Goal: Task Accomplishment & Management: Manage account settings

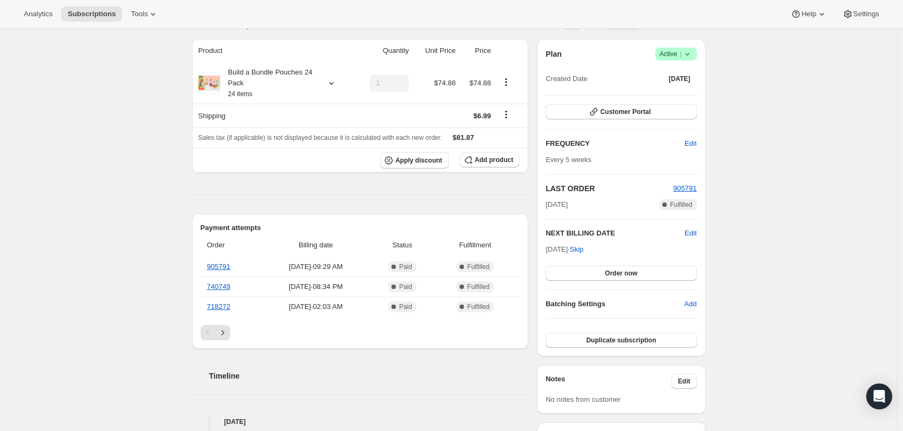
scroll to position [108, 0]
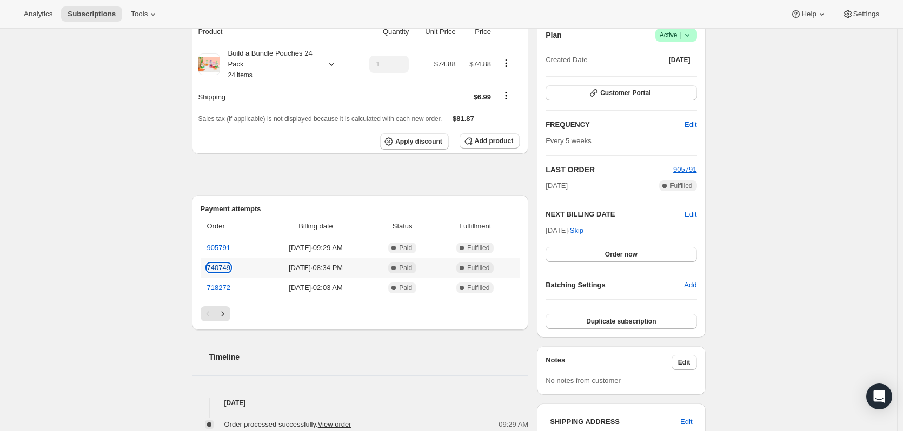
click at [229, 268] on link "740749" at bounding box center [218, 268] width 23 height 8
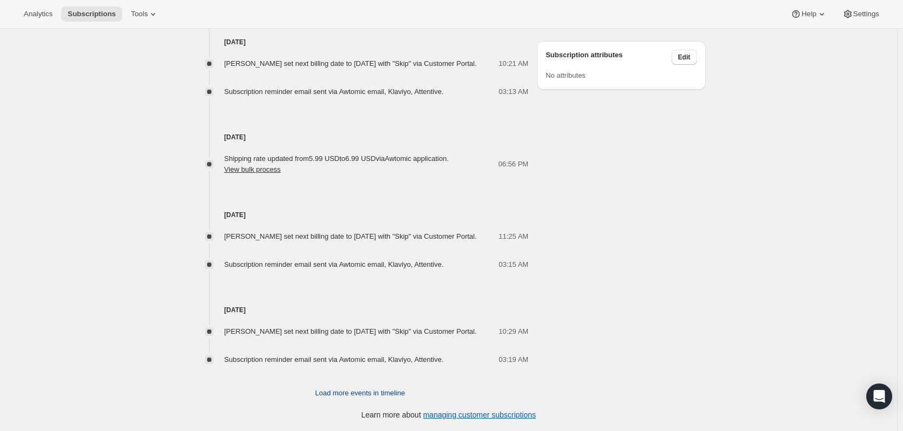
scroll to position [708, 0]
click at [372, 394] on span "Load more events in timeline" at bounding box center [360, 393] width 90 height 11
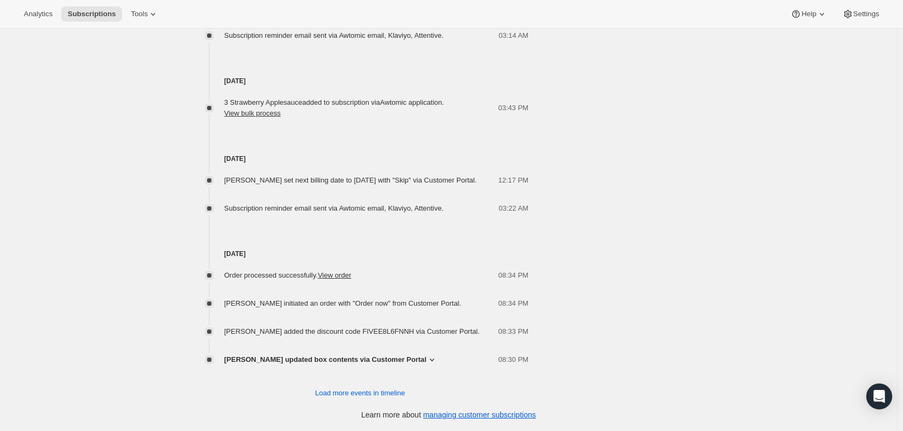
scroll to position [1132, 0]
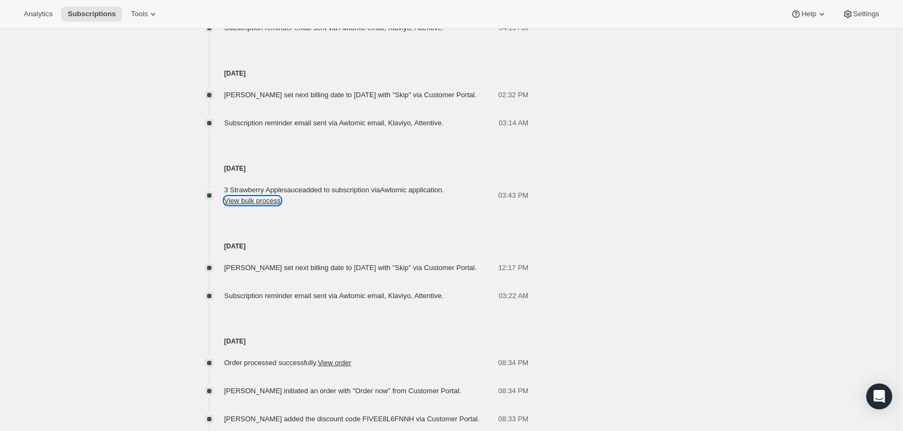
click at [272, 205] on button "View bulk process" at bounding box center [252, 201] width 57 height 8
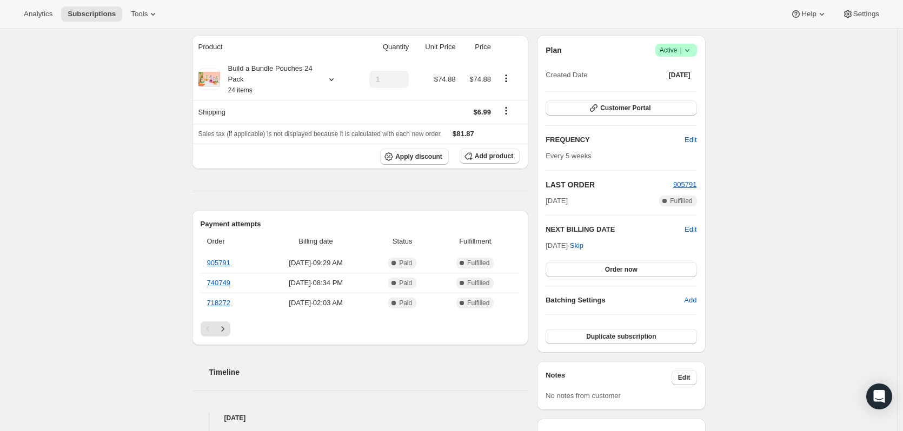
scroll to position [0, 0]
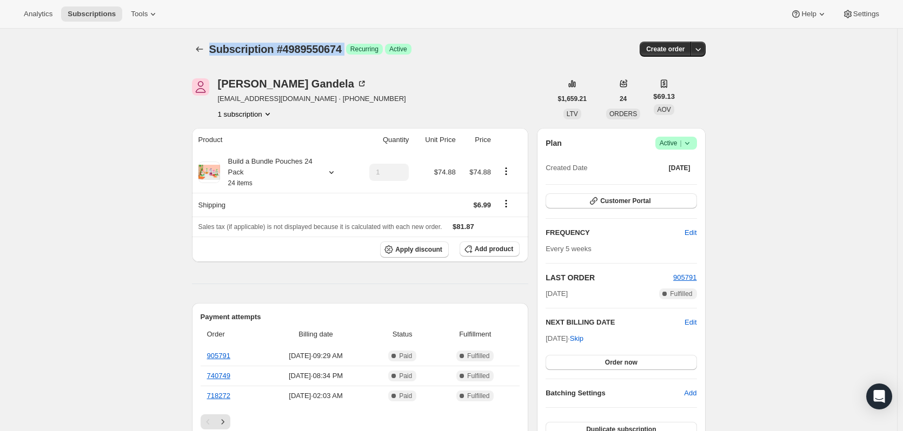
drag, startPoint x: 346, startPoint y: 45, endPoint x: 213, endPoint y: 52, distance: 133.7
click at [213, 52] on div "Subscription #4989550674 Success Recurring Success Active" at bounding box center [364, 49] width 310 height 15
copy div "Subscription #4989550674 Success"
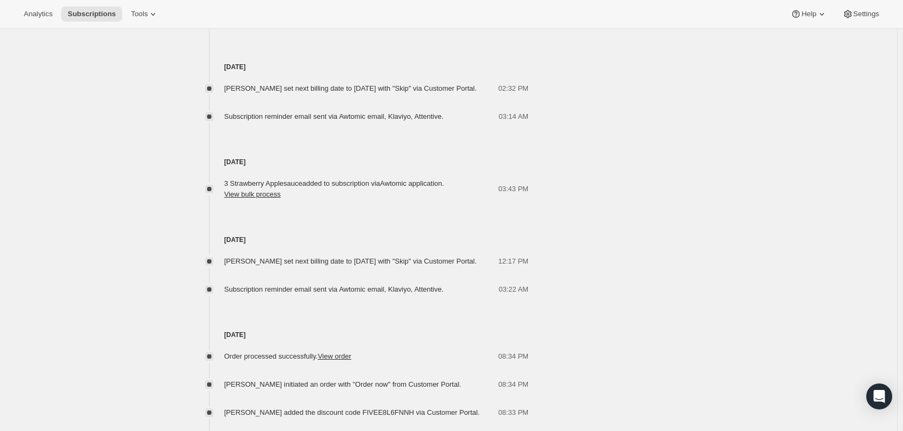
scroll to position [1243, 0]
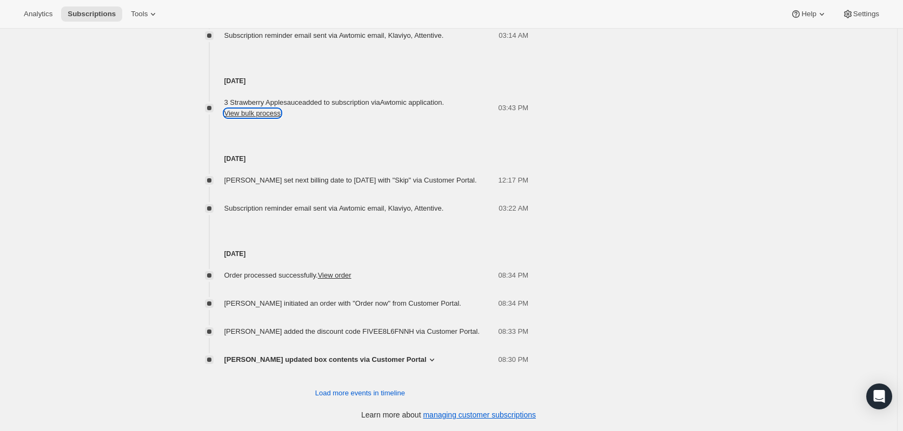
click at [245, 117] on button "View bulk process" at bounding box center [252, 113] width 57 height 8
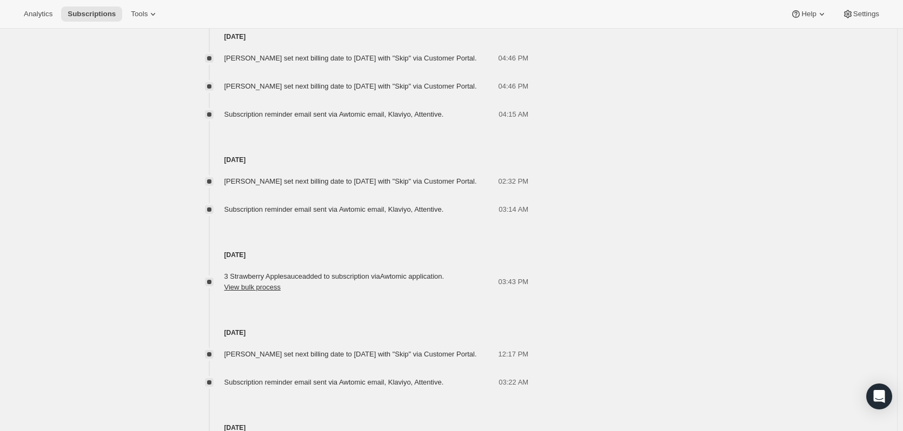
scroll to position [1027, 0]
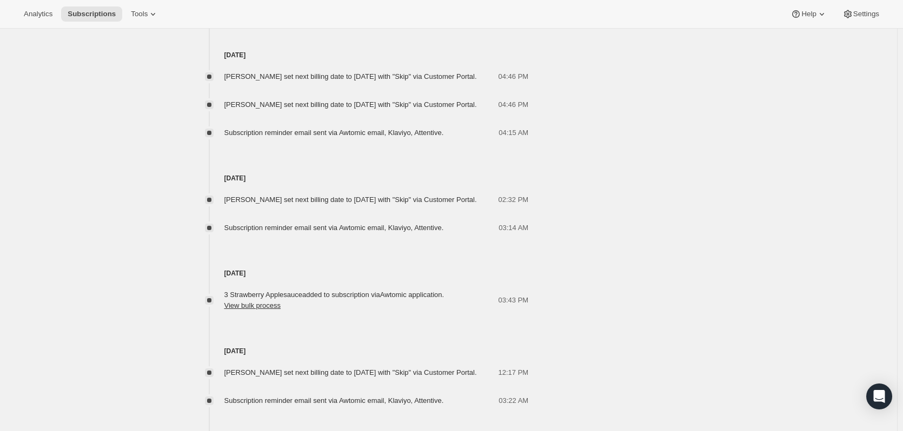
drag, startPoint x: 70, startPoint y: 194, endPoint x: 76, endPoint y: 194, distance: 6.5
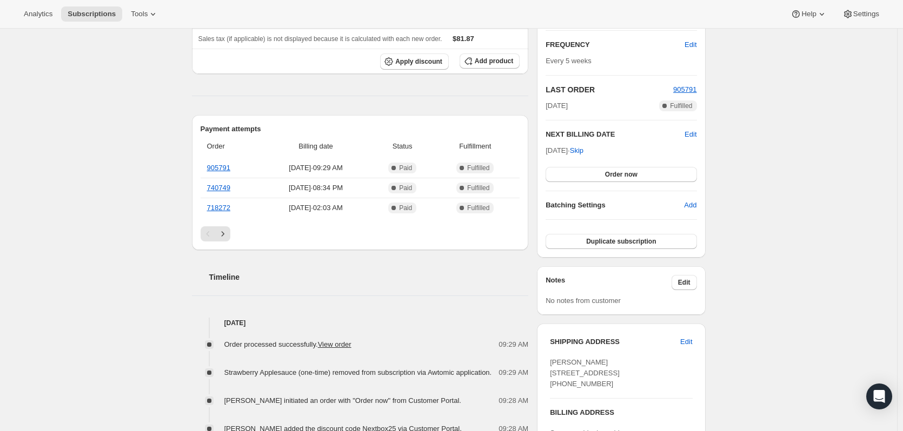
scroll to position [0, 0]
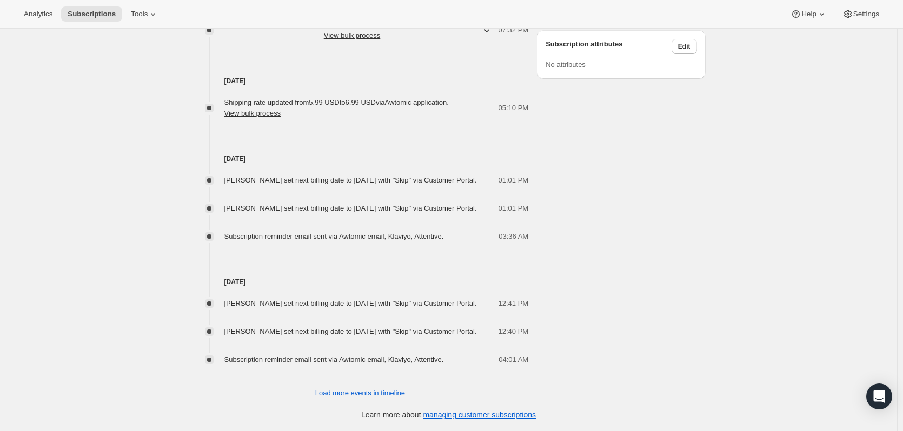
scroll to position [730, 0]
click at [379, 398] on span "Load more events in timeline" at bounding box center [360, 393] width 90 height 11
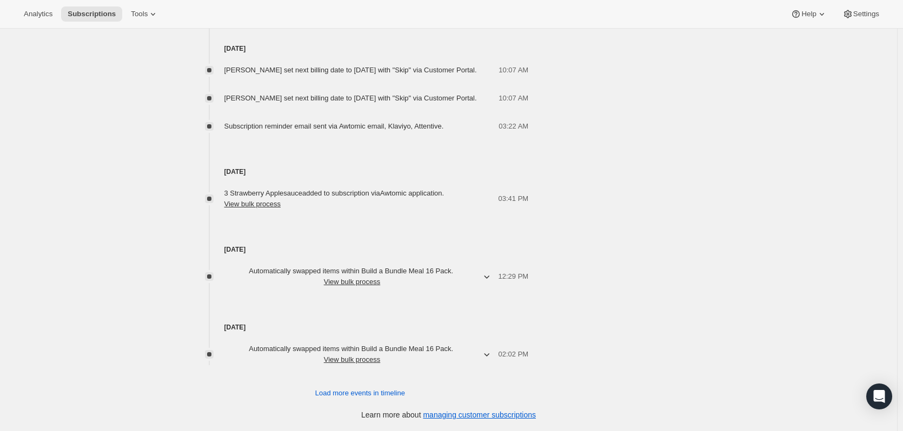
scroll to position [1186, 0]
click at [379, 391] on span "Load more events in timeline" at bounding box center [360, 393] width 90 height 11
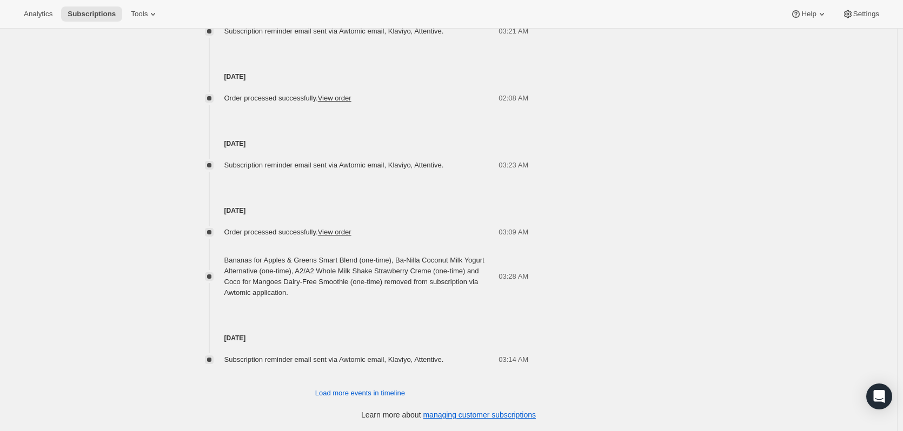
scroll to position [1659, 0]
click at [369, 393] on span "Load more events in timeline" at bounding box center [360, 393] width 90 height 11
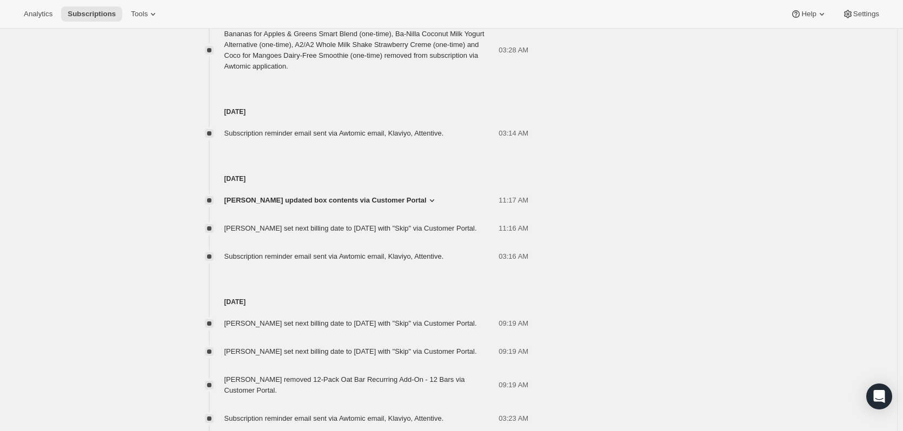
scroll to position [1876, 0]
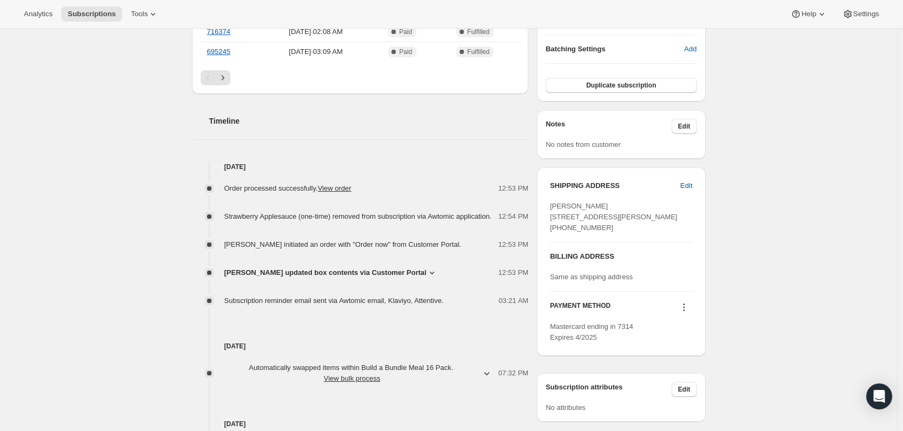
scroll to position [1164, 0]
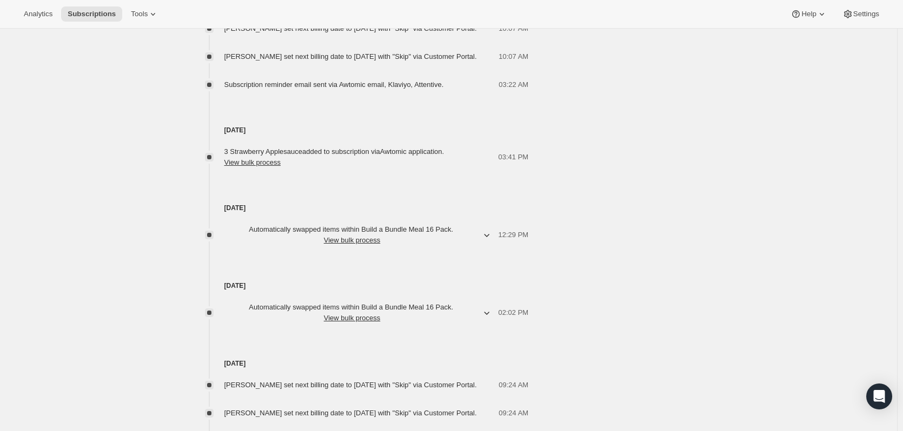
click at [149, 192] on div "Subscription #4786126930. This page is ready Subscription #4786126930 Success R…" at bounding box center [448, 135] width 897 height 2541
click at [276, 166] on button "View bulk process" at bounding box center [252, 162] width 57 height 8
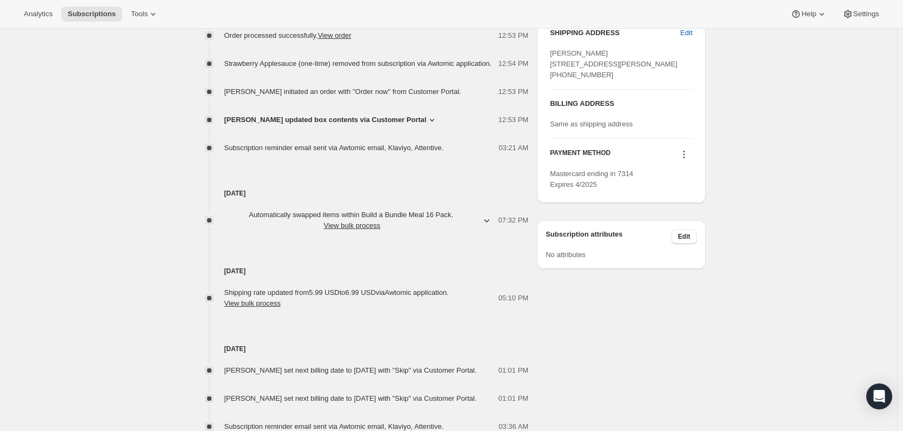
scroll to position [0, 0]
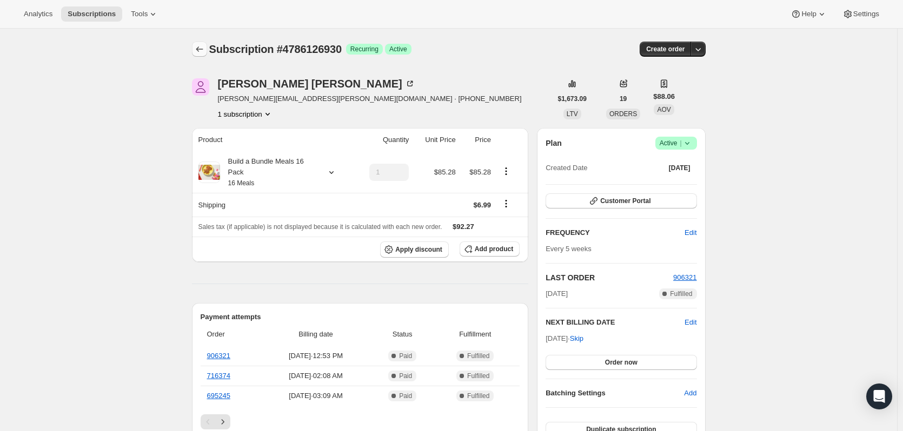
click at [201, 54] on icon "Subscriptions" at bounding box center [199, 49] width 11 height 11
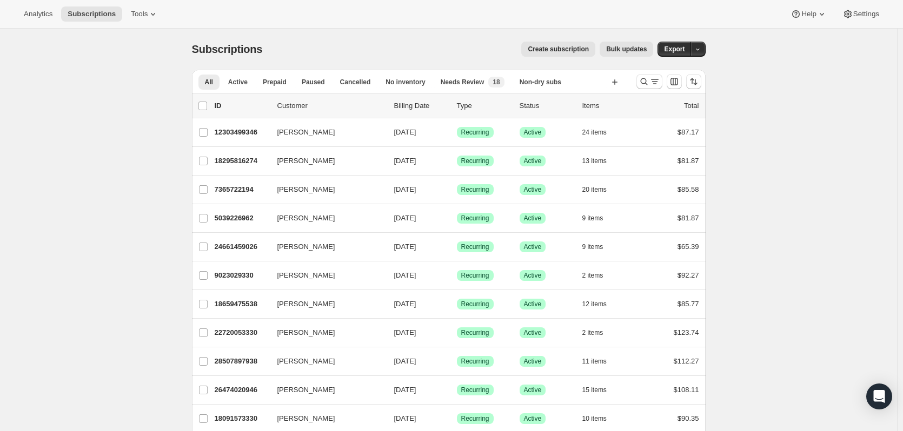
drag, startPoint x: 650, startPoint y: 79, endPoint x: 295, endPoint y: 96, distance: 355.5
click at [649, 79] on icon "Search and filter results" at bounding box center [643, 81] width 11 height 11
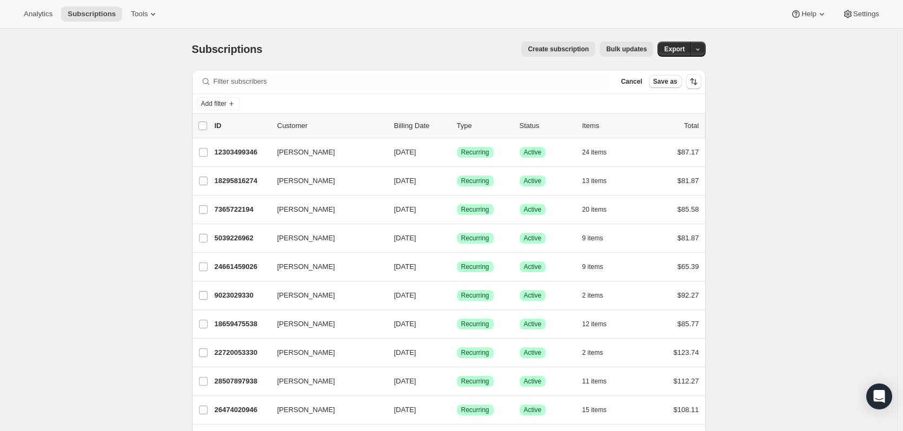
click at [256, 90] on div "Filter subscribers Cancel Save as" at bounding box center [448, 82] width 513 height 24
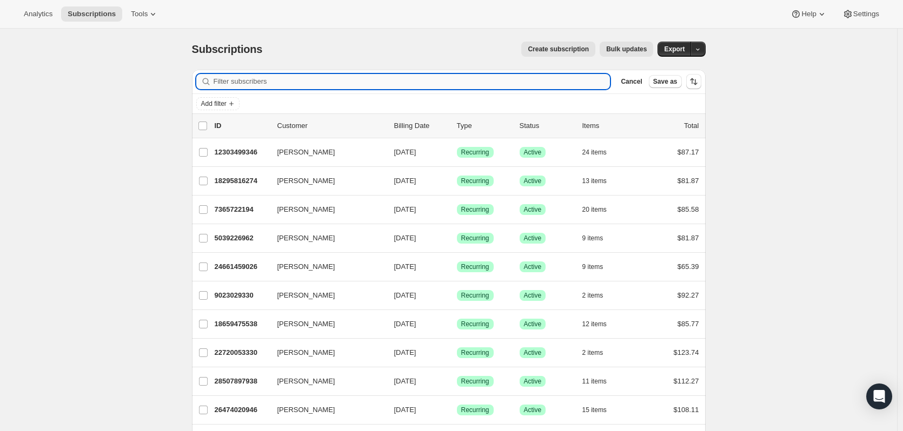
click at [258, 85] on input "Filter subscribers" at bounding box center [412, 81] width 397 height 15
paste input "10042507346"
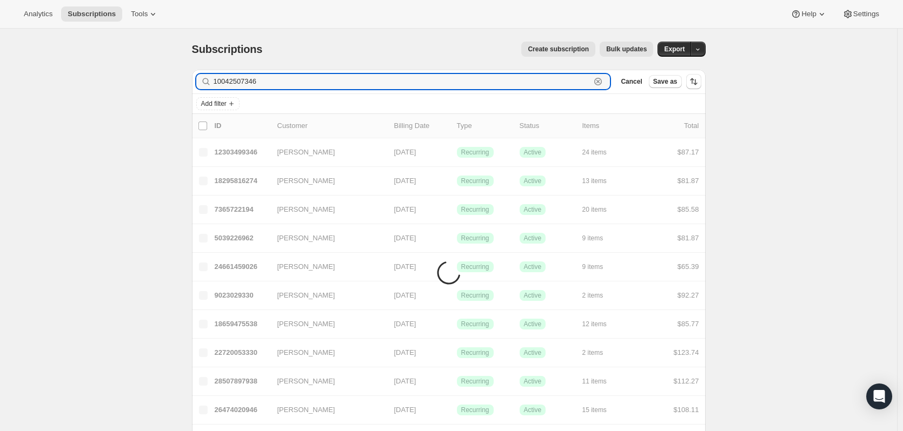
type input "10042507346"
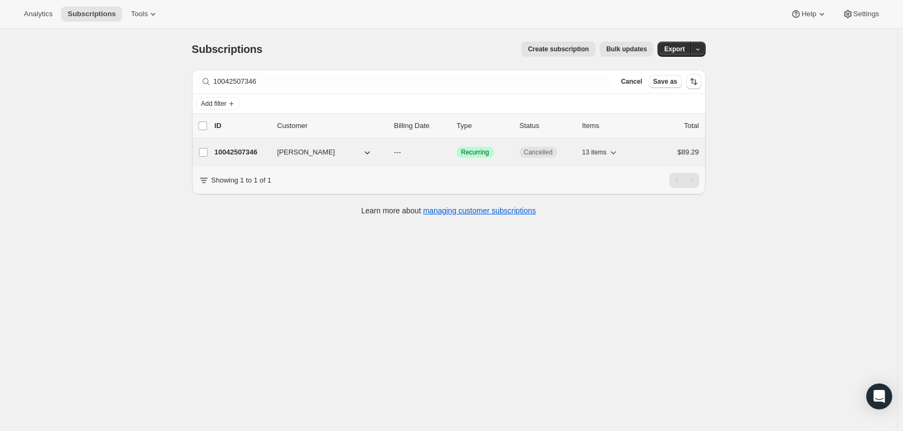
click at [253, 152] on p "10042507346" at bounding box center [242, 152] width 54 height 11
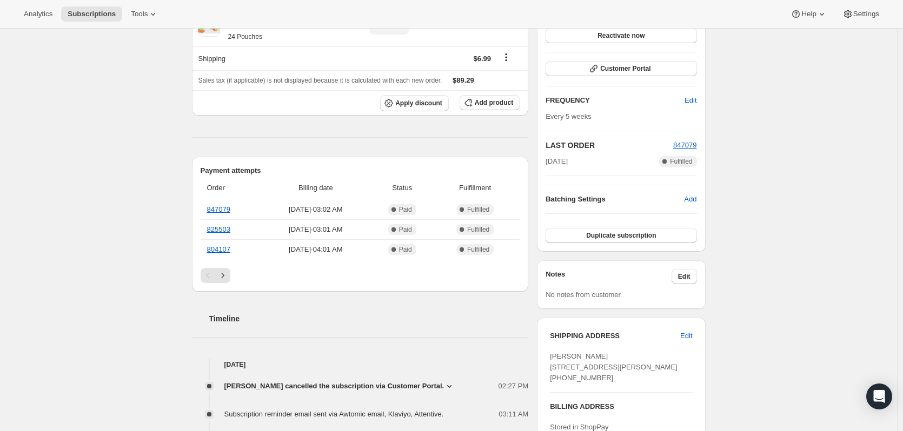
scroll to position [162, 0]
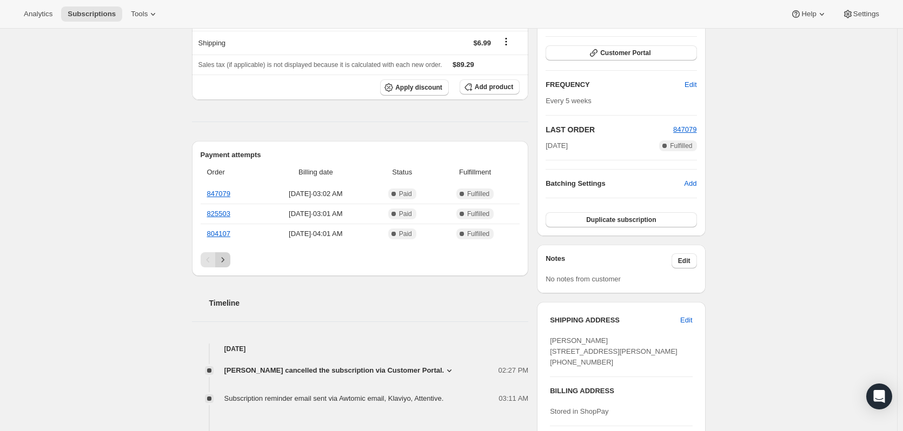
click at [228, 256] on icon "Next" at bounding box center [222, 260] width 11 height 11
click at [229, 193] on link "781823" at bounding box center [218, 194] width 23 height 8
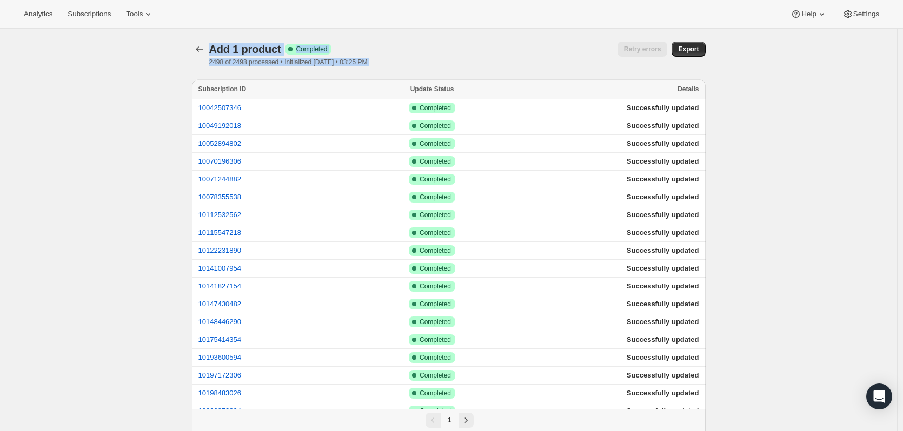
drag, startPoint x: 212, startPoint y: 50, endPoint x: 419, endPoint y: 61, distance: 207.3
click at [419, 61] on div "Add 1 product Success Complete Completed 2498 of 2498 processed • Initialized 2…" at bounding box center [448, 54] width 513 height 25
copy div "Add 1 product Success Complete Completed 2498 of 2498 processed • Initialized 2…"
drag, startPoint x: 233, startPoint y: 110, endPoint x: 106, endPoint y: 285, distance: 216.3
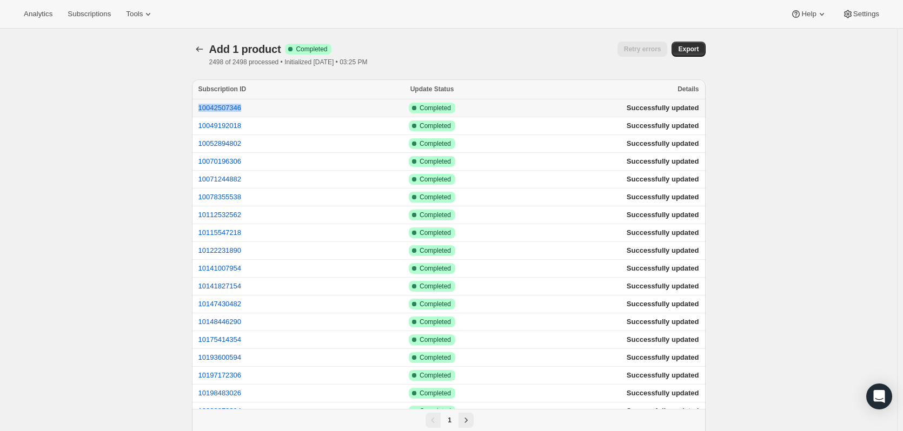
drag, startPoint x: 252, startPoint y: 111, endPoint x: 195, endPoint y: 105, distance: 57.5
click at [195, 105] on td "10042507346" at bounding box center [274, 108] width 165 height 18
copy button "10042507346"
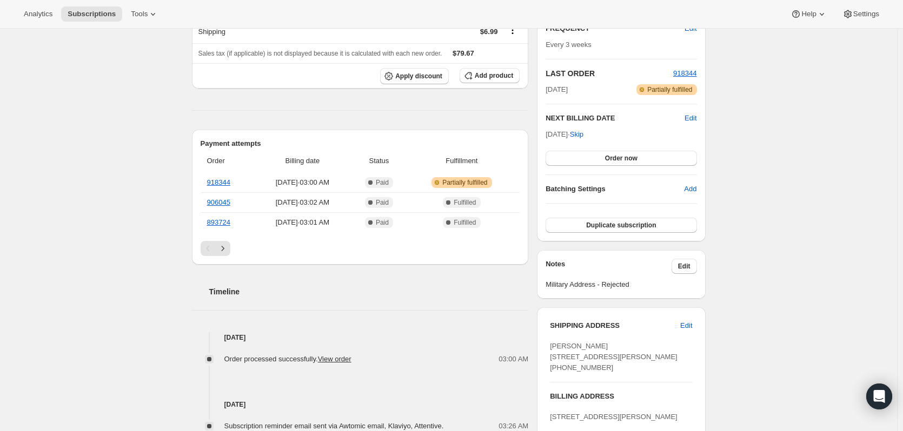
scroll to position [324, 0]
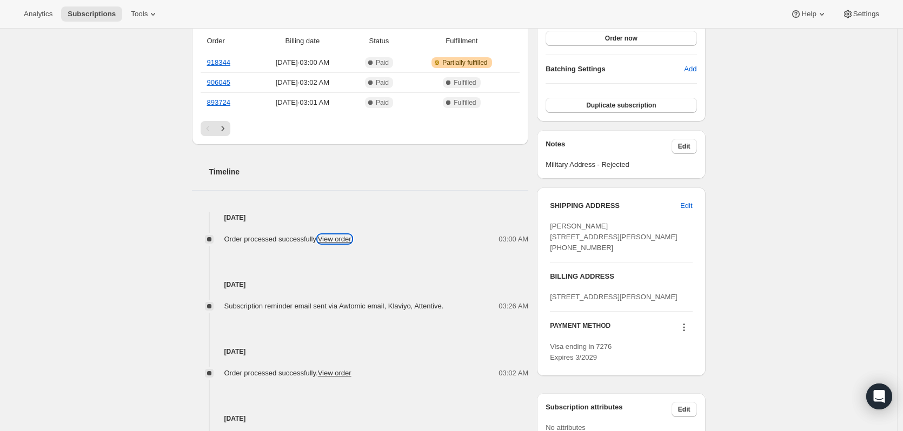
click at [339, 238] on link "View order" at bounding box center [335, 239] width 34 height 8
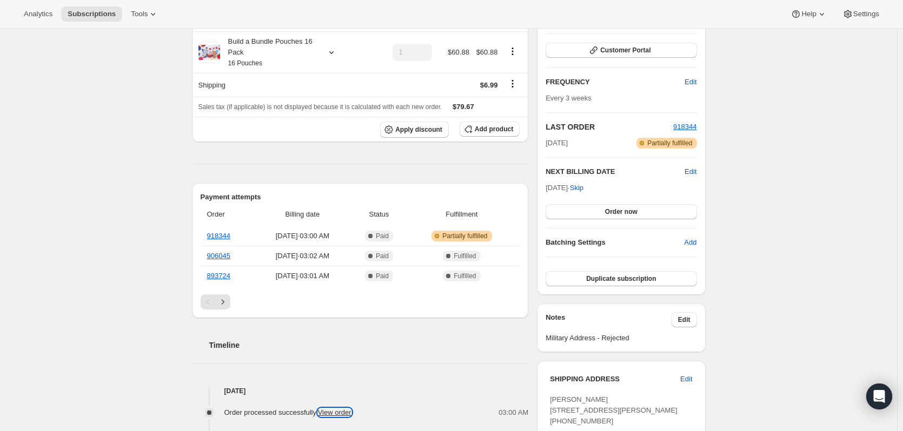
scroll to position [0, 0]
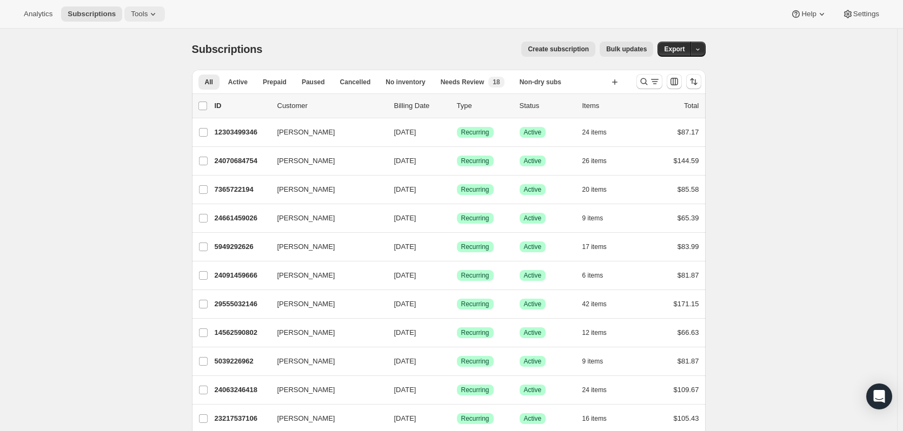
click at [137, 14] on span "Tools" at bounding box center [139, 14] width 17 height 9
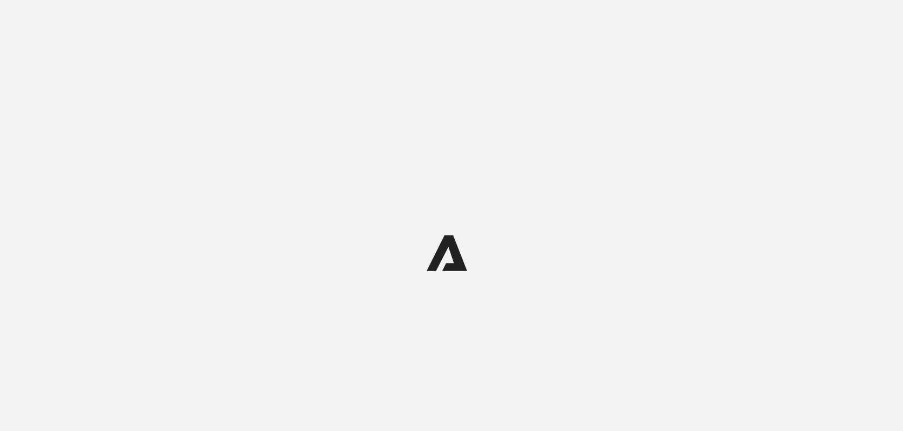
select select "12"
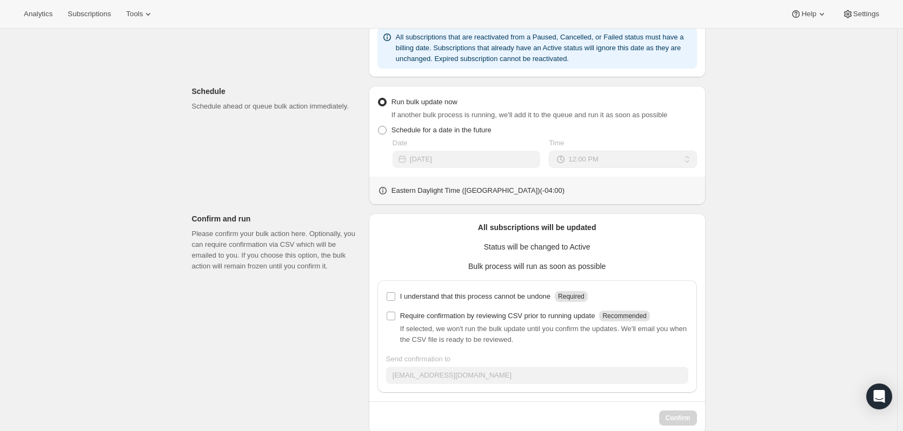
scroll to position [327, 0]
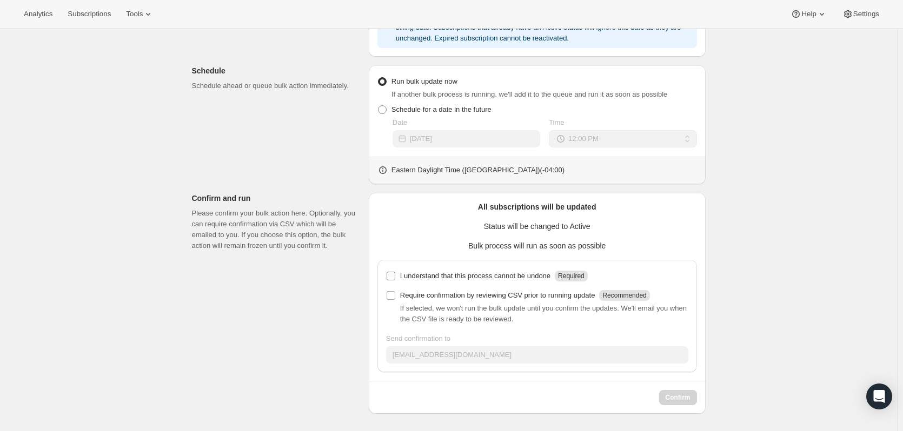
click at [390, 277] on input "I understand that this process cannot be undone Required" at bounding box center [390, 276] width 9 height 9
click at [391, 276] on input "I understand that this process cannot be undone Required" at bounding box center [390, 276] width 9 height 9
checkbox input "false"
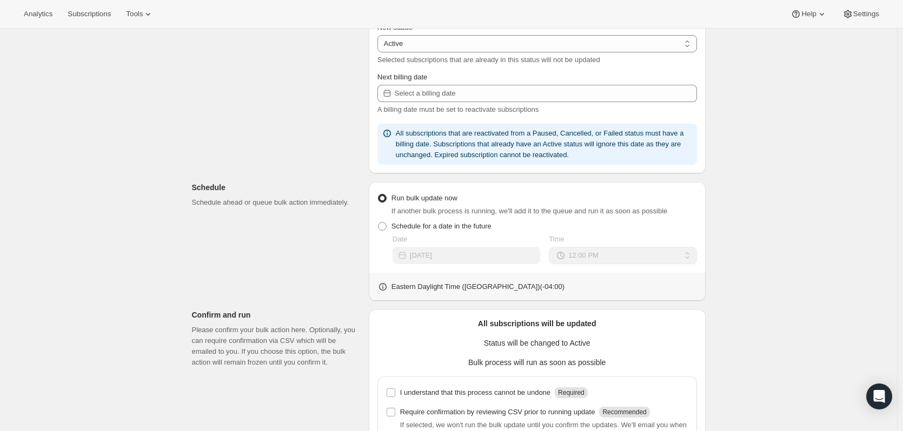
scroll to position [0, 0]
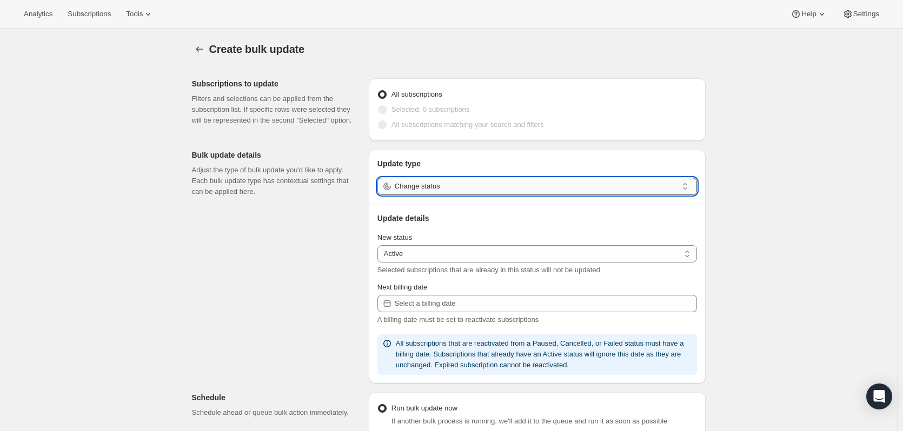
click at [483, 185] on input "Change status" at bounding box center [536, 186] width 283 height 17
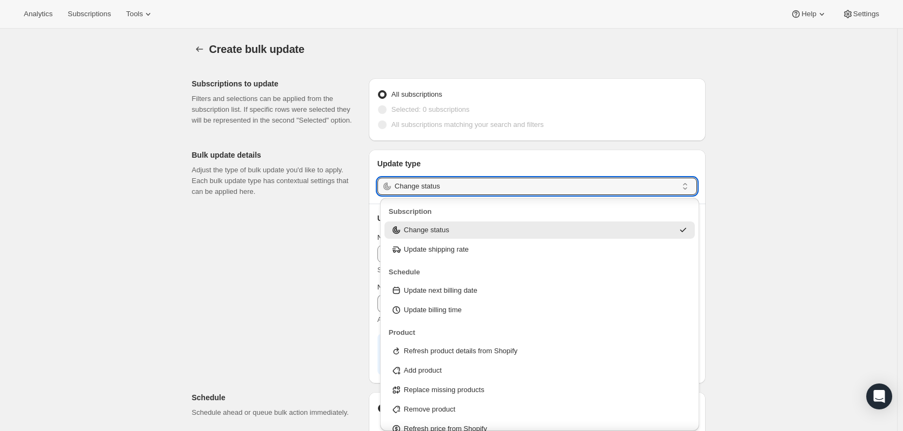
scroll to position [54, 0]
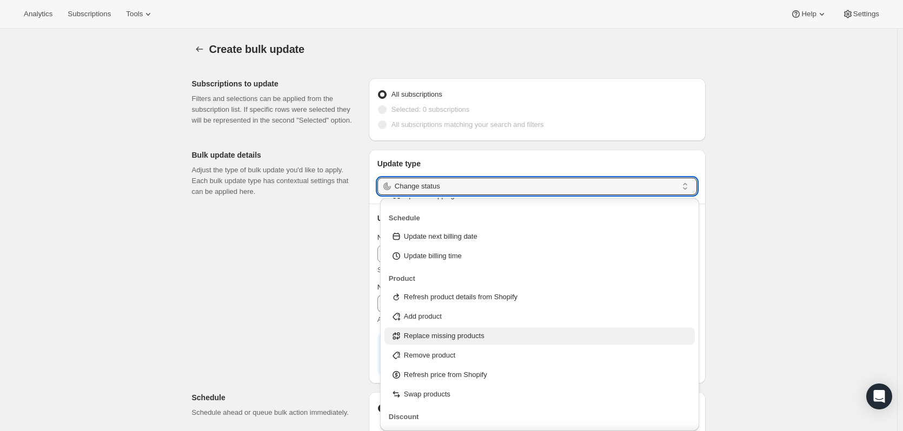
click at [443, 333] on p "Replace missing products" at bounding box center [444, 336] width 81 height 11
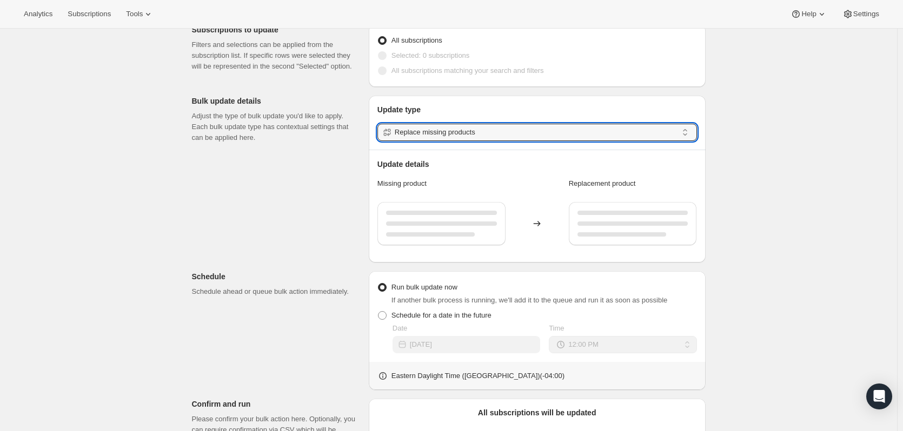
scroll to position [108, 0]
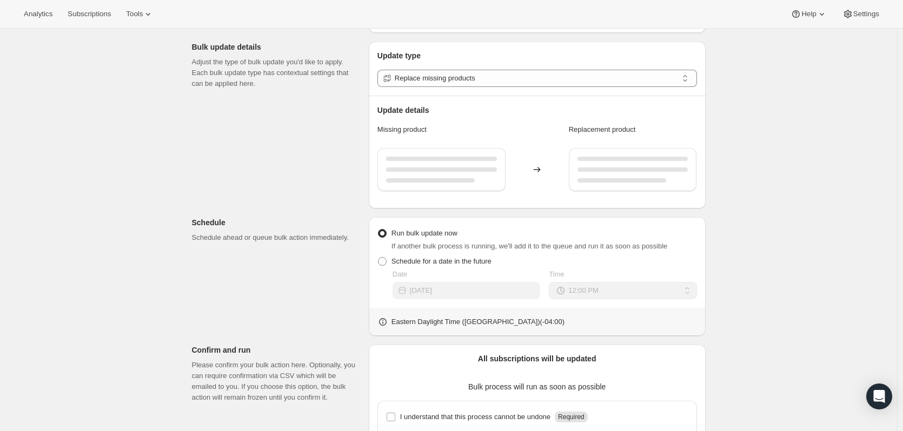
click at [230, 138] on div "Subscriptions to update Filters and selections can be applied from the subscrip…" at bounding box center [444, 258] width 522 height 593
click at [448, 170] on div at bounding box center [441, 170] width 111 height 4
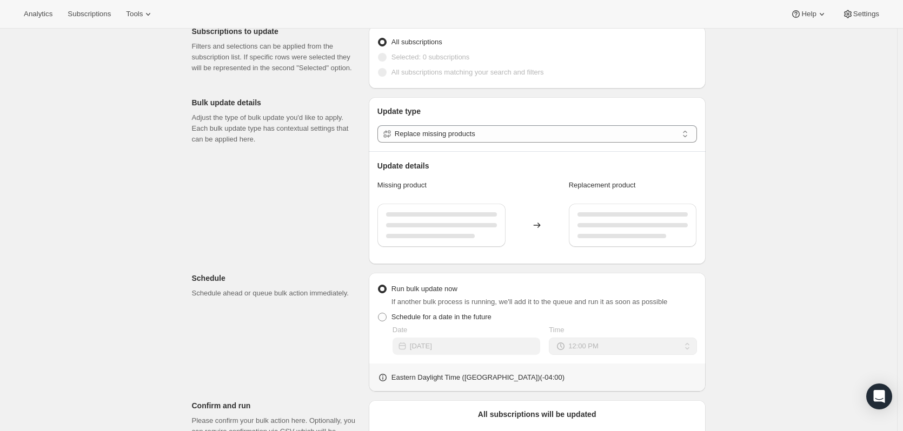
scroll to position [0, 0]
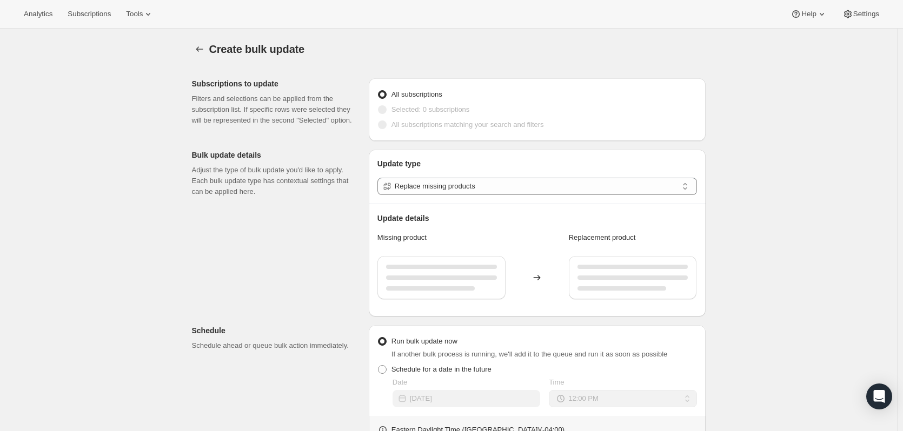
click at [337, 268] on div "Subscriptions to update Filters and selections can be applied from the subscrip…" at bounding box center [444, 366] width 522 height 593
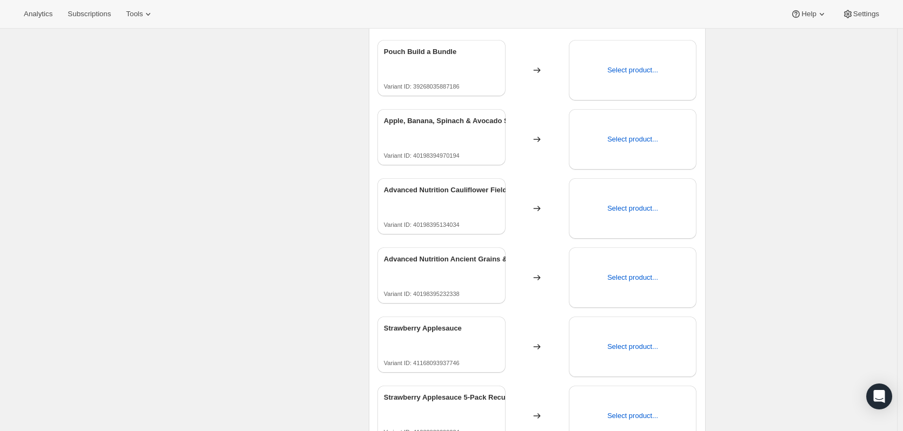
scroll to position [57, 0]
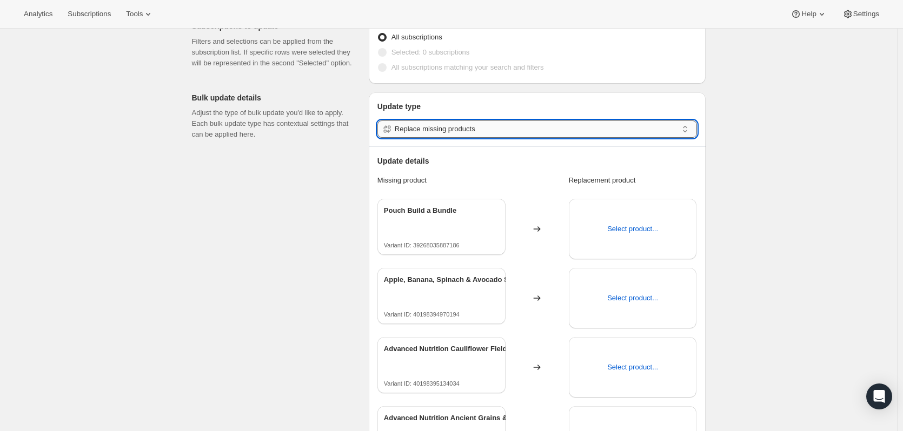
click at [410, 129] on input "Replace missing products" at bounding box center [536, 129] width 283 height 17
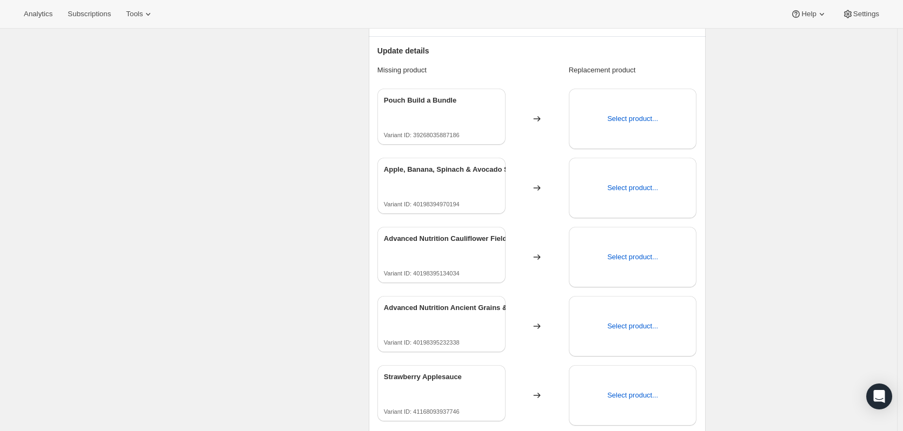
scroll to position [111, 0]
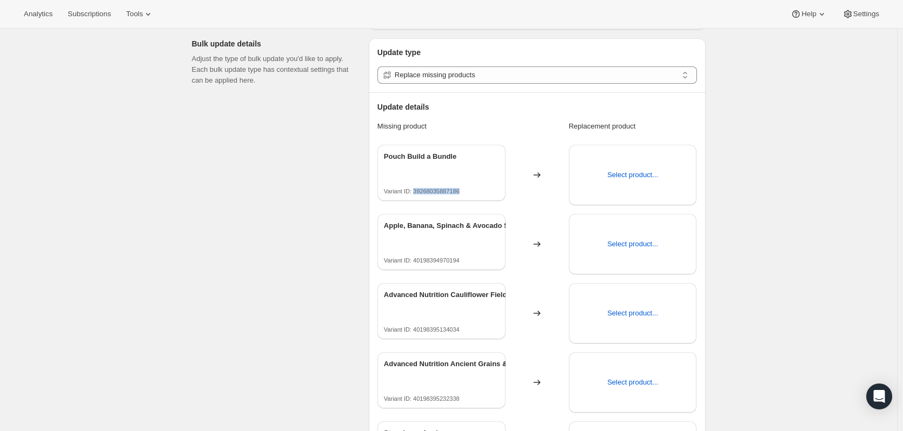
drag, startPoint x: 466, startPoint y: 190, endPoint x: 415, endPoint y: 194, distance: 51.5
click at [415, 194] on p "Variant ID: 39268035887186" at bounding box center [441, 191] width 115 height 6
drag, startPoint x: 423, startPoint y: 191, endPoint x: 284, endPoint y: 215, distance: 140.9
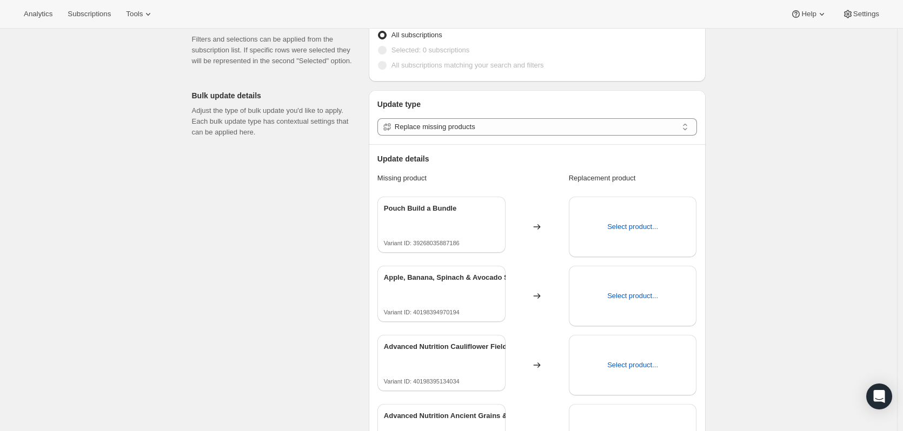
scroll to position [57, 0]
drag, startPoint x: 466, startPoint y: 242, endPoint x: 416, endPoint y: 242, distance: 50.3
click at [416, 242] on p "Variant ID: 39268035887186" at bounding box center [441, 245] width 115 height 6
copy p "39268035887186"
drag, startPoint x: 457, startPoint y: 211, endPoint x: 370, endPoint y: 212, distance: 87.6
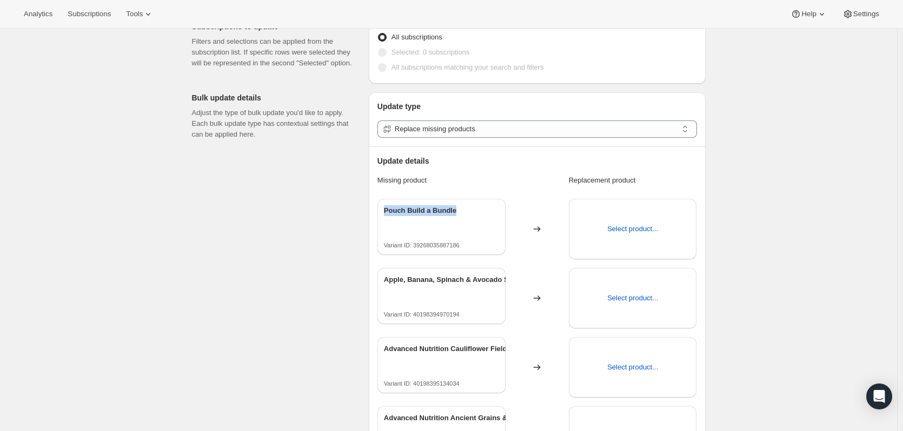
copy p "Pouch Build a Bundle"
drag, startPoint x: 464, startPoint y: 243, endPoint x: 385, endPoint y: 248, distance: 79.0
click at [385, 248] on div "Pouch Build a Bundle Variant ID: 39268035887186" at bounding box center [441, 227] width 128 height 56
copy p "Variant ID: 39268035887186"
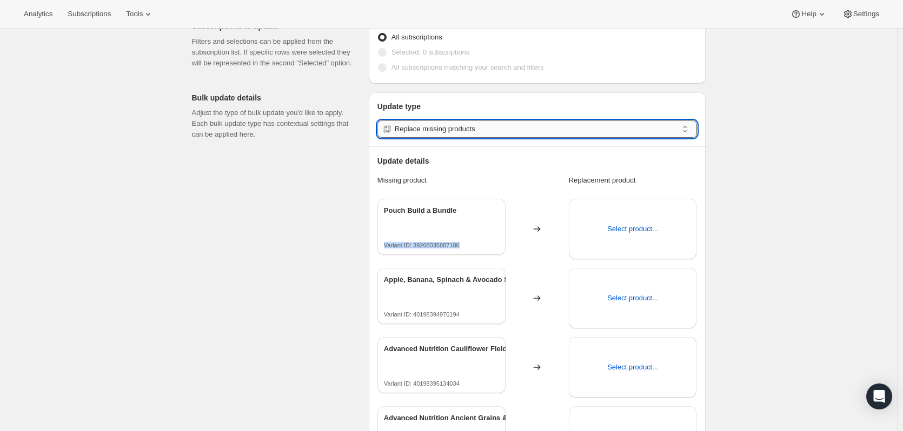
click at [565, 135] on input "Replace missing products" at bounding box center [536, 129] width 283 height 17
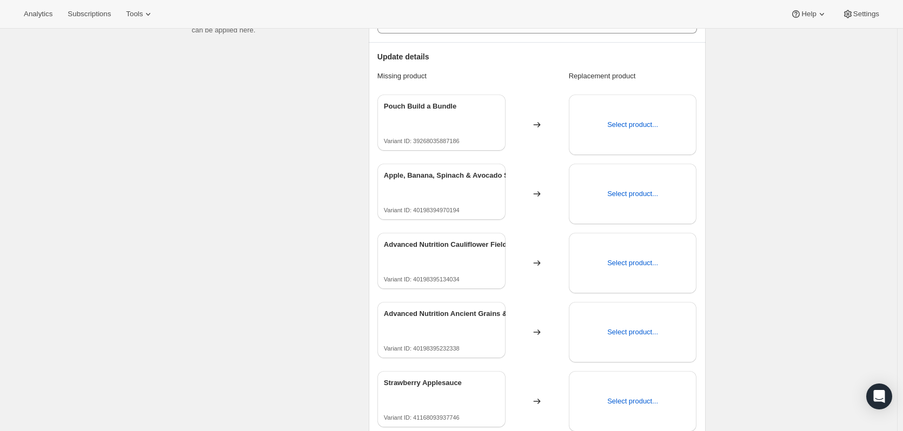
scroll to position [165, 0]
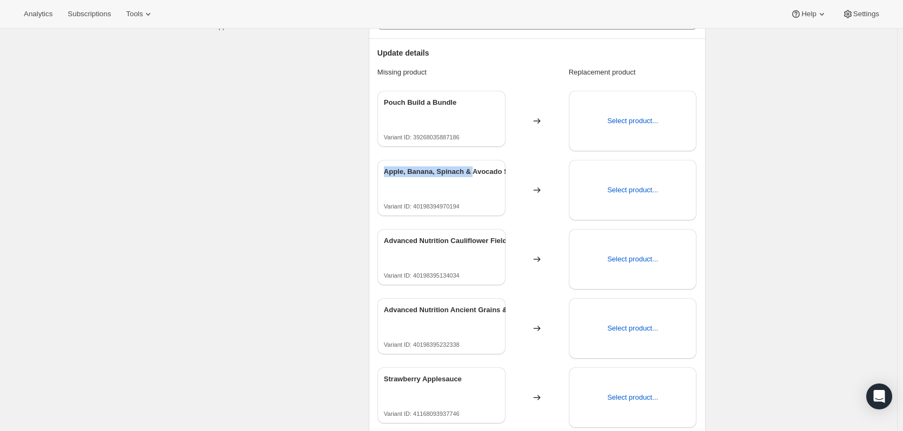
drag, startPoint x: 388, startPoint y: 174, endPoint x: 475, endPoint y: 169, distance: 87.2
click at [475, 169] on p "Apple, Banana, Spinach & Avocado Subscription Plan" at bounding box center [465, 171] width 162 height 11
click at [404, 185] on div "Apple, Banana, Spinach & Avocado Subscription Plan Variant ID: 40198394970194" at bounding box center [474, 187] width 180 height 43
click at [415, 172] on p "Apple, Banana, Spinach & Avocado Subscription Plan" at bounding box center [465, 171] width 162 height 11
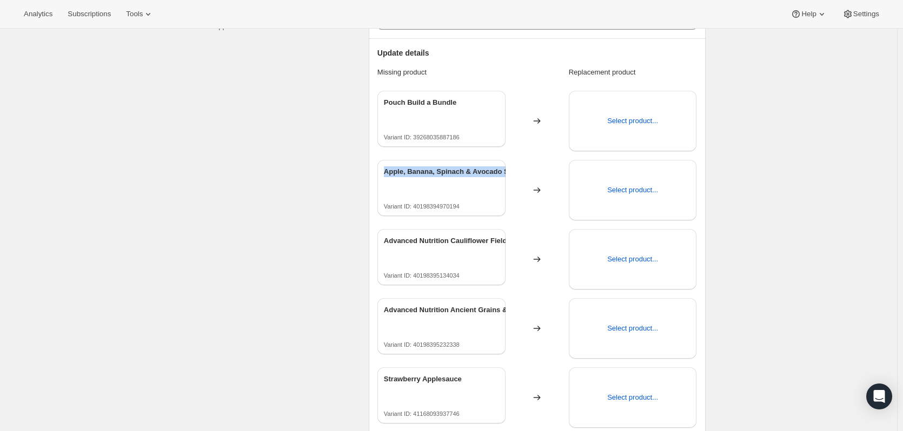
drag, startPoint x: 387, startPoint y: 172, endPoint x: 508, endPoint y: 168, distance: 120.6
click at [508, 168] on p "Apple, Banana, Spinach & Avocado Subscription Plan" at bounding box center [465, 171] width 162 height 11
copy p "Apple, Banana, Spinach & Avocado S"
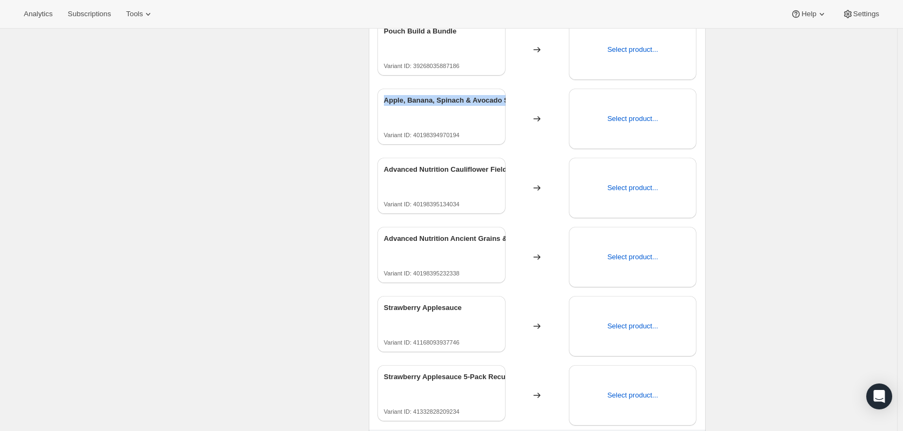
scroll to position [0, 0]
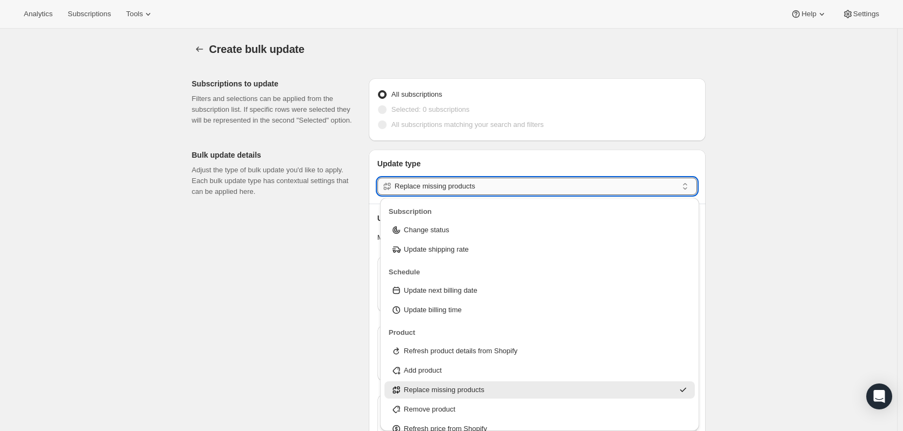
click at [441, 189] on input "Replace missing products" at bounding box center [536, 186] width 283 height 17
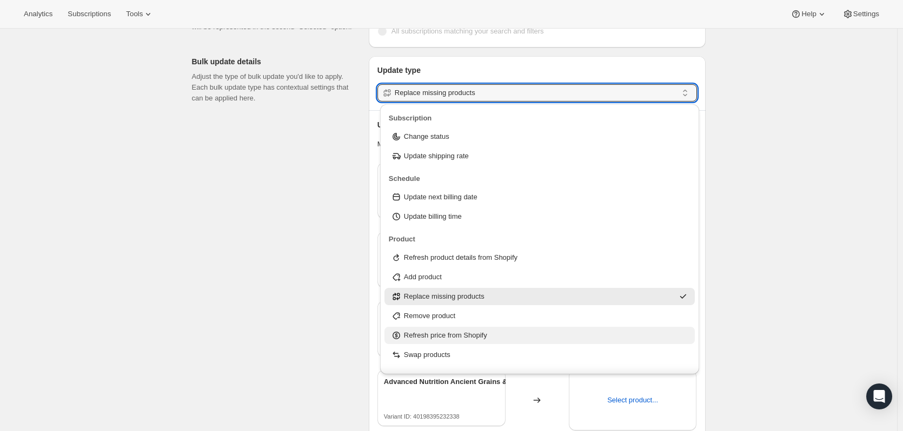
scroll to position [108, 0]
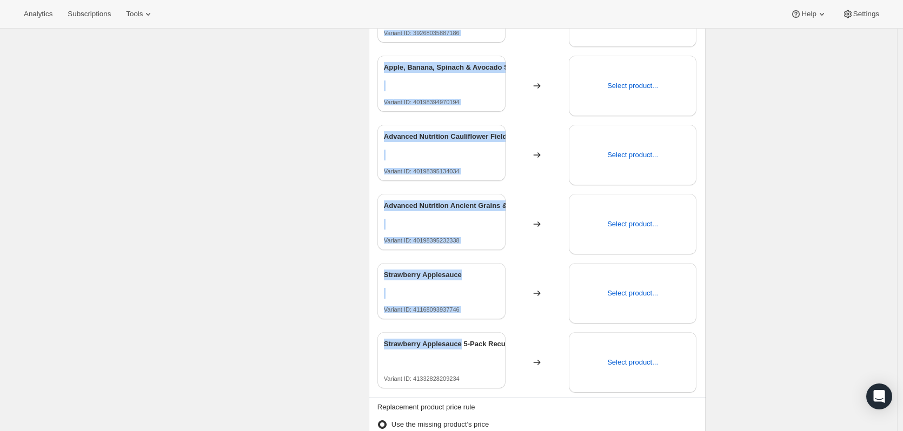
scroll to position [270, 0]
drag, startPoint x: 385, startPoint y: 161, endPoint x: 471, endPoint y: 383, distance: 238.2
click at [471, 383] on div "Missing product Replacement product Pouch Build a Bundle Variant ID: 3926803588…" at bounding box center [536, 177] width 319 height 430
copy div "Pouch Build a Bundle Variant ID: 39268035887186 Select product... Apple, Banana…"
click at [768, 261] on div "Create bulk update. This page is ready Create bulk update Subscriptions to upda…" at bounding box center [448, 366] width 897 height 1217
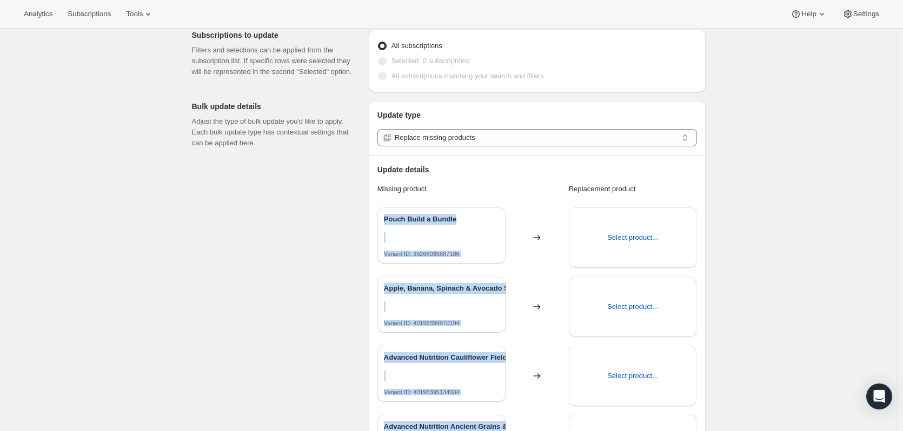
scroll to position [0, 0]
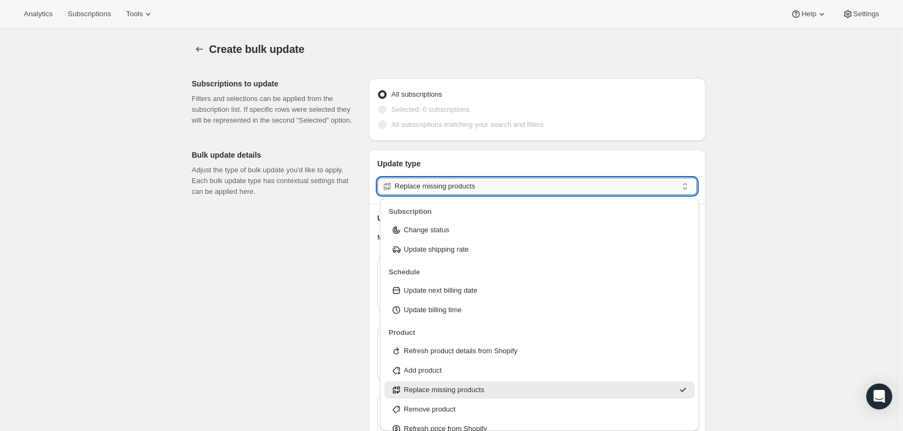
click at [625, 183] on input "Replace missing products" at bounding box center [536, 186] width 283 height 17
click at [436, 415] on div "Remove product" at bounding box center [539, 409] width 311 height 17
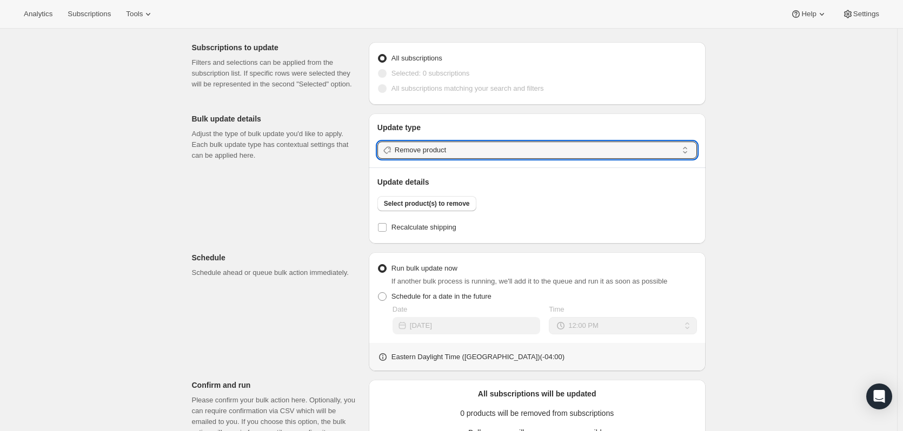
scroll to position [54, 0]
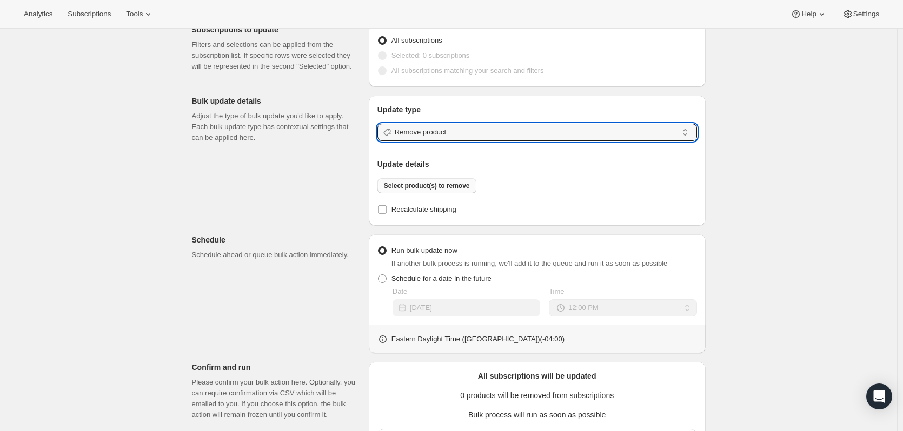
click at [443, 187] on span "Select product(s) to remove" at bounding box center [427, 186] width 86 height 9
click at [470, 135] on input "Remove product" at bounding box center [536, 132] width 283 height 17
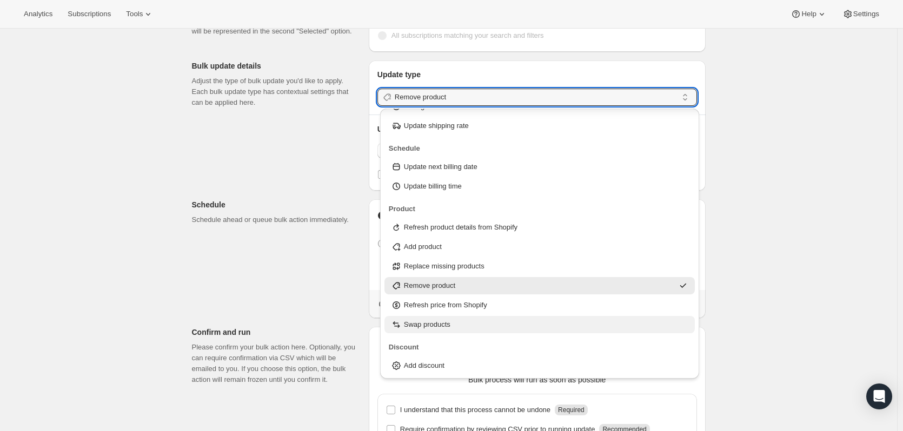
scroll to position [108, 0]
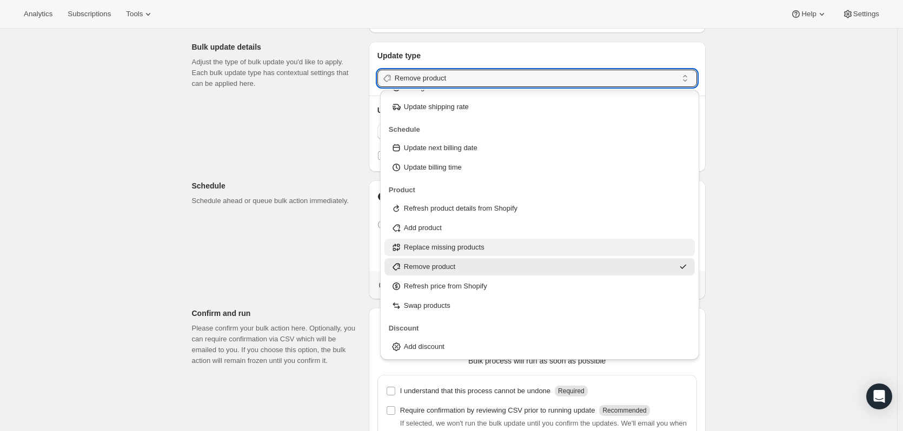
click at [437, 246] on p "Replace missing products" at bounding box center [444, 247] width 81 height 11
type input "Replace missing products"
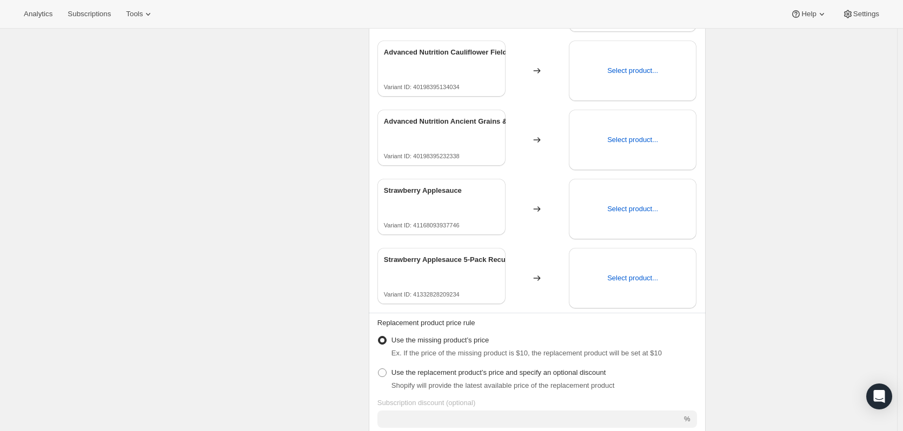
scroll to position [432, 0]
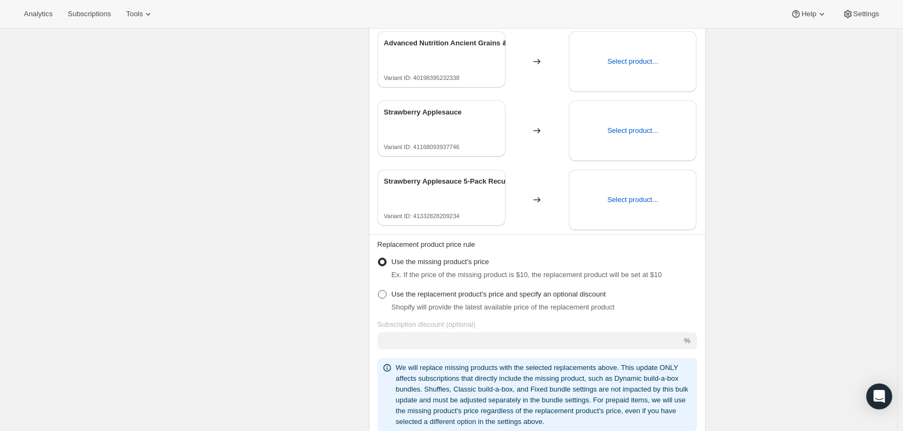
click at [465, 296] on span "Use the replacement product’s price and specify an optional discount" at bounding box center [498, 294] width 215 height 8
click at [378, 291] on input "Use the replacement product’s price and specify an optional discount" at bounding box center [378, 290] width 1 height 1
radio input "true"
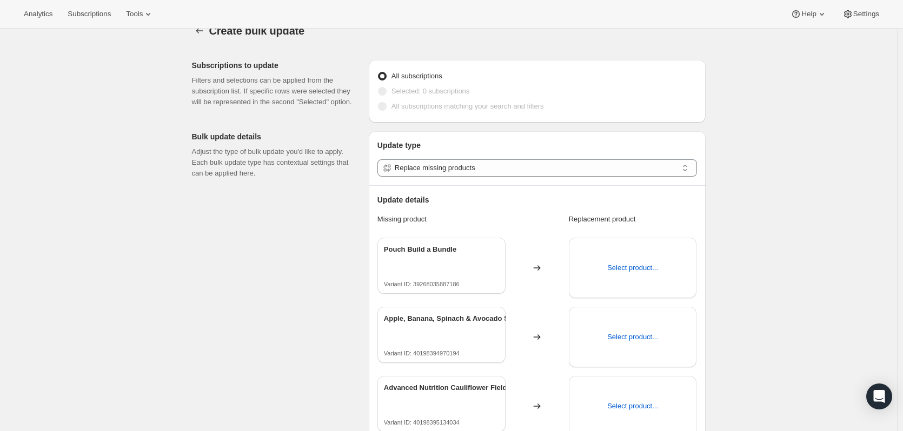
scroll to position [0, 0]
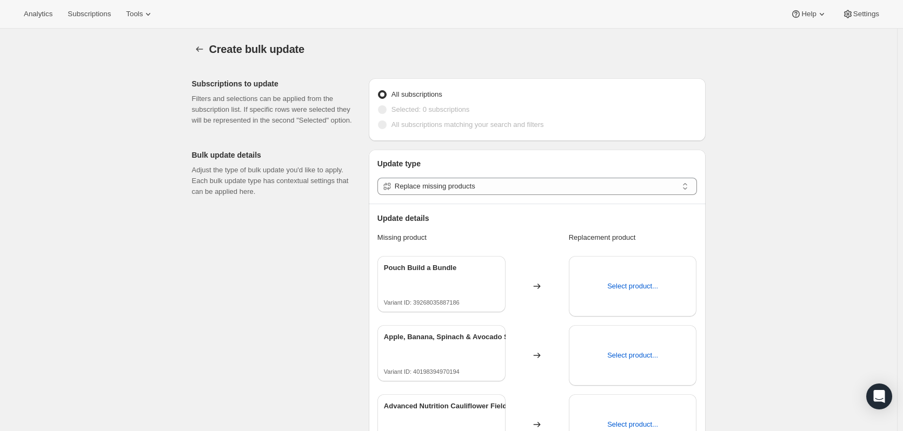
click at [386, 112] on span at bounding box center [382, 109] width 9 height 9
click at [205, 48] on icon "button" at bounding box center [199, 49] width 11 height 11
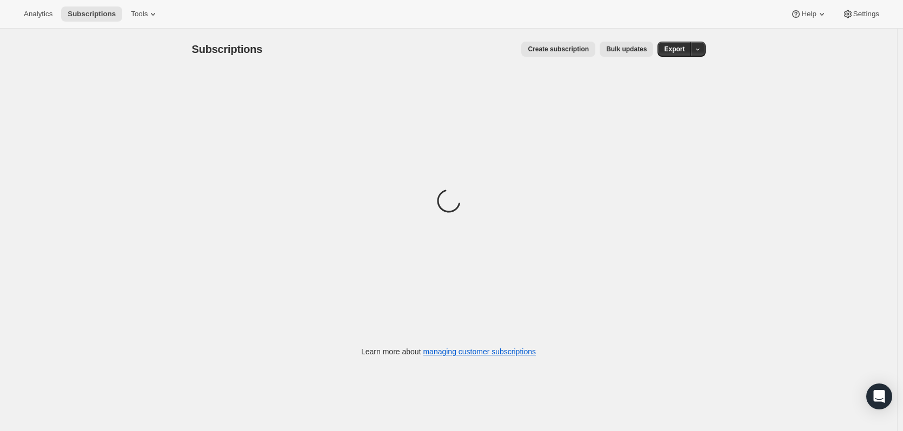
click at [628, 51] on span "Bulk updates" at bounding box center [626, 49] width 41 height 9
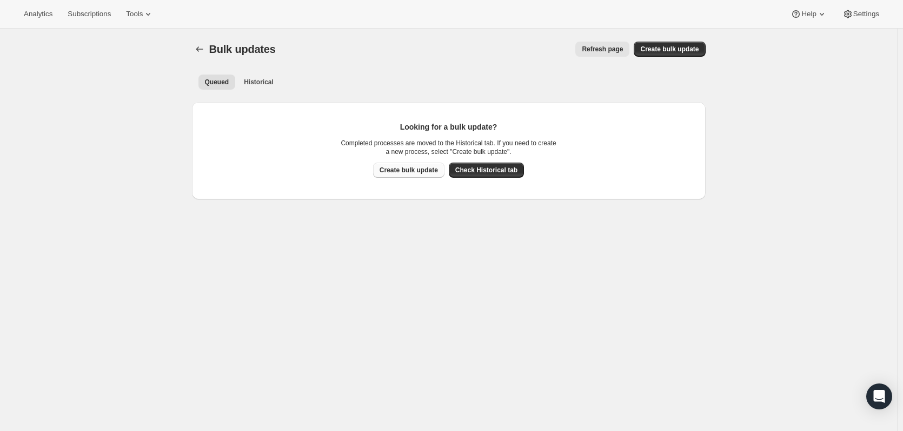
click at [425, 171] on span "Create bulk update" at bounding box center [408, 170] width 58 height 9
select select "13"
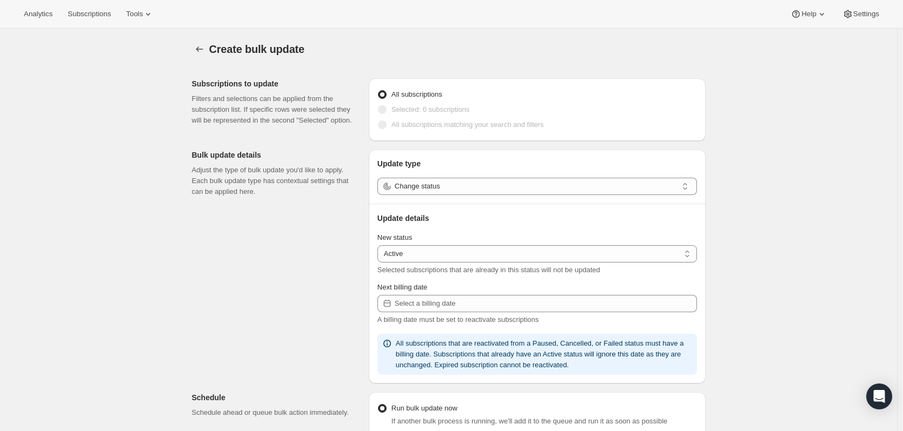
click at [402, 99] on span "All subscriptions" at bounding box center [416, 94] width 51 height 11
click at [378, 91] on input "All subscriptions" at bounding box center [378, 90] width 1 height 1
click at [404, 116] on label "Selected: 0 subscriptions" at bounding box center [423, 109] width 92 height 15
click at [406, 113] on span "Selected: 0 subscriptions" at bounding box center [430, 109] width 78 height 8
click at [404, 123] on span "All subscriptions matching your search and filters" at bounding box center [467, 125] width 152 height 8
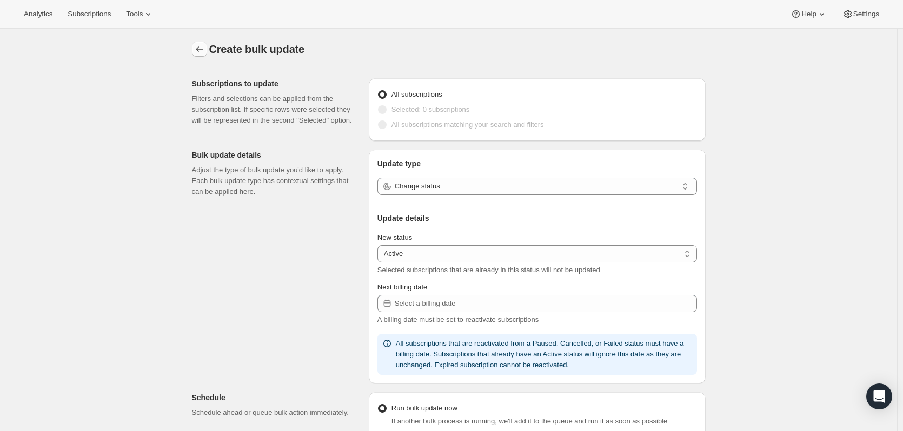
click at [205, 48] on icon "button" at bounding box center [199, 49] width 11 height 11
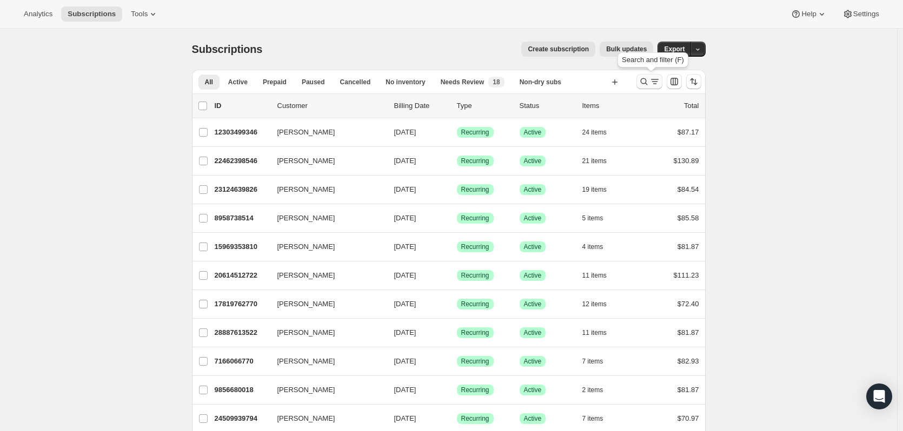
click at [648, 81] on icon "Search and filter results" at bounding box center [643, 81] width 11 height 11
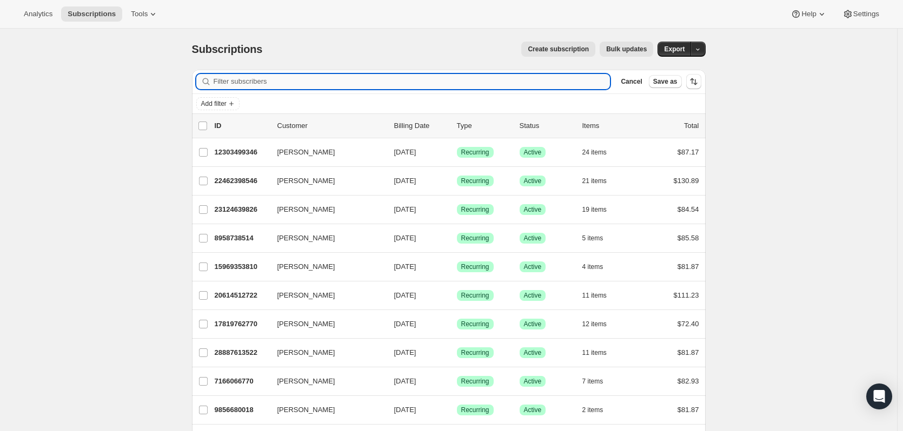
click at [297, 85] on input "Filter subscribers" at bounding box center [412, 81] width 397 height 15
paste input "41332828209234"
type input "41332828209234"
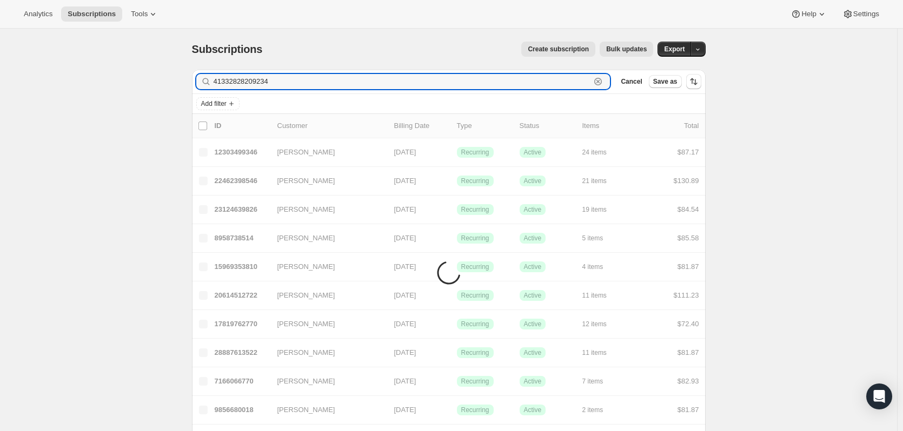
drag, startPoint x: 279, startPoint y: 83, endPoint x: 203, endPoint y: 85, distance: 76.3
click at [203, 85] on div "41332828209234 Clear" at bounding box center [403, 81] width 414 height 15
click at [231, 101] on icon "Add filter" at bounding box center [231, 103] width 9 height 9
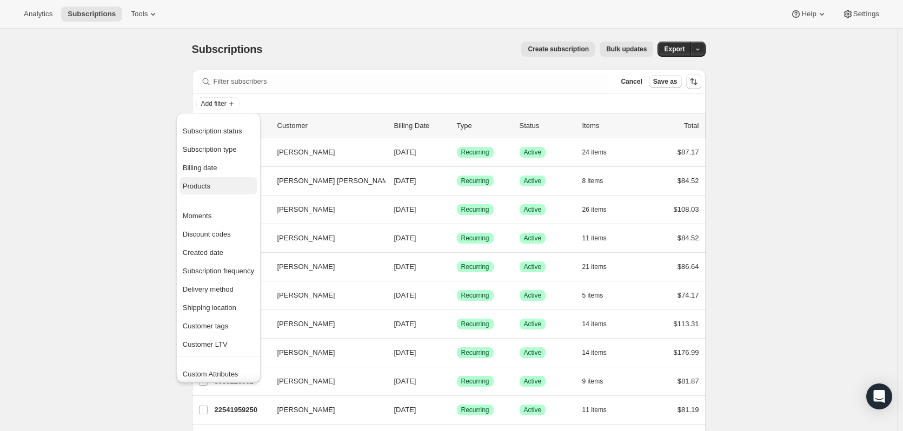
click at [221, 183] on span "Products" at bounding box center [218, 186] width 71 height 11
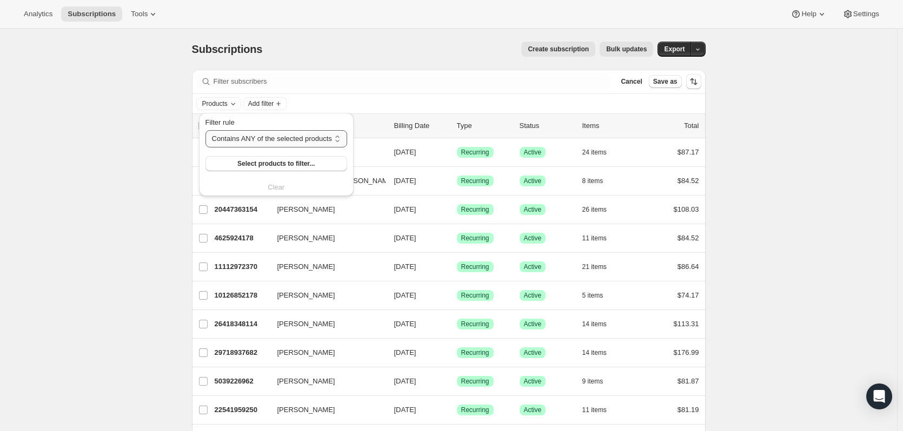
click at [269, 137] on select "Contains ANY of the selected products Contains ALL of the selected products Con…" at bounding box center [276, 138] width 142 height 17
click at [205, 130] on select "Contains ANY of the selected products Contains ALL of the selected products Con…" at bounding box center [276, 138] width 142 height 17
click at [279, 162] on span "Select products to filter..." at bounding box center [275, 163] width 77 height 9
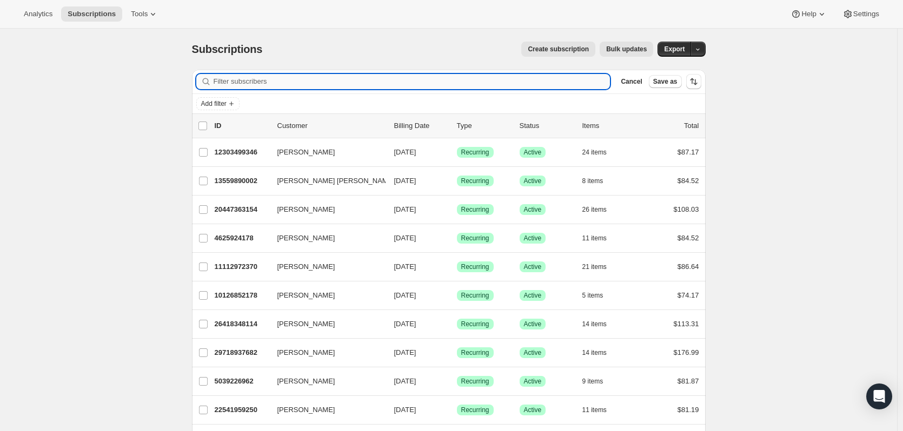
click at [232, 88] on input "Filter subscribers" at bounding box center [412, 81] width 397 height 15
paste input "41332828209234"
type input "41332828209234"
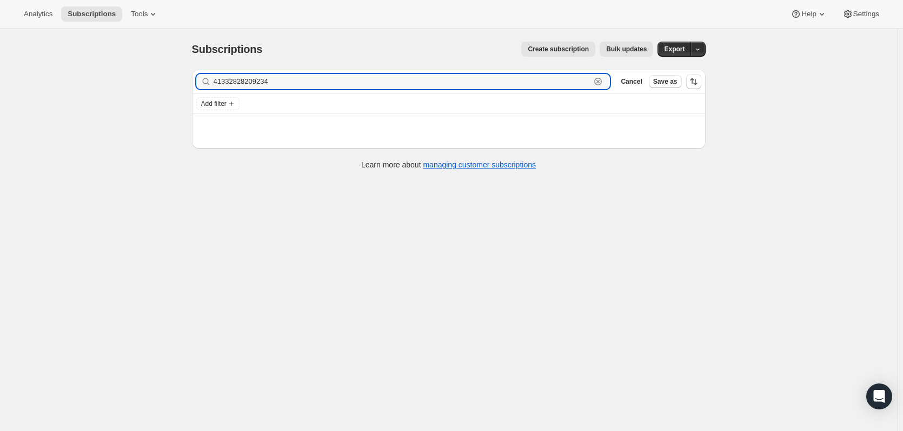
drag, startPoint x: 281, startPoint y: 83, endPoint x: 196, endPoint y: 79, distance: 84.4
click at [196, 79] on div "Filter subscribers 41332828209234 Clear Cancel Save as" at bounding box center [448, 82] width 513 height 24
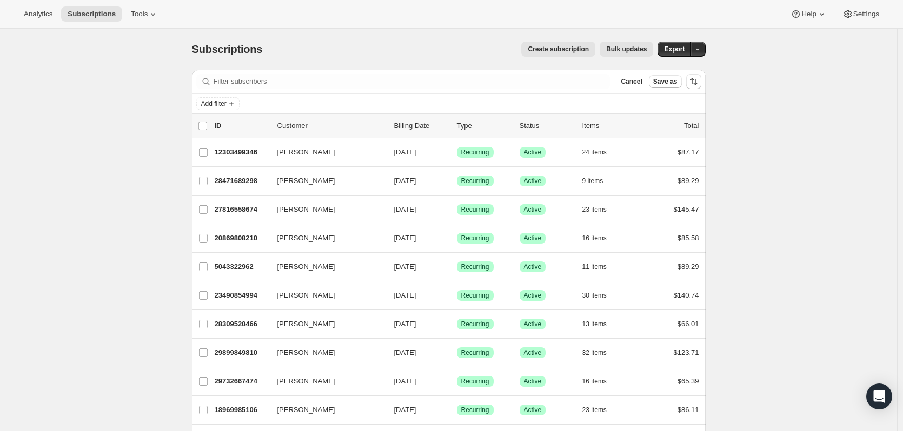
click at [638, 49] on span "Bulk updates" at bounding box center [626, 49] width 41 height 9
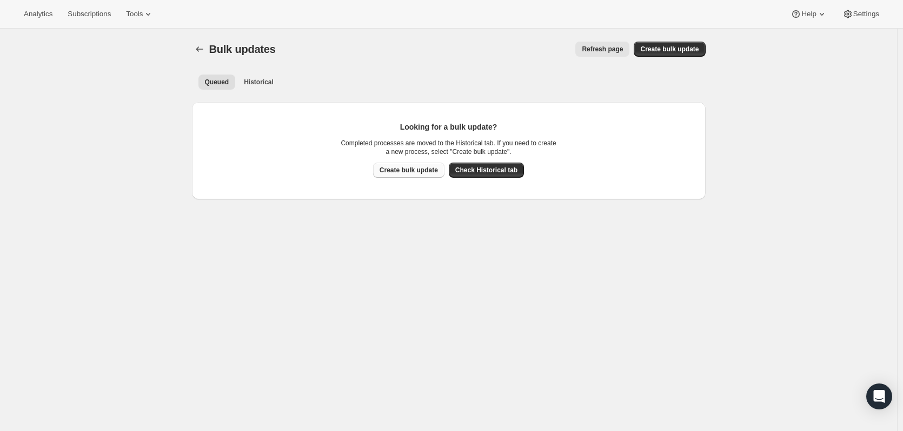
click at [415, 169] on span "Create bulk update" at bounding box center [408, 170] width 58 height 9
select select "13"
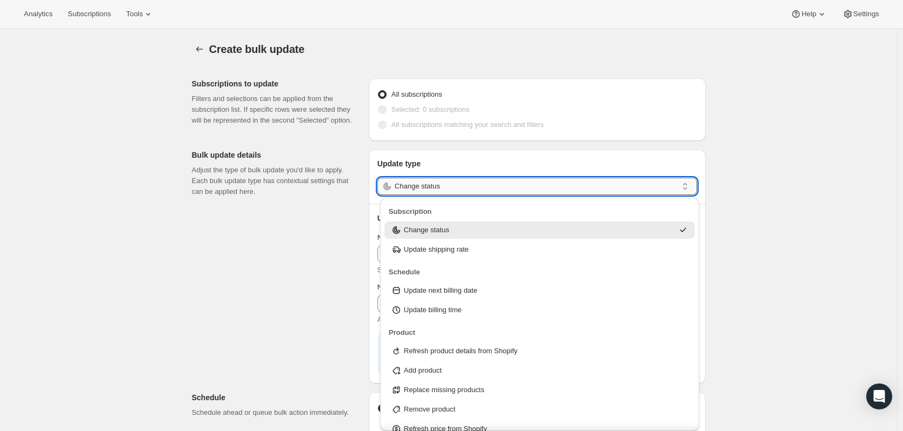
click at [461, 190] on input "Change status" at bounding box center [536, 186] width 283 height 17
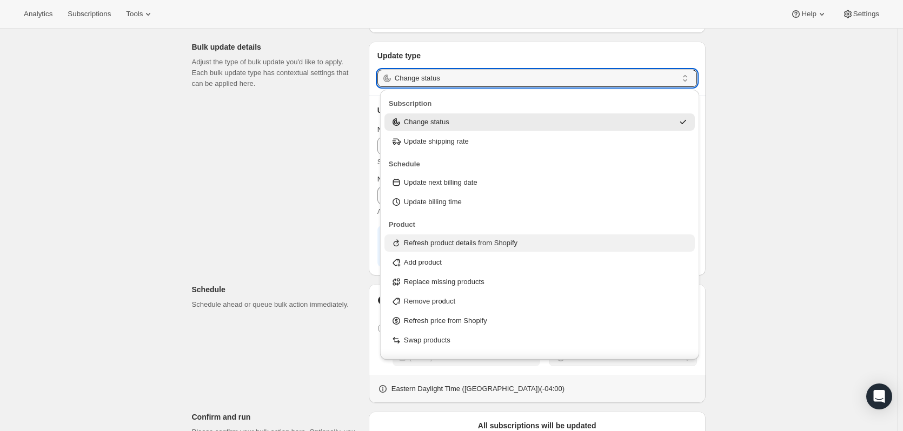
scroll to position [35, 0]
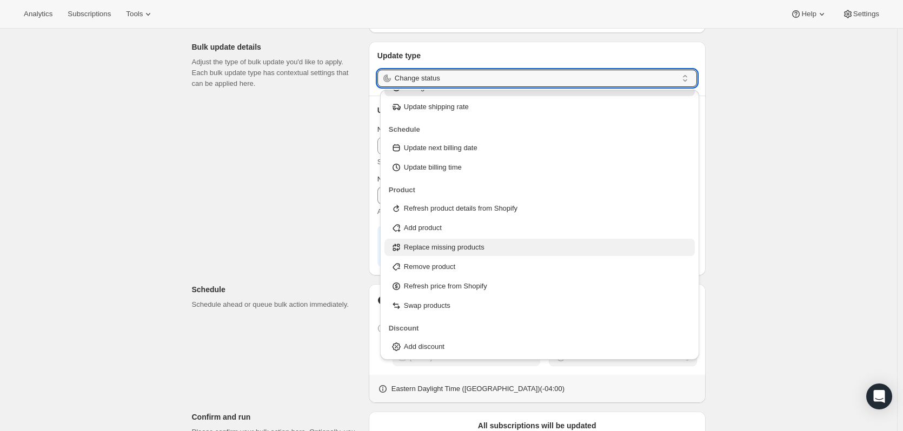
click at [452, 249] on p "Replace missing products" at bounding box center [444, 247] width 81 height 11
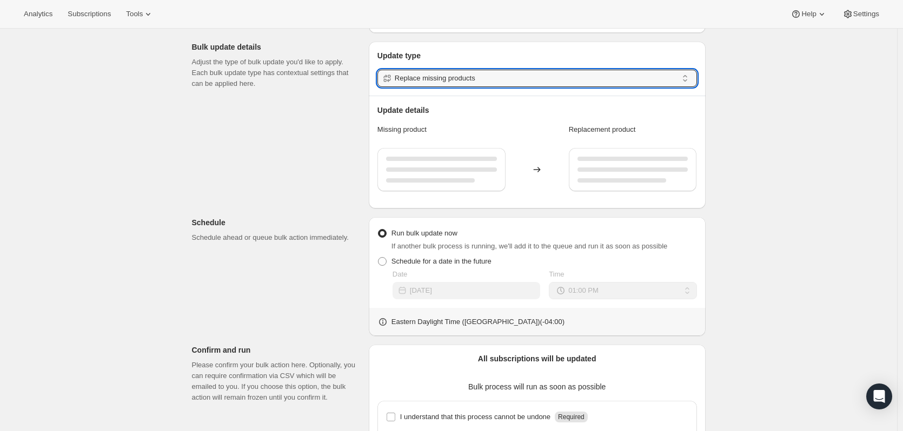
type input "Replace missing products"
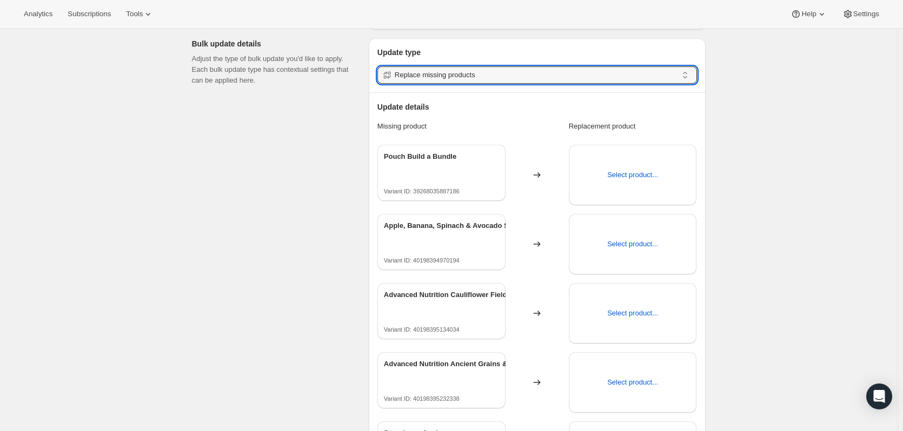
scroll to position [3, 0]
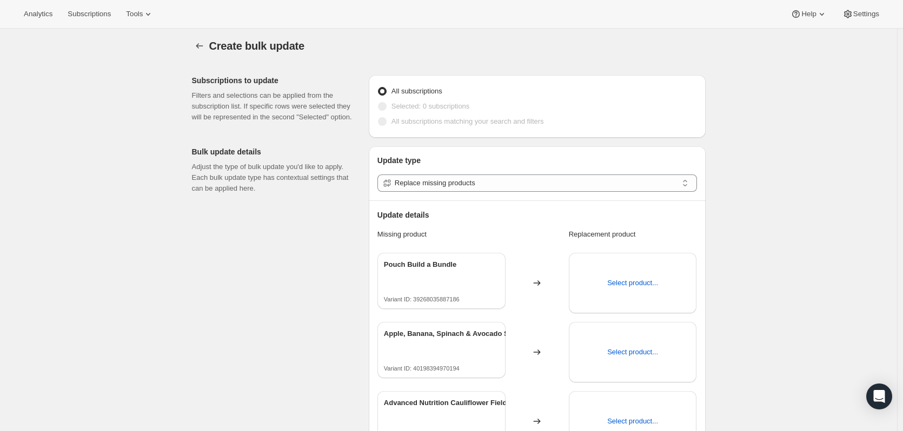
click at [643, 286] on span "Select product..." at bounding box center [632, 283] width 51 height 11
click at [615, 284] on span "Select product..." at bounding box center [632, 283] width 51 height 11
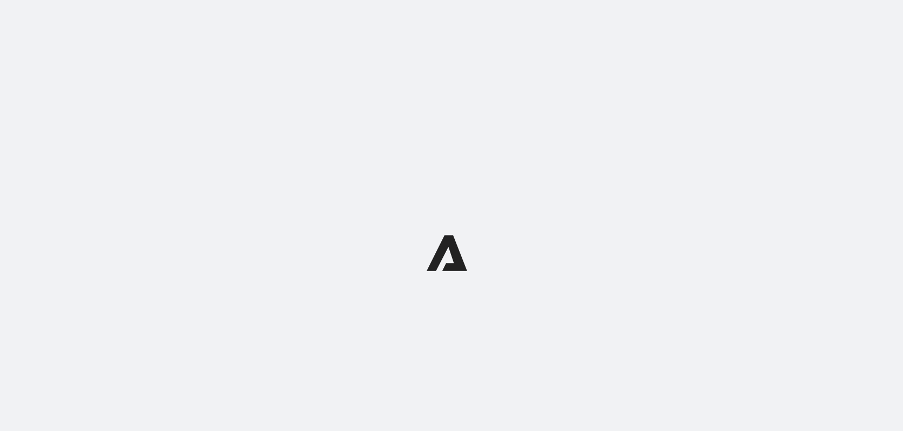
select select "13"
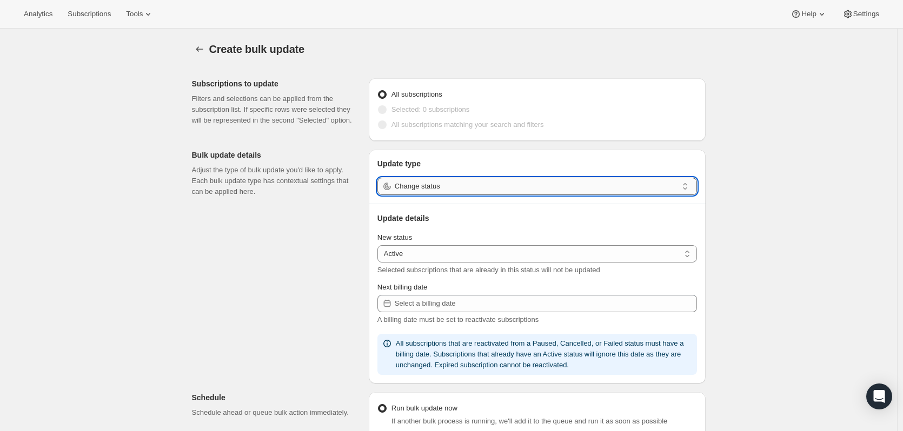
click at [495, 189] on input "Change status" at bounding box center [536, 186] width 283 height 17
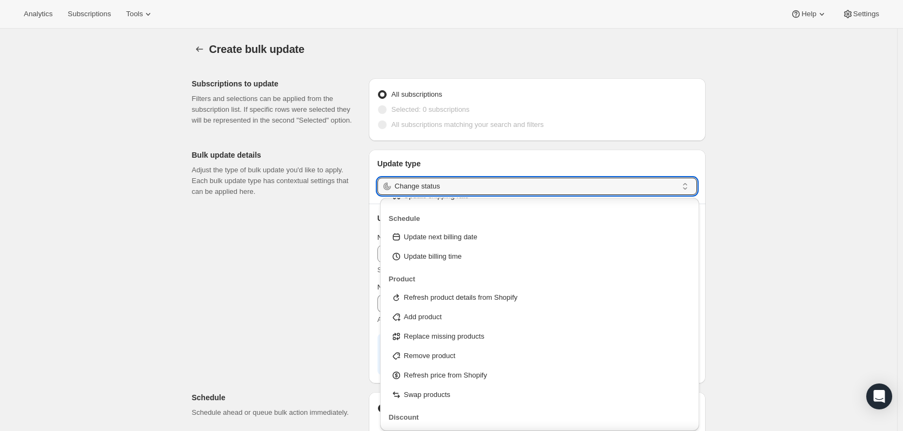
scroll to position [54, 0]
click at [468, 334] on p "Replace missing products" at bounding box center [444, 336] width 81 height 11
type input "Replace missing products"
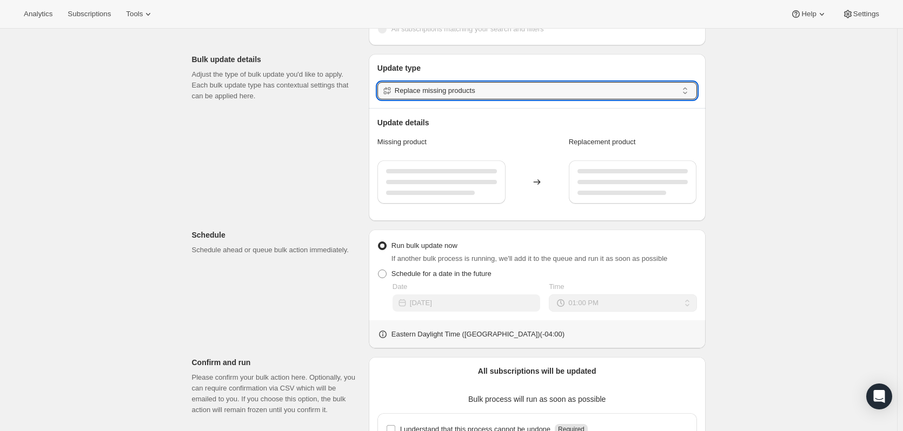
scroll to position [108, 0]
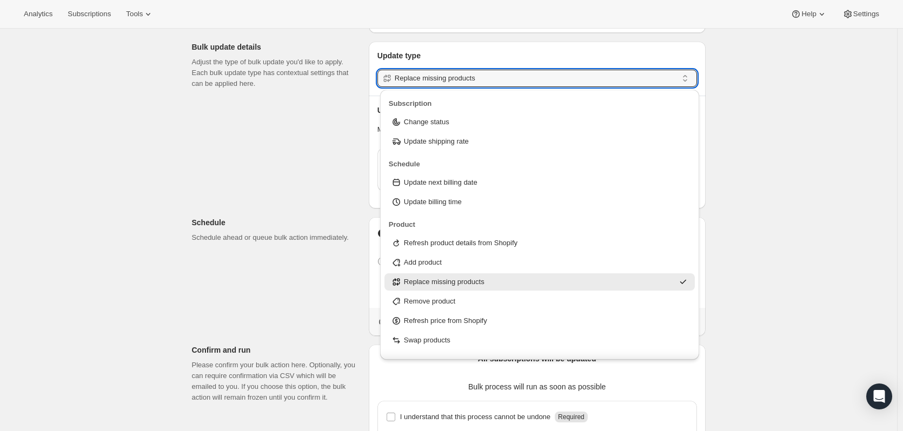
click at [785, 199] on div "Create bulk update. This page is ready Create bulk update Subscriptions to upda…" at bounding box center [448, 247] width 897 height 652
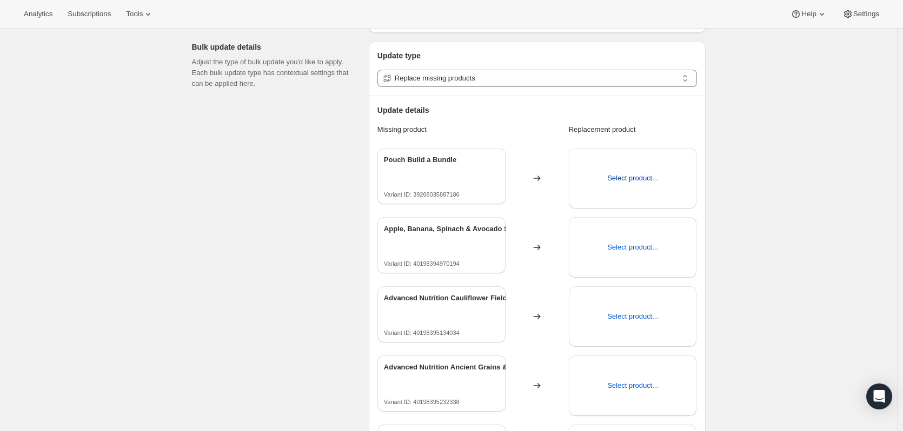
click at [639, 181] on span "Select product..." at bounding box center [632, 178] width 51 height 11
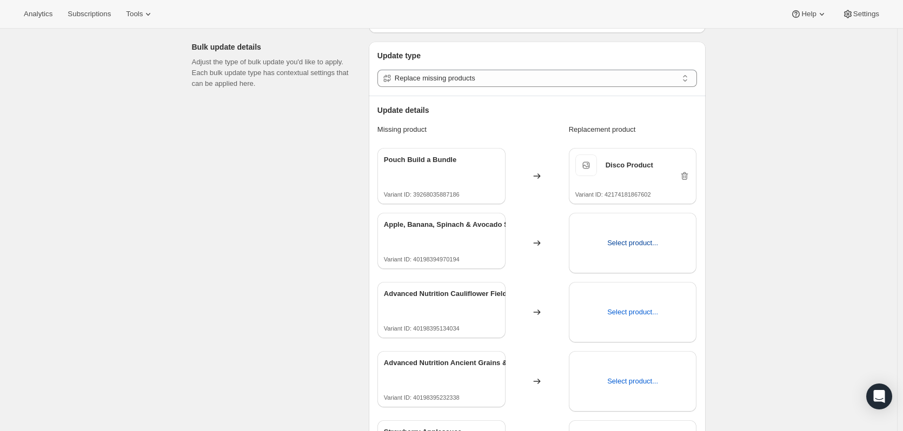
click at [627, 246] on span "Select product..." at bounding box center [632, 243] width 51 height 11
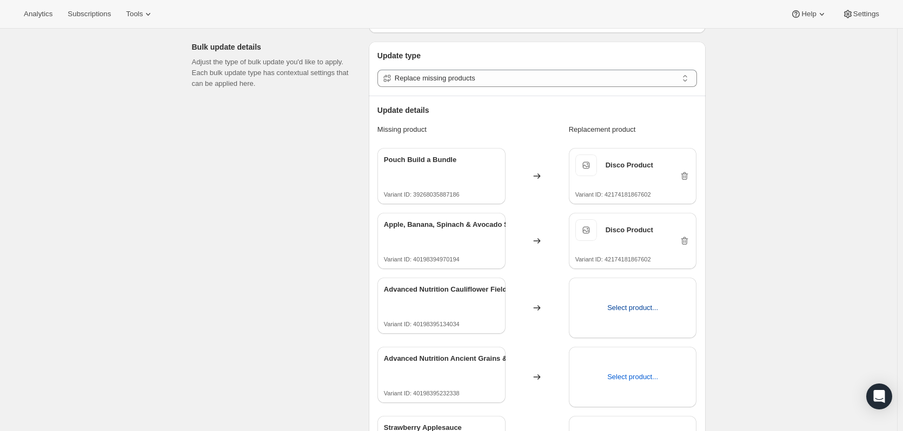
click at [631, 310] on span "Select product..." at bounding box center [632, 308] width 51 height 11
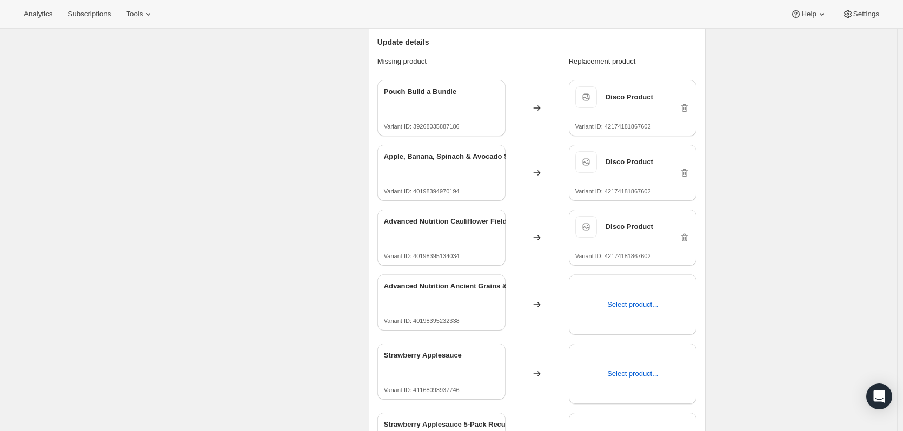
scroll to position [216, 0]
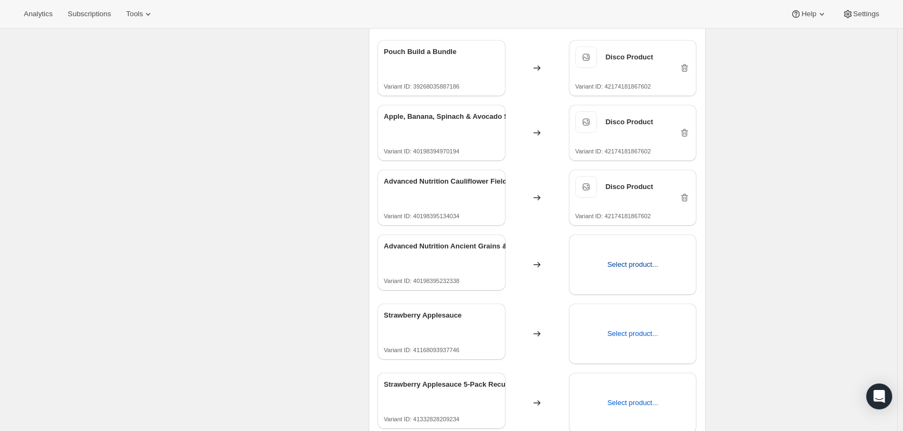
click at [628, 262] on span "Select product..." at bounding box center [632, 264] width 51 height 11
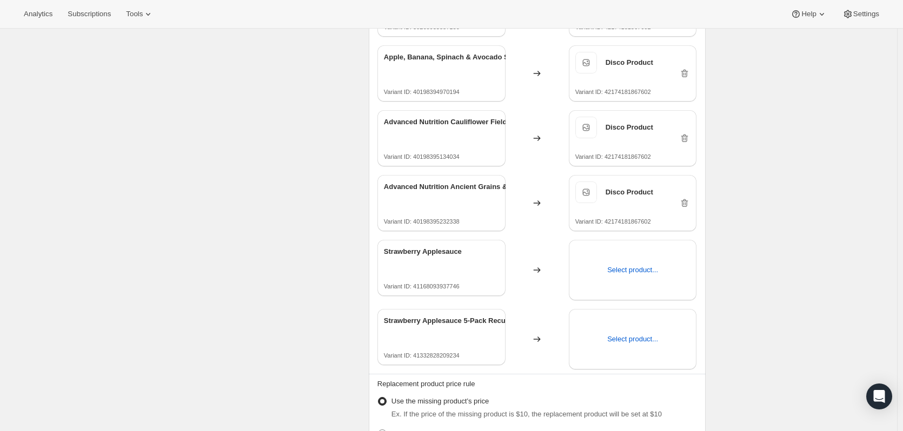
scroll to position [324, 0]
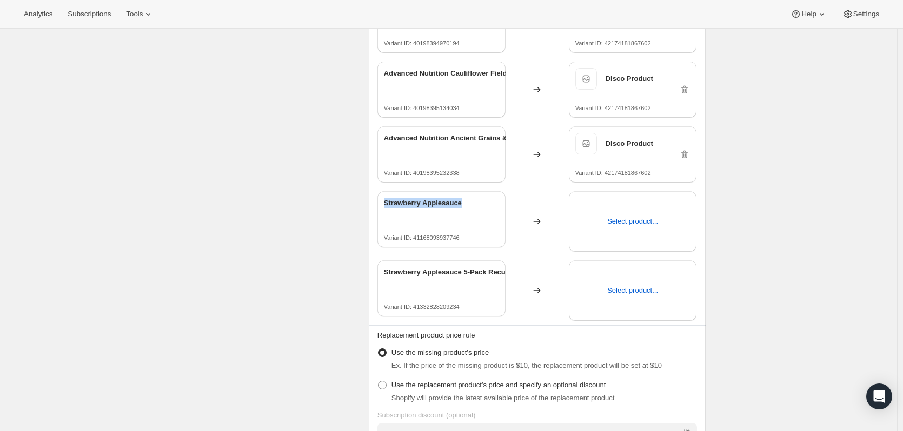
drag, startPoint x: 462, startPoint y: 205, endPoint x: 383, endPoint y: 201, distance: 78.5
click at [383, 201] on div "Strawberry Applesauce Variant ID: 41168093937746" at bounding box center [441, 219] width 128 height 56
copy p "Strawberry Applesauce"
click at [658, 221] on span "Select product..." at bounding box center [632, 221] width 51 height 11
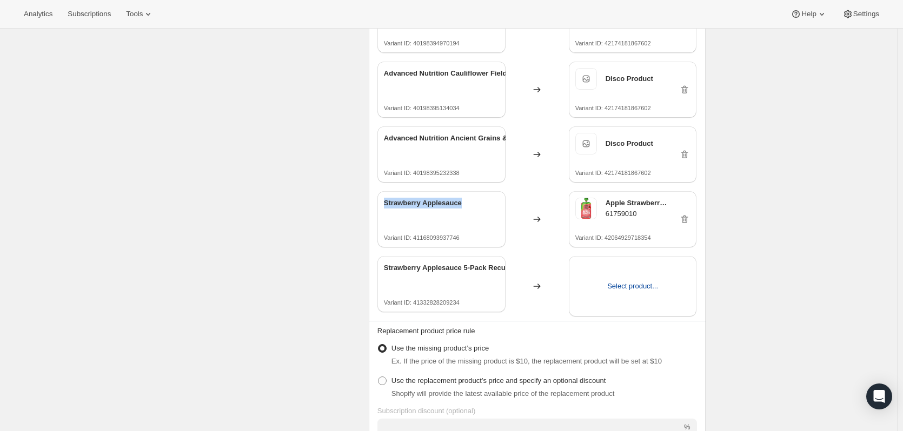
click at [631, 288] on span "Select product..." at bounding box center [632, 286] width 51 height 11
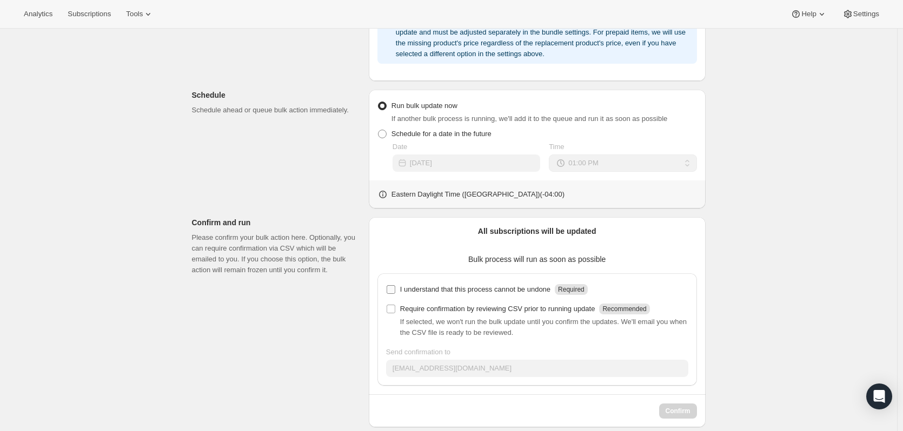
scroll to position [795, 0]
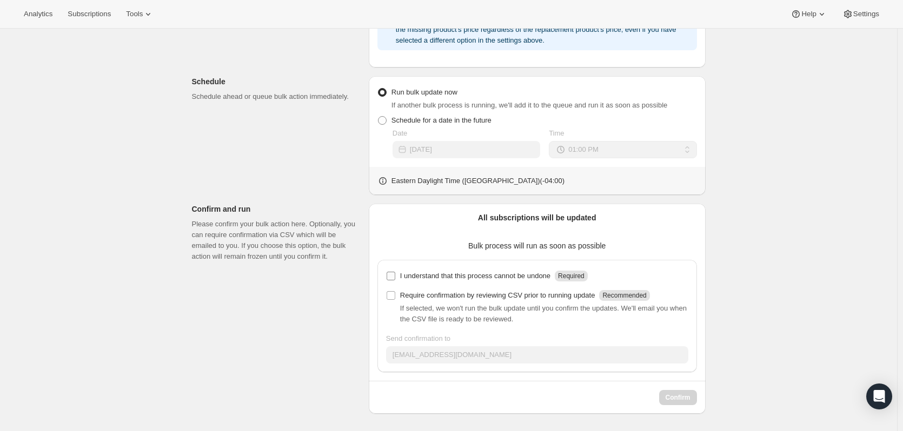
click at [395, 277] on input "I understand that this process cannot be undone Required" at bounding box center [390, 276] width 9 height 9
checkbox input "true"
click at [450, 295] on p "Require confirmation by reviewing CSV prior to running update" at bounding box center [497, 295] width 195 height 11
click at [395, 295] on input "Require confirmation by reviewing CSV prior to running update Recommended" at bounding box center [390, 295] width 9 height 9
click at [396, 295] on span at bounding box center [391, 296] width 10 height 10
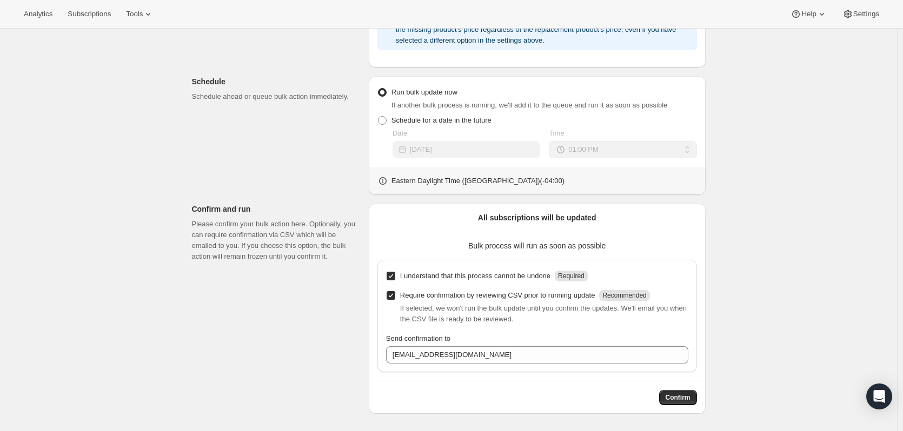
click at [395, 295] on input "Require confirmation by reviewing CSV prior to running update Recommended" at bounding box center [390, 295] width 9 height 9
checkbox input "false"
click at [678, 399] on span "Confirm" at bounding box center [677, 397] width 25 height 9
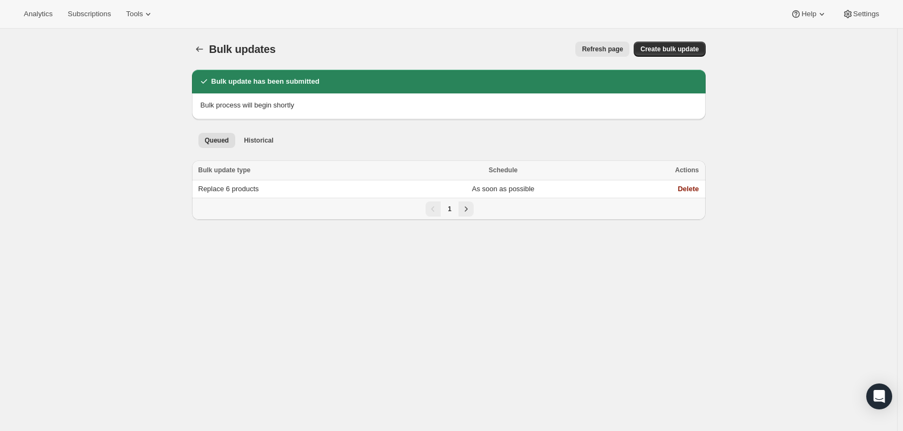
click at [589, 48] on button "Refresh page" at bounding box center [602, 49] width 54 height 15
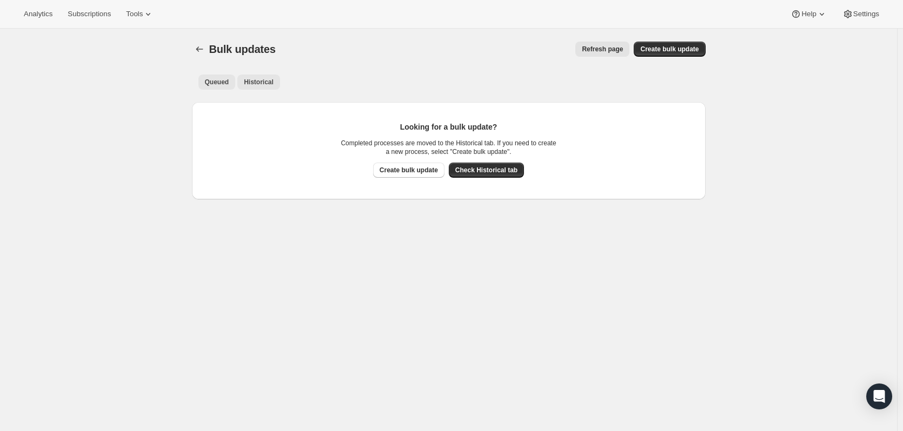
click at [248, 84] on span "Historical" at bounding box center [259, 82] width 30 height 9
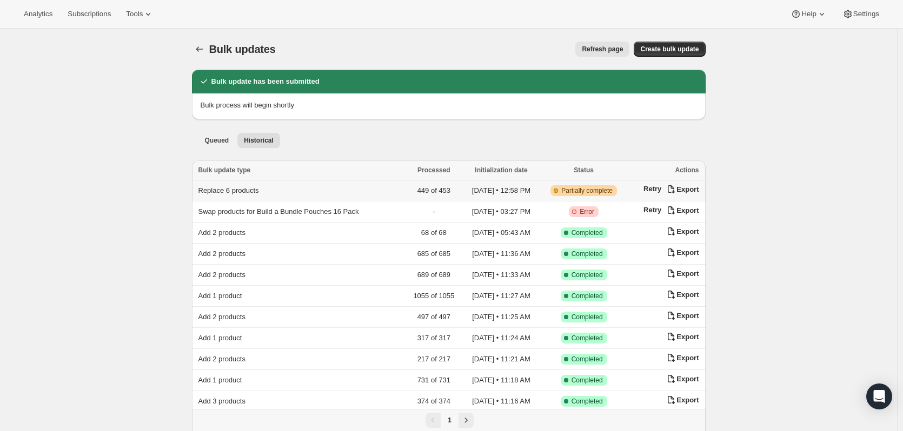
click at [239, 189] on span "Replace 6 products" at bounding box center [228, 190] width 61 height 8
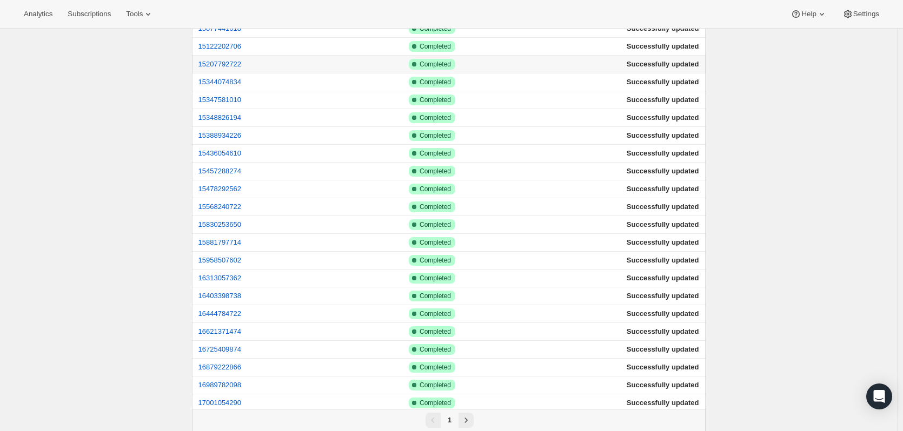
scroll to position [1486, 0]
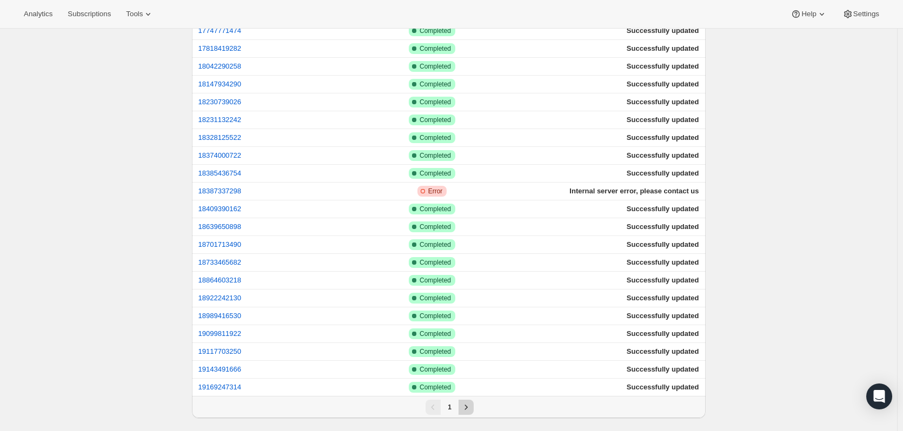
click at [462, 411] on icon "Next" at bounding box center [466, 407] width 11 height 11
click at [467, 408] on icon "Next" at bounding box center [466, 407] width 11 height 11
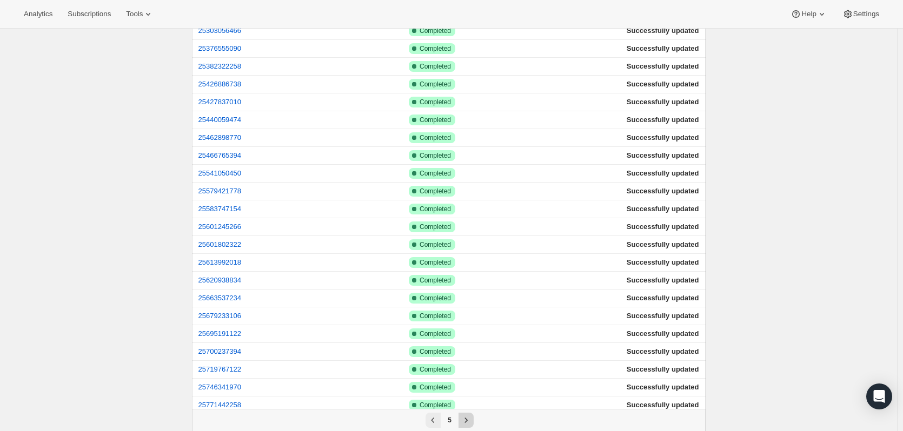
click at [467, 413] on div "Pagination" at bounding box center [465, 420] width 15 height 15
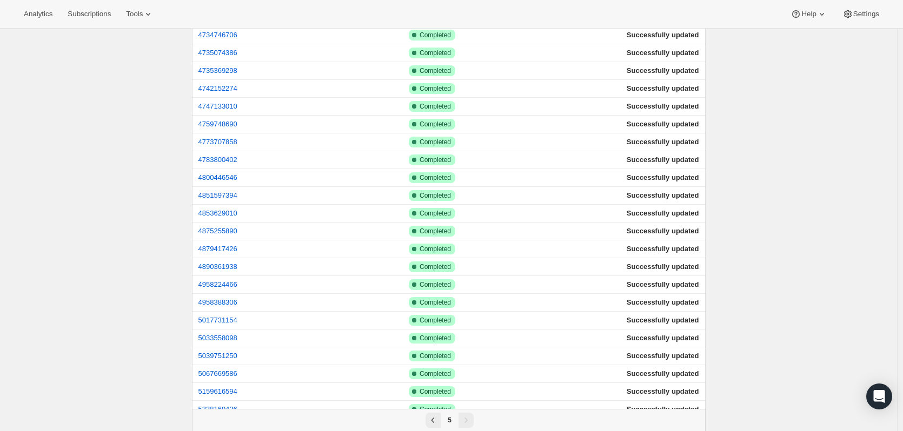
scroll to position [0, 0]
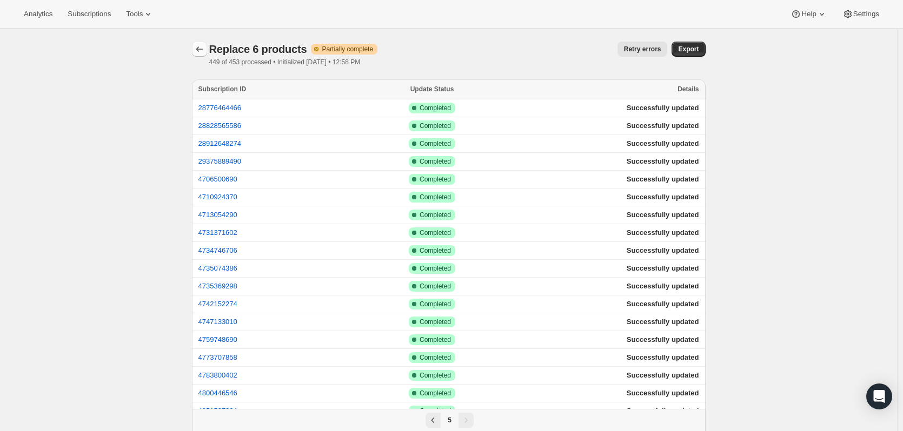
click at [205, 51] on icon "button" at bounding box center [199, 49] width 11 height 11
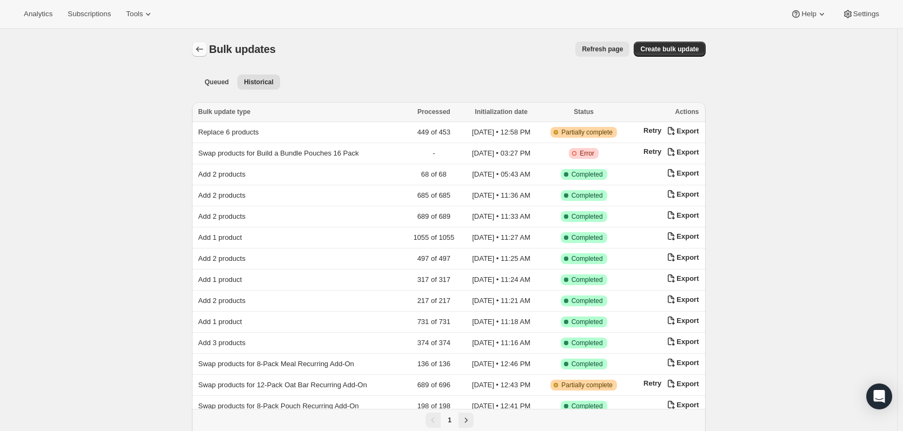
click at [205, 49] on icon "Bulk updates" at bounding box center [199, 49] width 11 height 11
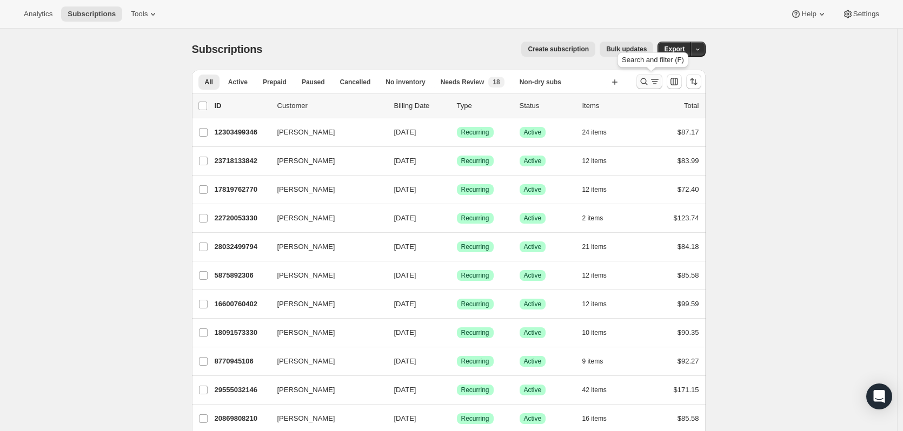
click at [645, 81] on icon "Search and filter results" at bounding box center [643, 81] width 11 height 11
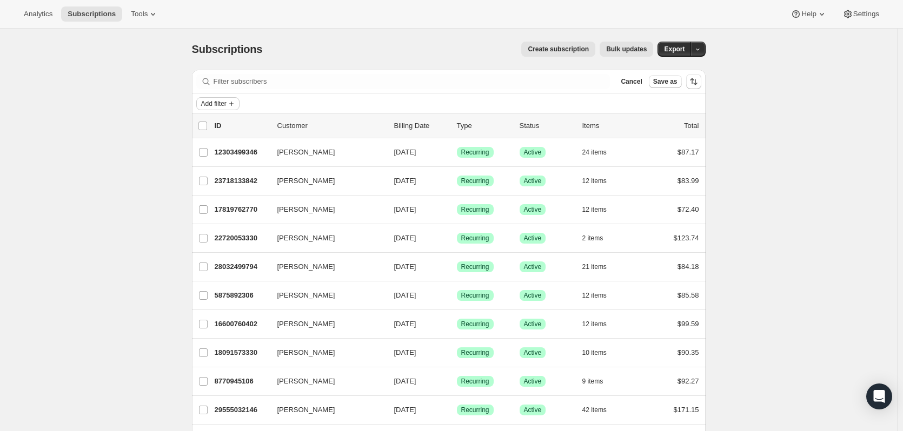
click at [212, 106] on span "Add filter" at bounding box center [213, 103] width 25 height 9
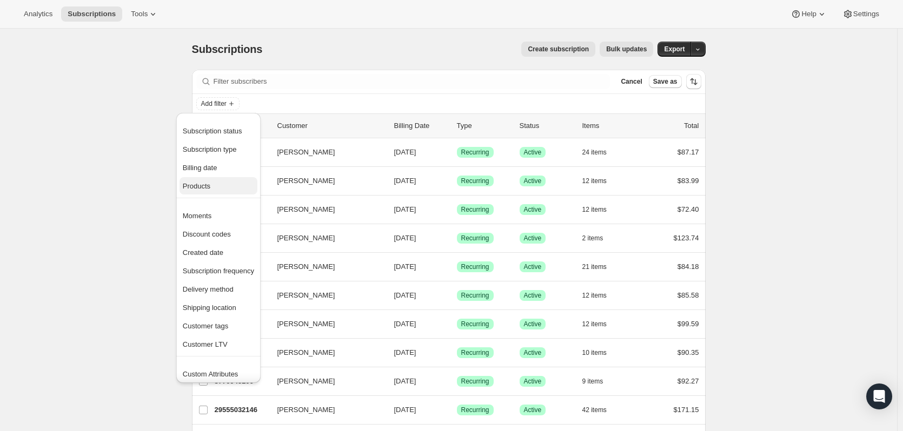
click at [220, 190] on span "Products" at bounding box center [218, 186] width 71 height 11
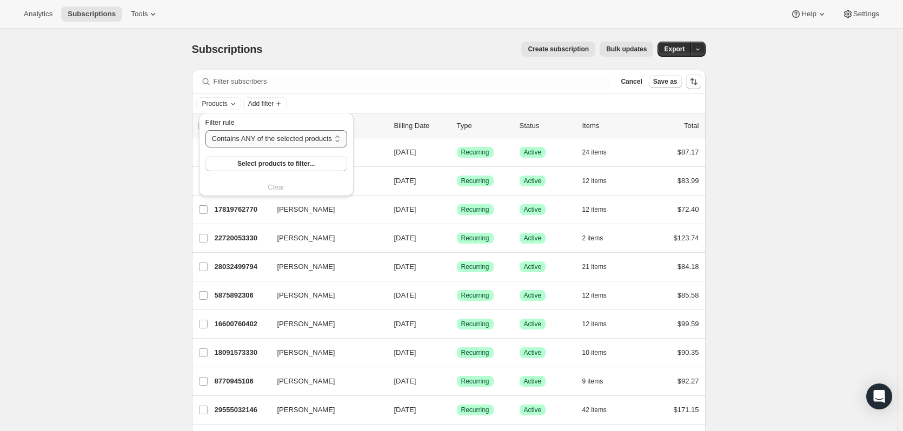
click at [267, 137] on select "Contains ANY of the selected products Contains ALL of the selected products Con…" at bounding box center [276, 138] width 142 height 17
click at [270, 139] on select "Contains ANY of the selected products Contains ALL of the selected products Con…" at bounding box center [276, 138] width 142 height 17
click at [271, 164] on span "Select products to filter..." at bounding box center [275, 163] width 77 height 9
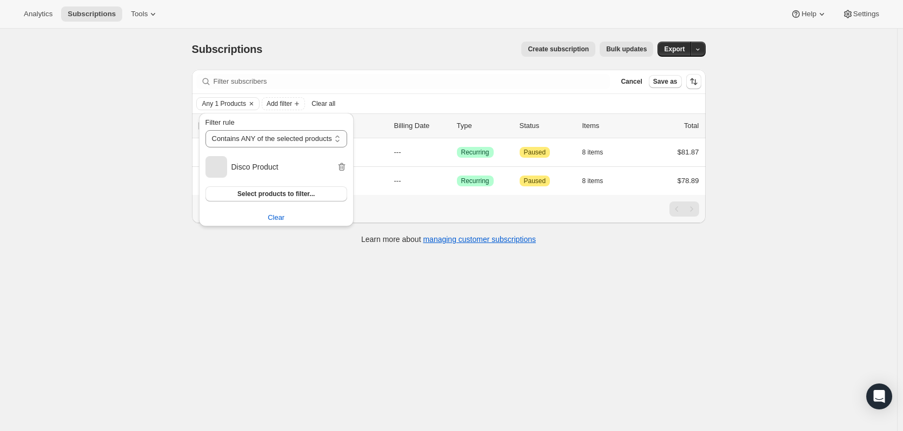
click at [113, 141] on div "Subscriptions. This page is ready Subscriptions Create subscription Bulk update…" at bounding box center [448, 244] width 897 height 431
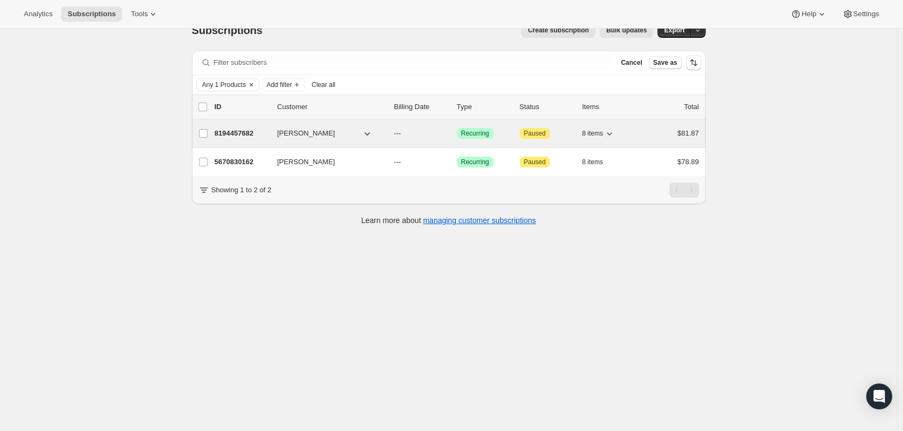
scroll to position [29, 0]
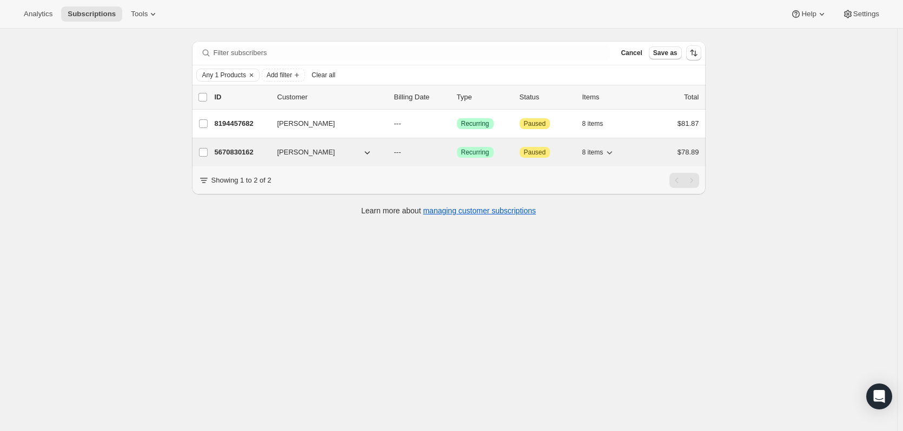
click at [234, 150] on p "5670830162" at bounding box center [242, 152] width 54 height 11
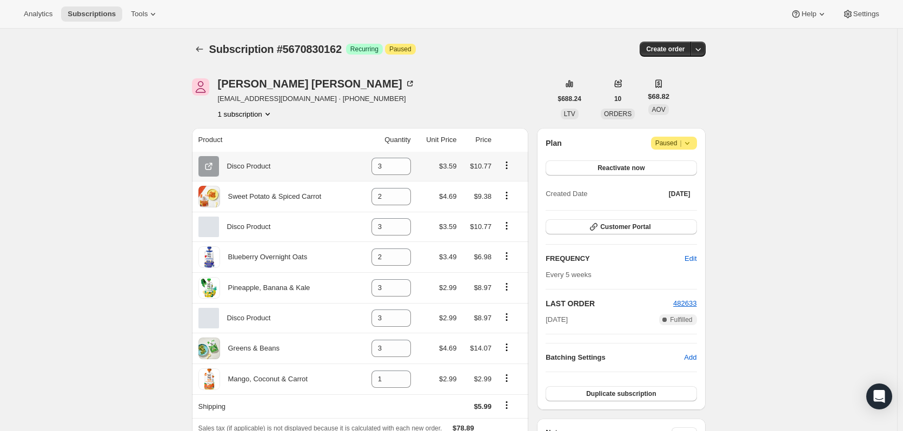
click at [507, 167] on icon "Product actions" at bounding box center [506, 165] width 11 height 11
click at [201, 51] on icon "Subscriptions" at bounding box center [199, 48] width 7 height 5
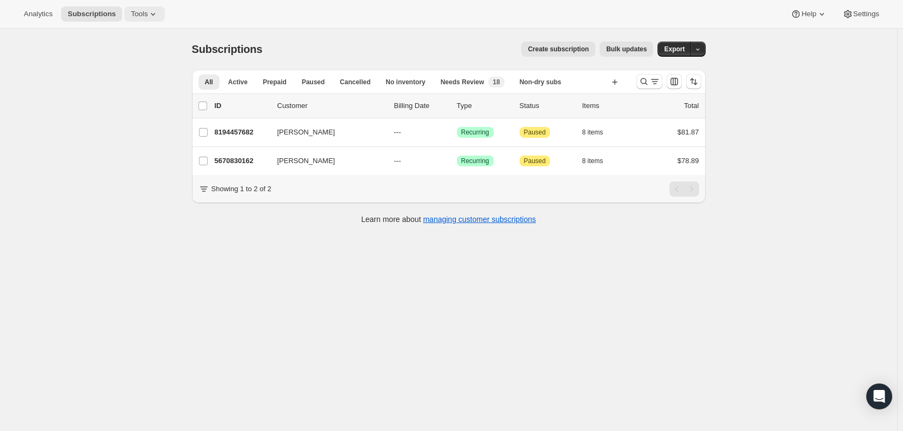
click at [131, 14] on span "Tools" at bounding box center [139, 14] width 17 height 9
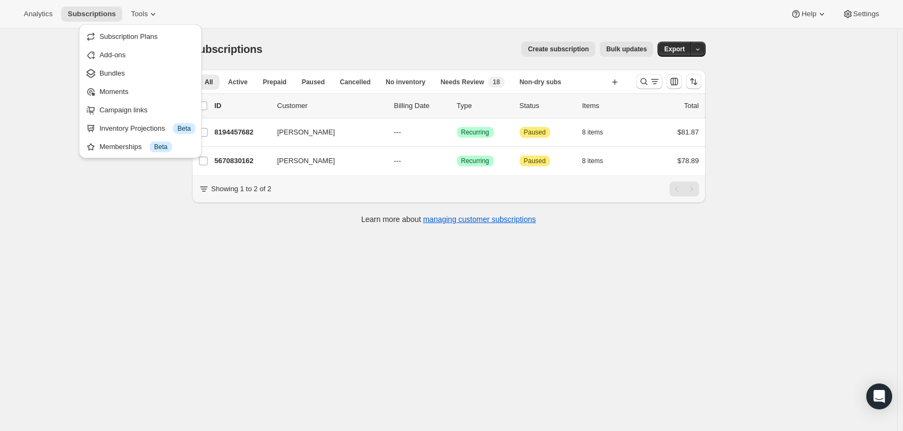
click at [478, 41] on div "Subscriptions. This page is ready Subscriptions Create subscription Bulk update…" at bounding box center [448, 49] width 513 height 41
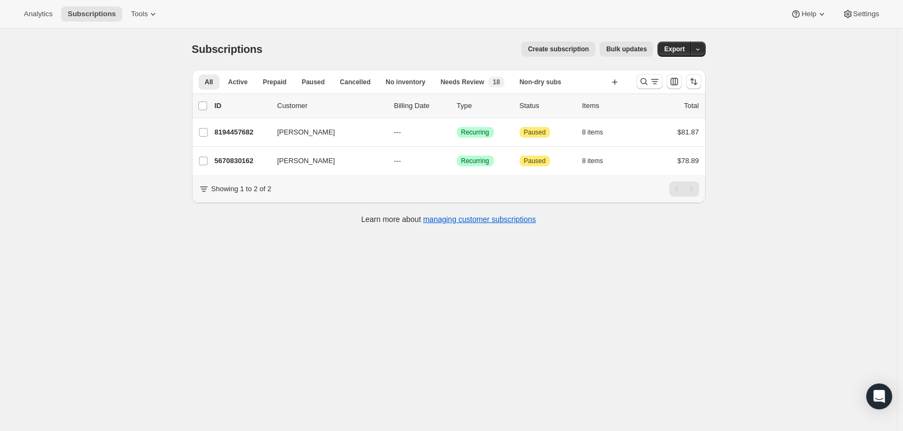
click at [628, 46] on span "Bulk updates" at bounding box center [626, 49] width 41 height 9
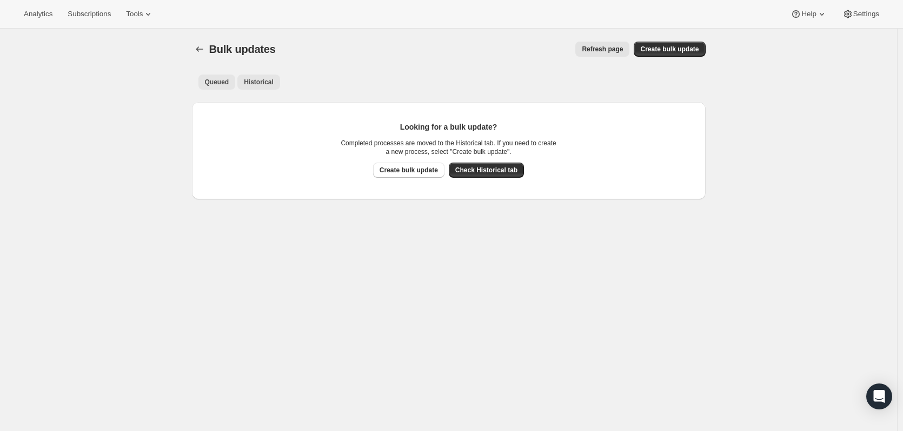
click at [258, 84] on span "Historical" at bounding box center [259, 82] width 30 height 9
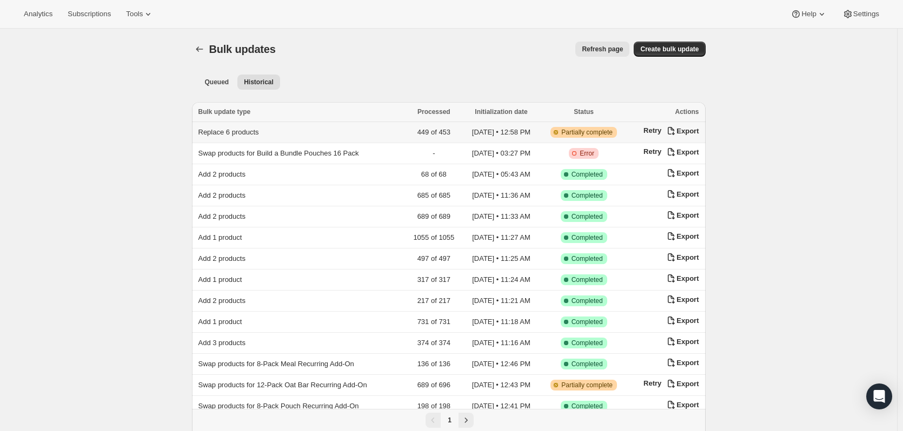
click at [233, 134] on span "Replace 6 products" at bounding box center [228, 132] width 61 height 8
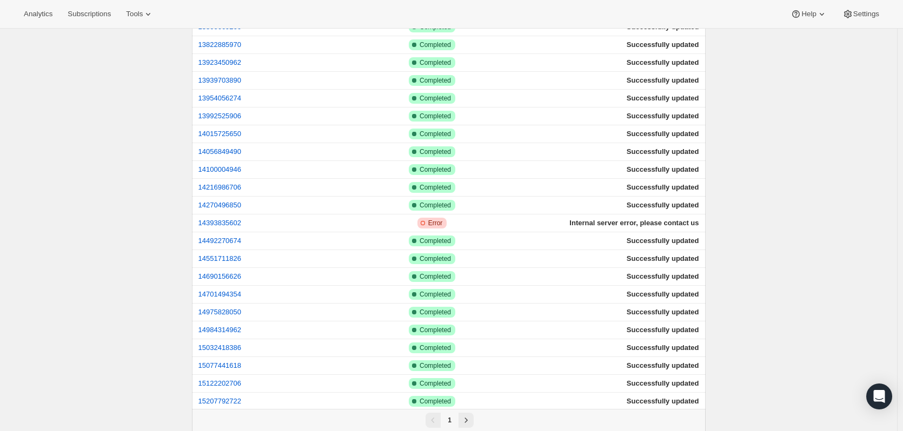
scroll to position [703, 0]
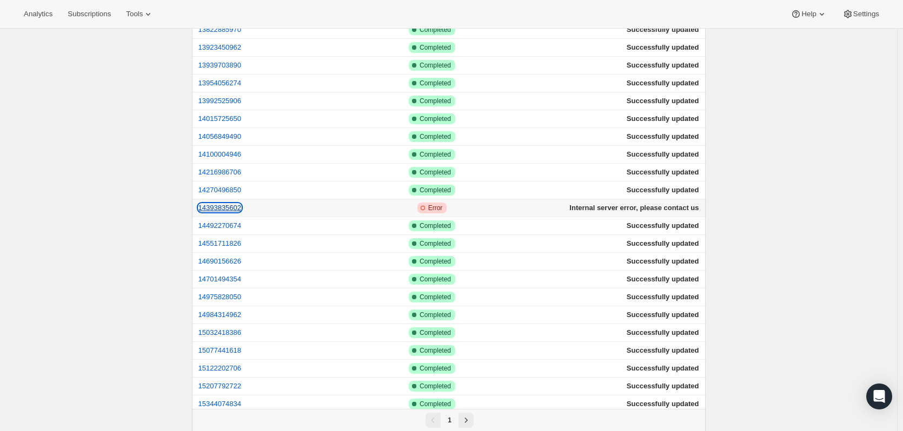
drag, startPoint x: 222, startPoint y: 210, endPoint x: 206, endPoint y: 208, distance: 16.4
click at [206, 208] on button "14393835602" at bounding box center [219, 208] width 43 height 8
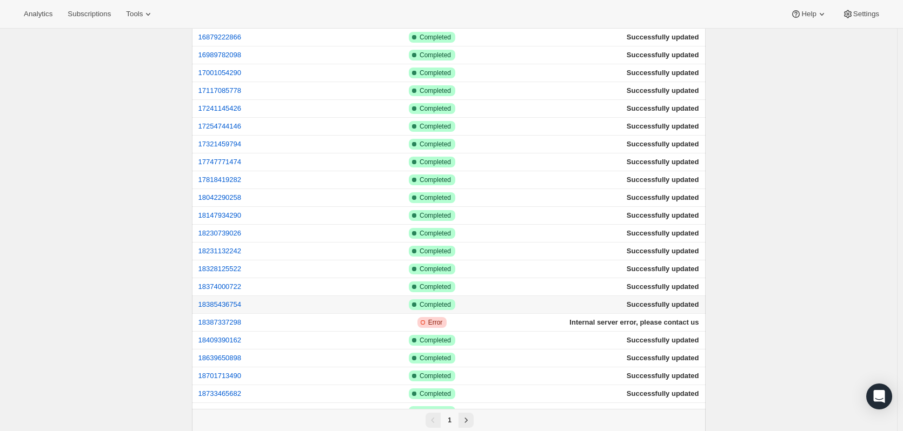
scroll to position [1405, 0]
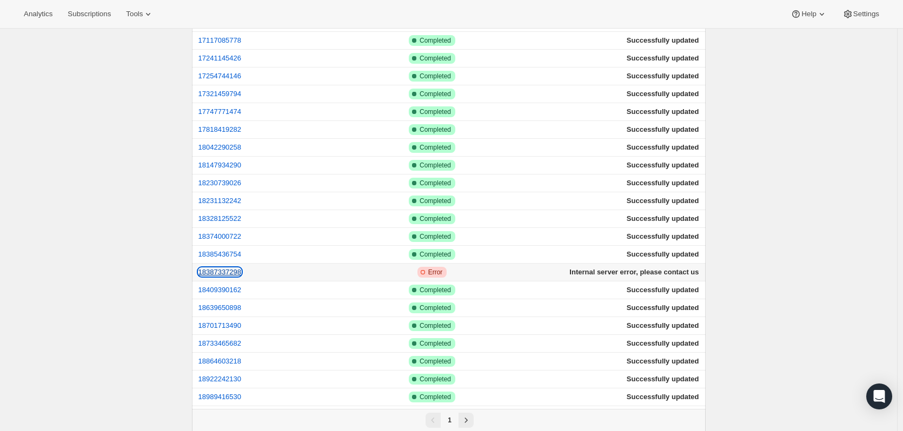
click at [221, 271] on button "18387337298" at bounding box center [219, 272] width 43 height 8
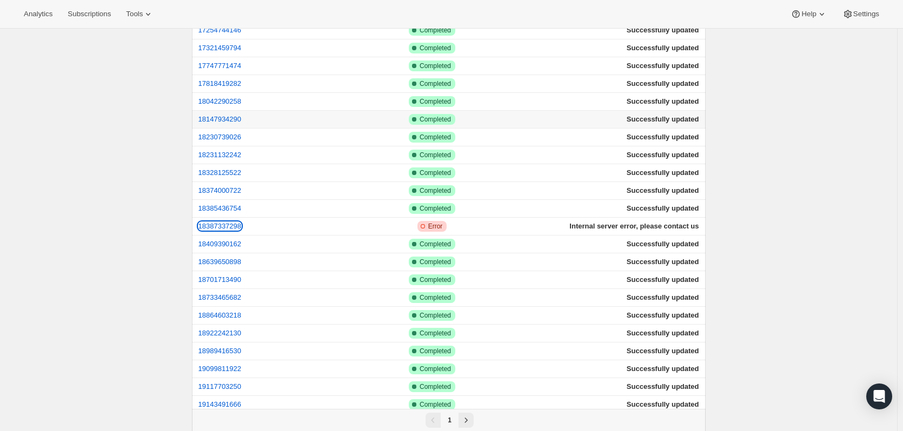
scroll to position [1486, 0]
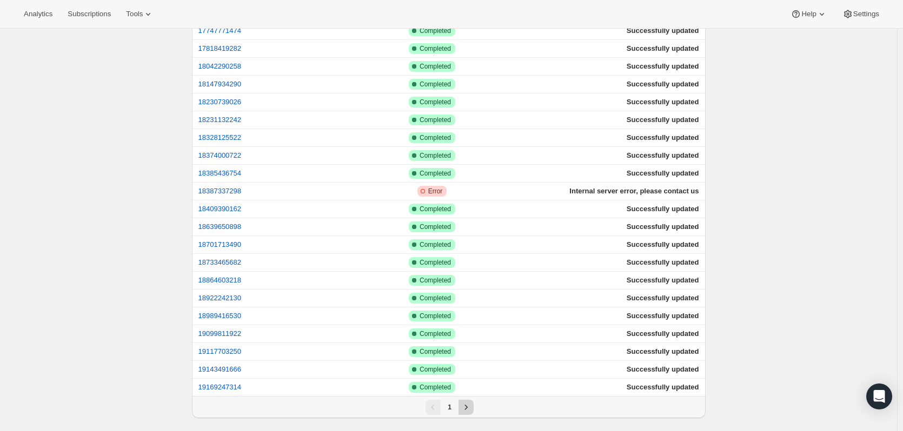
click at [470, 410] on icon "Next" at bounding box center [466, 407] width 11 height 11
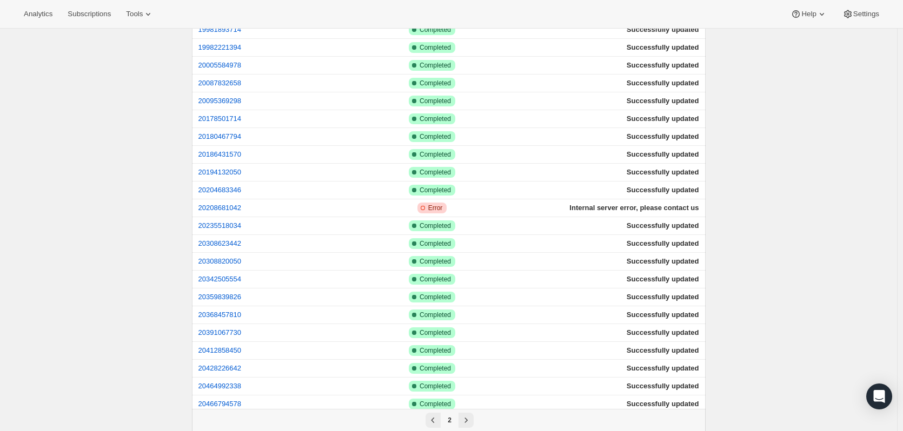
scroll to position [622, 0]
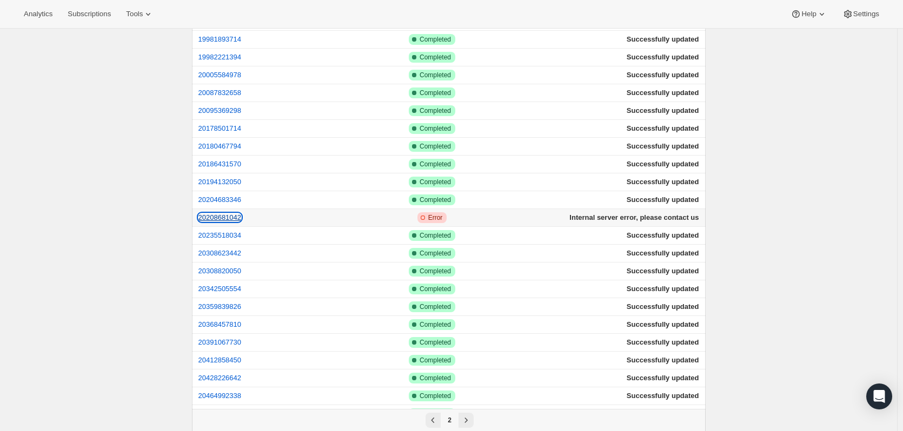
click at [231, 220] on button "20208681042" at bounding box center [219, 218] width 43 height 8
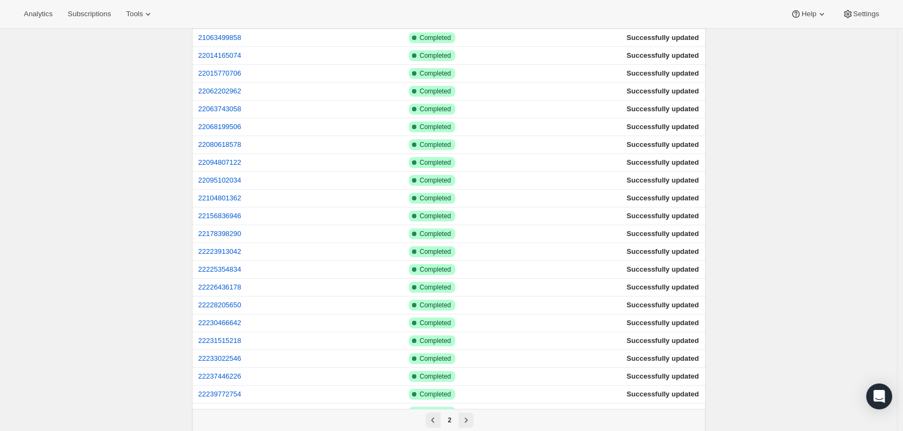
scroll to position [1486, 0]
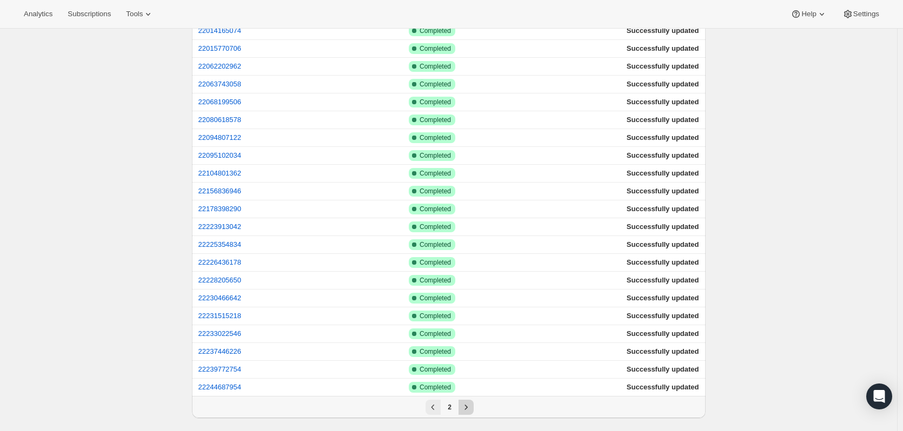
click at [466, 402] on button "Next" at bounding box center [465, 407] width 15 height 15
click at [471, 409] on icon "Next" at bounding box center [466, 407] width 11 height 11
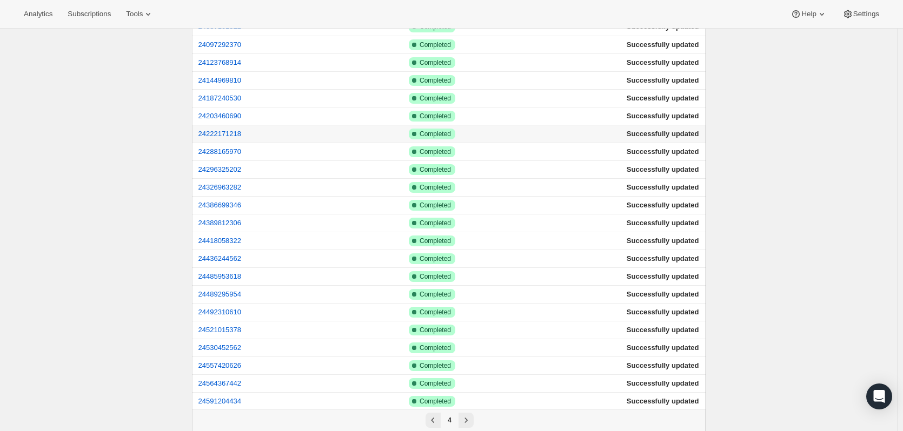
scroll to position [0, 0]
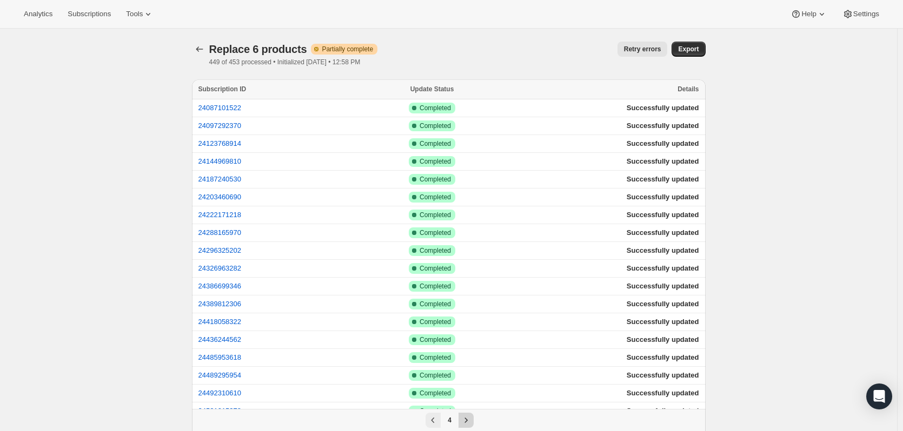
click at [468, 423] on icon "Next" at bounding box center [466, 420] width 11 height 11
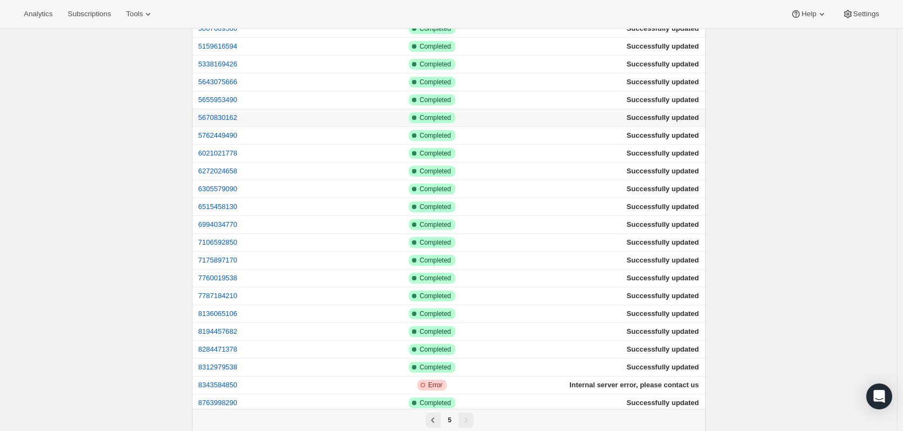
scroll to position [648, 0]
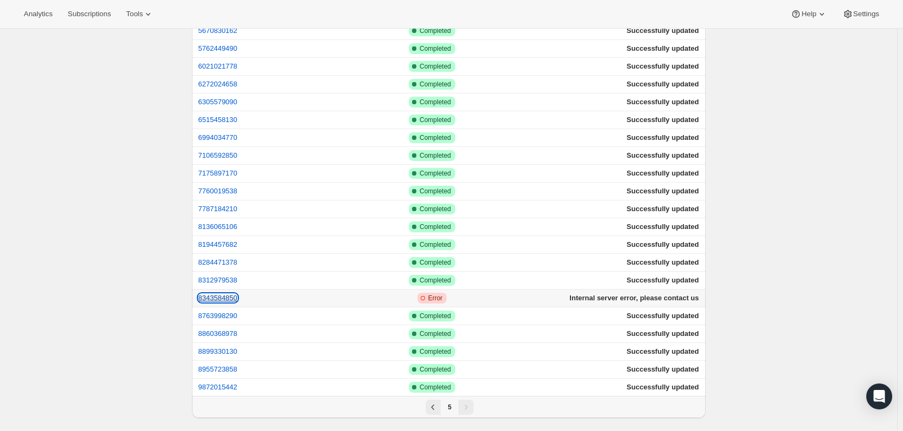
click at [220, 296] on button "8343584850" at bounding box center [217, 298] width 39 height 8
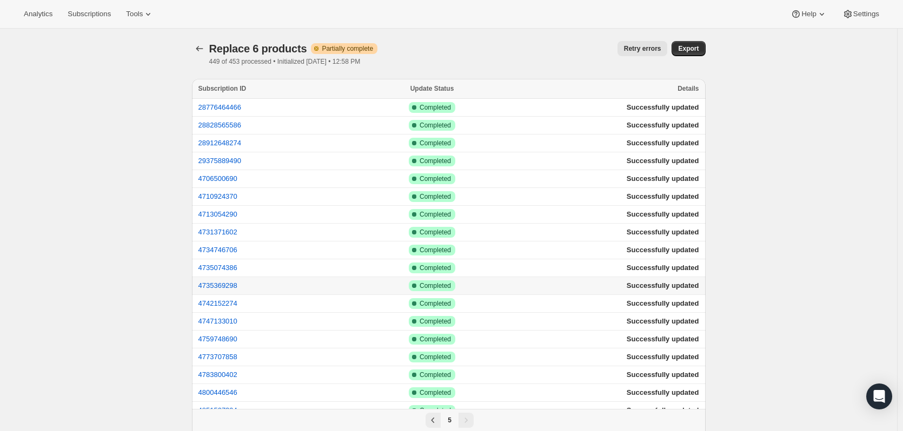
scroll to position [0, 0]
click at [148, 15] on icon at bounding box center [148, 14] width 11 height 11
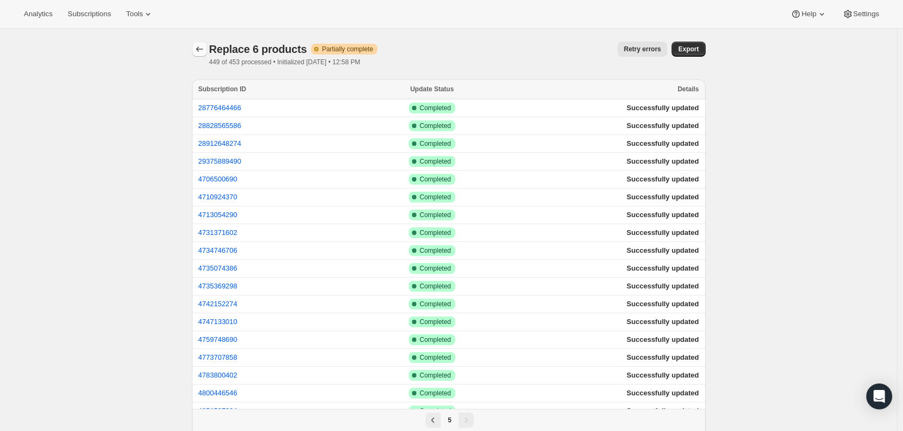
click at [201, 47] on icon "button" at bounding box center [199, 49] width 11 height 11
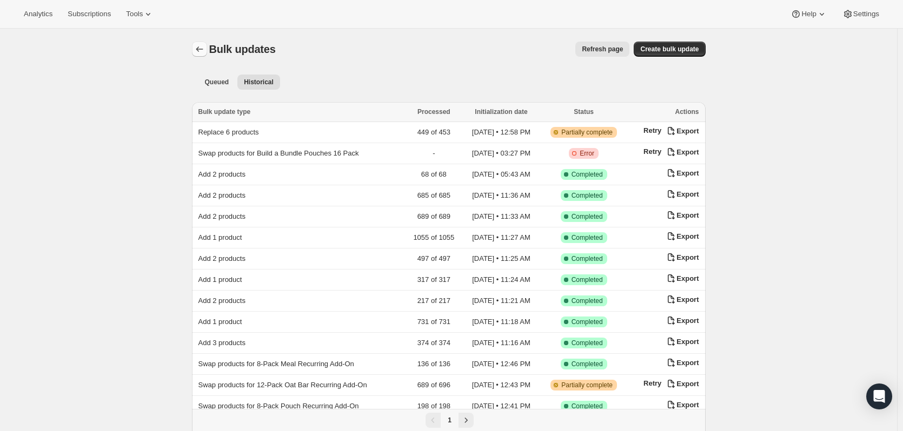
click at [206, 44] on button "Bulk updates" at bounding box center [199, 49] width 15 height 15
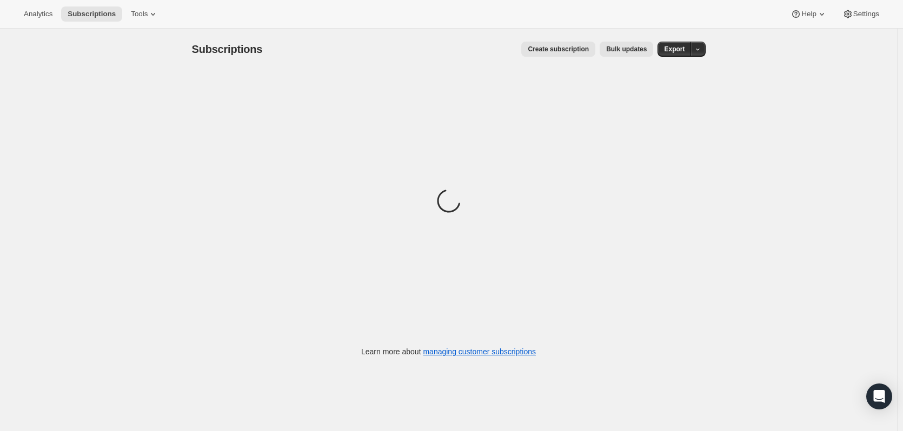
click at [639, 45] on span "Bulk updates" at bounding box center [626, 49] width 41 height 9
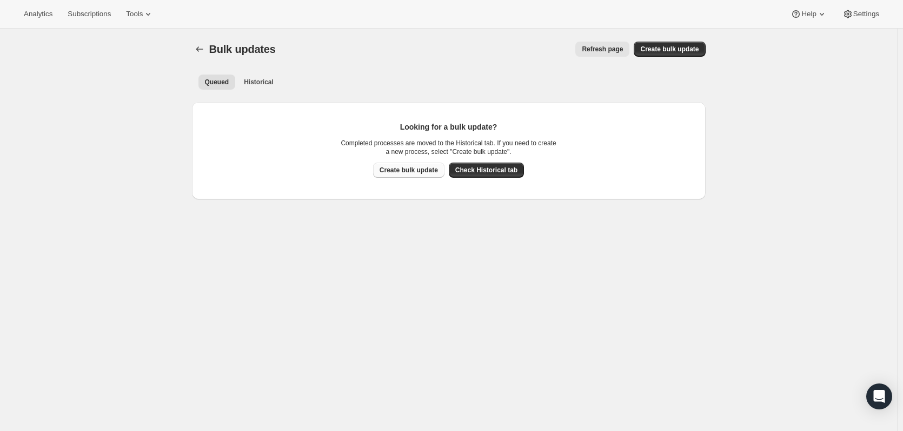
click at [422, 171] on span "Create bulk update" at bounding box center [408, 170] width 58 height 9
select select "14"
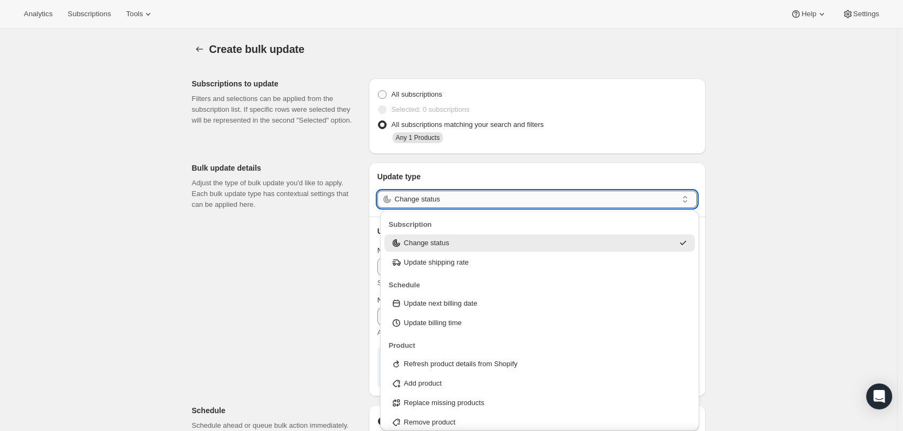
click at [431, 194] on input "Change status" at bounding box center [536, 199] width 283 height 17
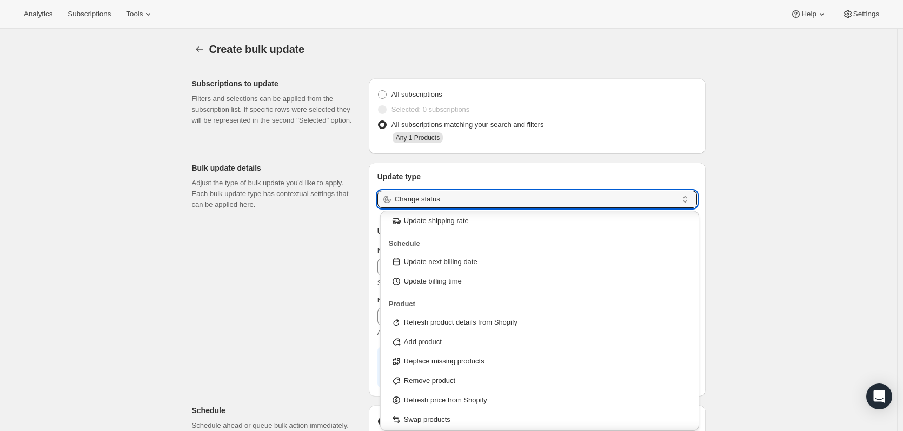
scroll to position [84, 0]
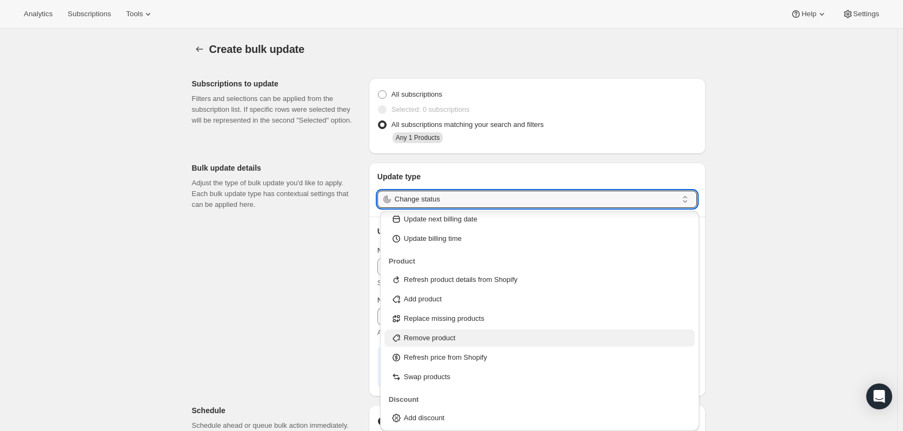
click at [454, 341] on p "Remove product" at bounding box center [429, 338] width 51 height 11
type input "Remove product"
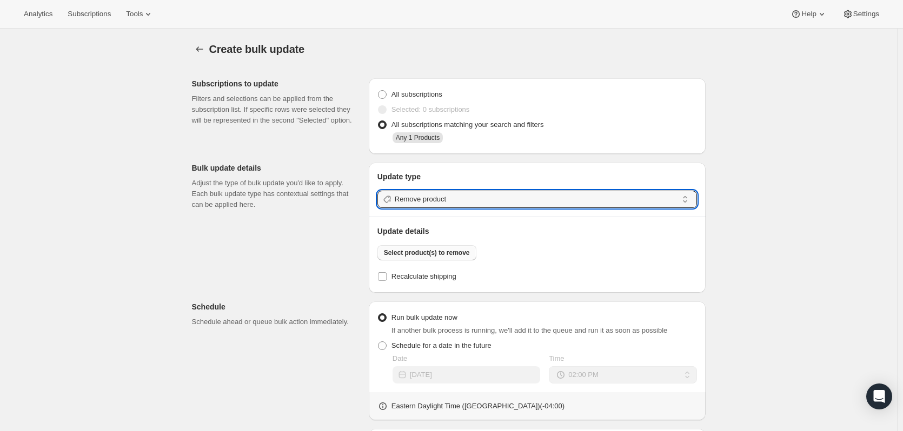
click at [433, 255] on span "Select product(s) to remove" at bounding box center [427, 253] width 86 height 9
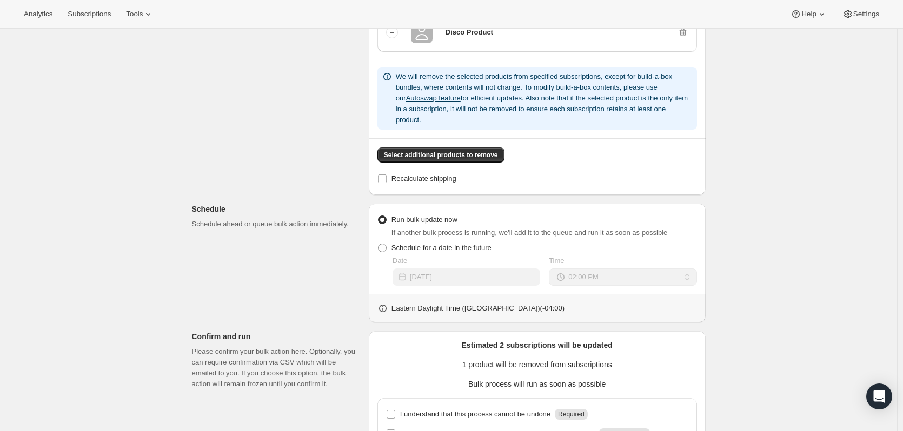
scroll to position [324, 0]
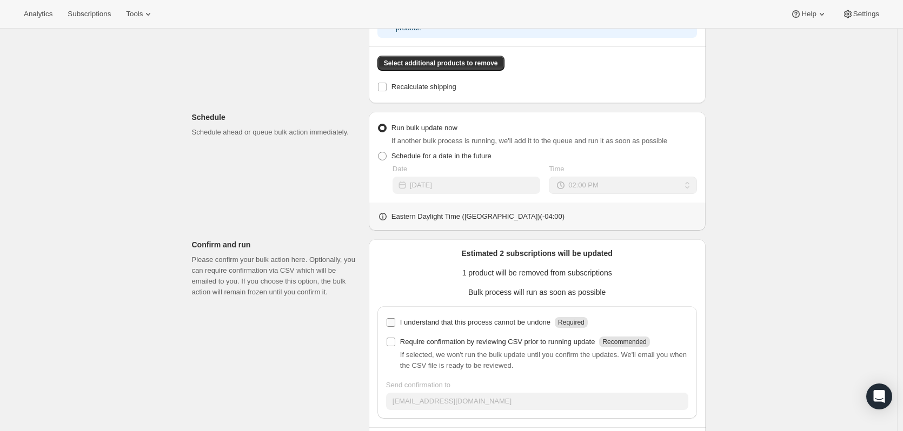
click at [394, 318] on input "I understand that this process cannot be undone Required" at bounding box center [390, 322] width 9 height 9
checkbox input "true"
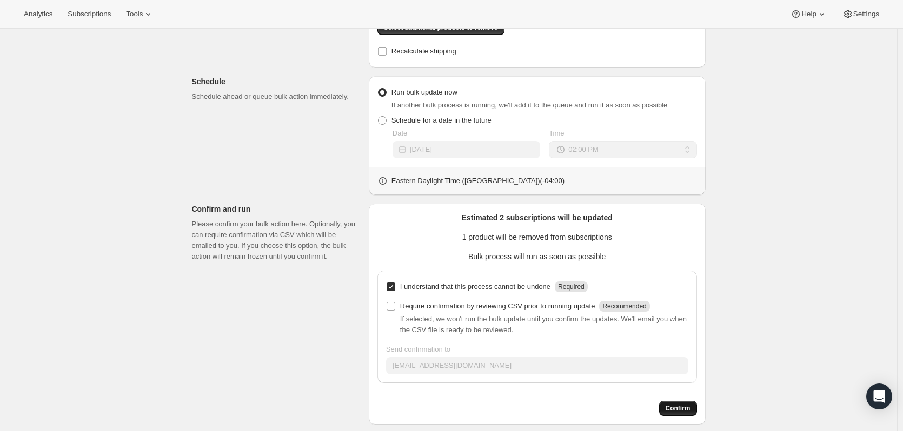
click at [679, 404] on span "Confirm" at bounding box center [677, 408] width 25 height 9
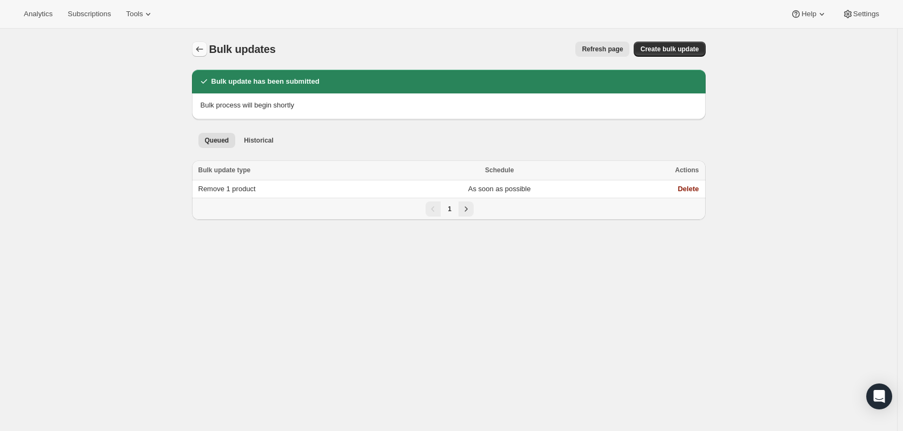
click at [201, 51] on icon "Bulk updates" at bounding box center [199, 49] width 11 height 11
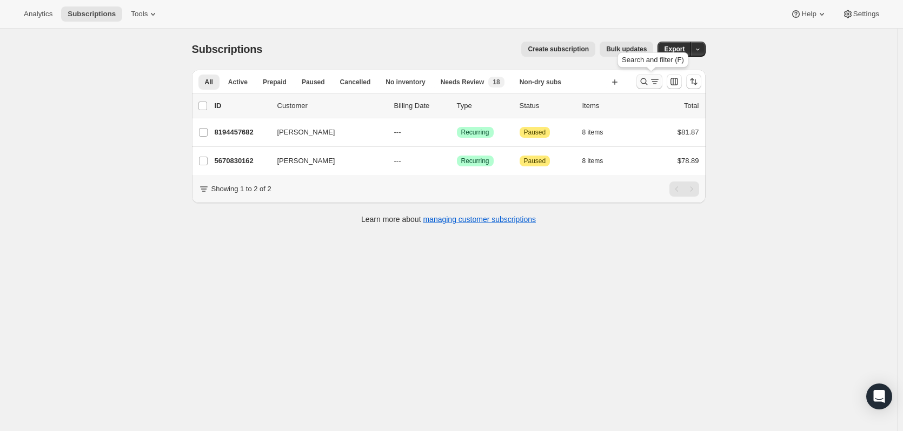
click at [639, 84] on button "Search and filter results" at bounding box center [649, 81] width 26 height 15
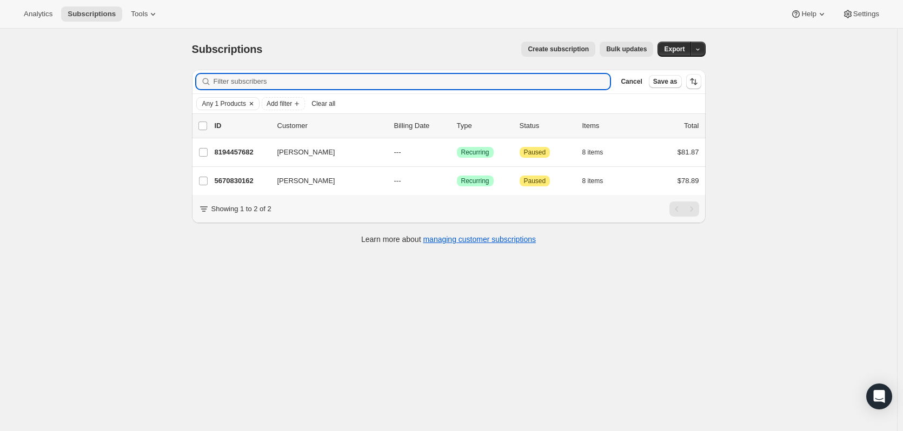
click at [243, 103] on span "Any 1 Products" at bounding box center [224, 103] width 44 height 9
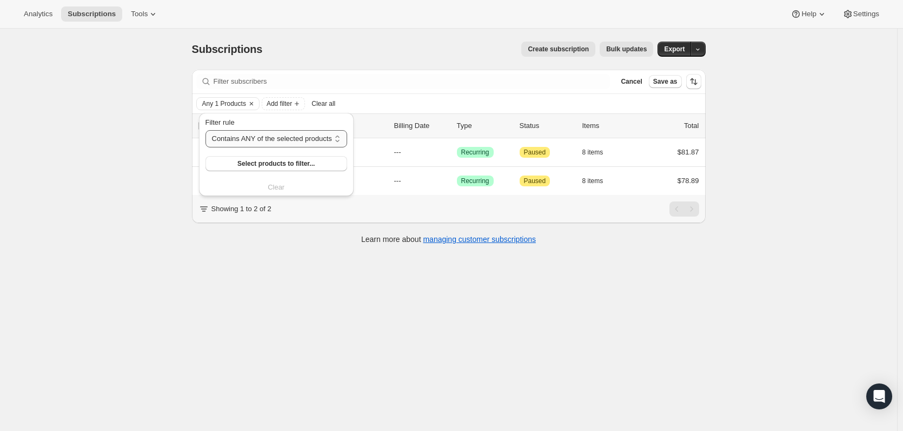
drag, startPoint x: 288, startPoint y: 141, endPoint x: 288, endPoint y: 147, distance: 6.5
click at [288, 141] on select "Contains ANY of the selected products Contains ALL of the selected products Con…" at bounding box center [276, 138] width 142 height 17
click at [278, 141] on select "Contains ANY of the selected products Contains ALL of the selected products Con…" at bounding box center [276, 138] width 142 height 17
click at [282, 164] on span "Select products to filter..." at bounding box center [275, 163] width 77 height 9
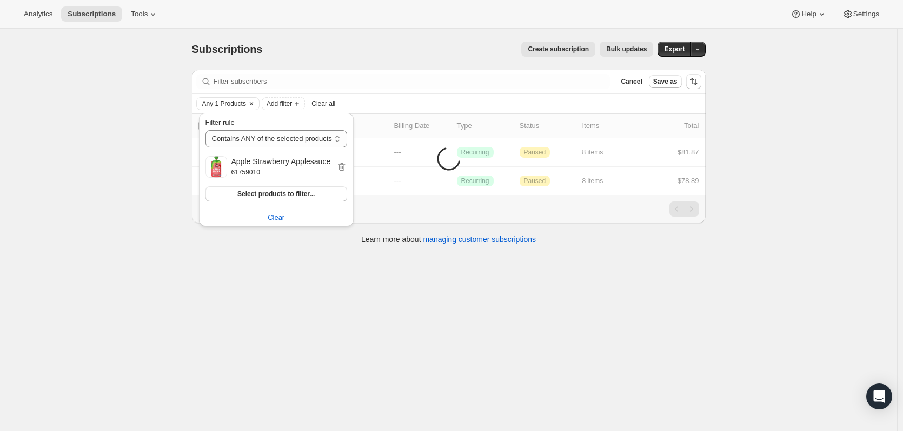
click at [809, 161] on div "Subscriptions. This page is ready Subscriptions Create subscription Bulk update…" at bounding box center [448, 244] width 897 height 431
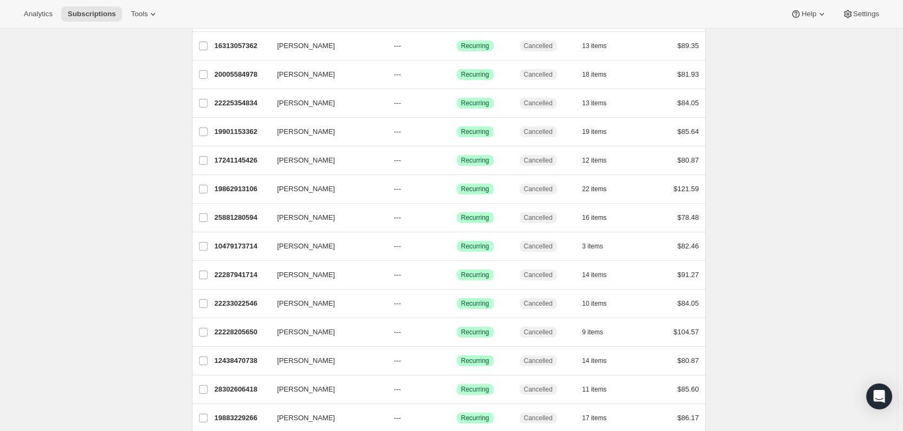
scroll to position [1208, 0]
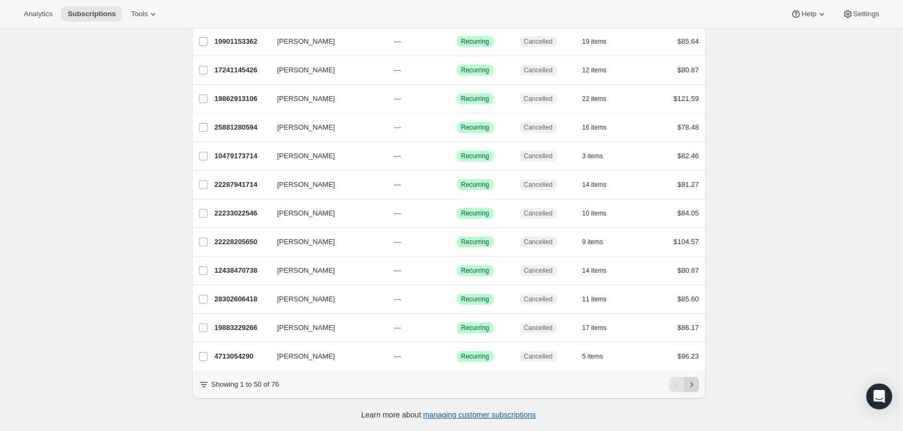
click at [697, 383] on icon "Next" at bounding box center [691, 384] width 11 height 11
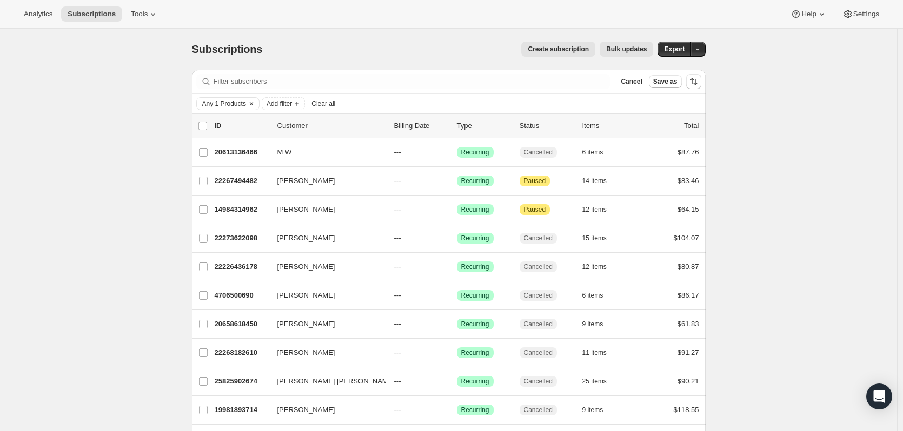
scroll to position [520, 0]
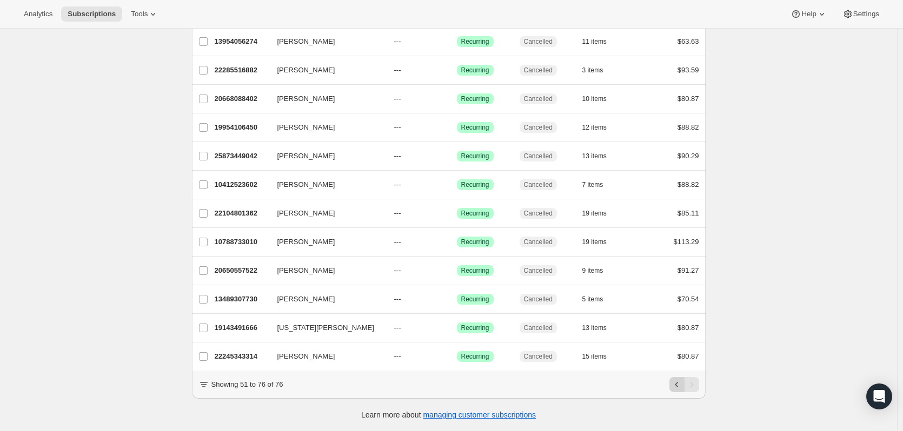
click at [676, 389] on icon "Previous" at bounding box center [676, 384] width 11 height 11
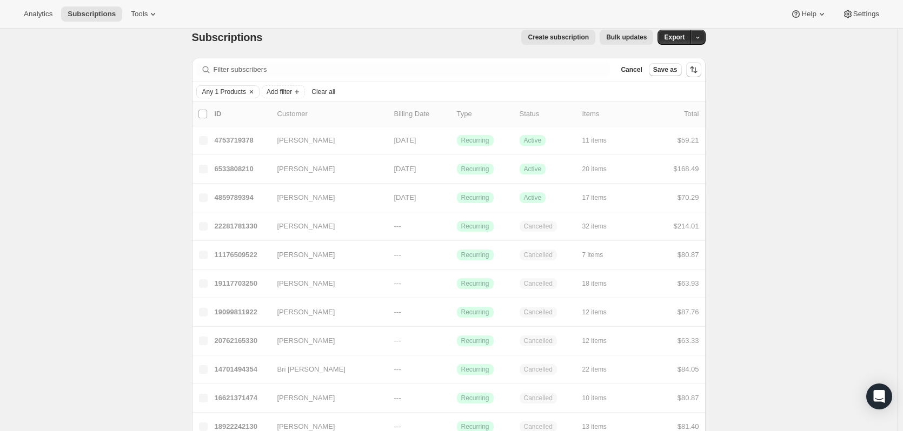
scroll to position [0, 0]
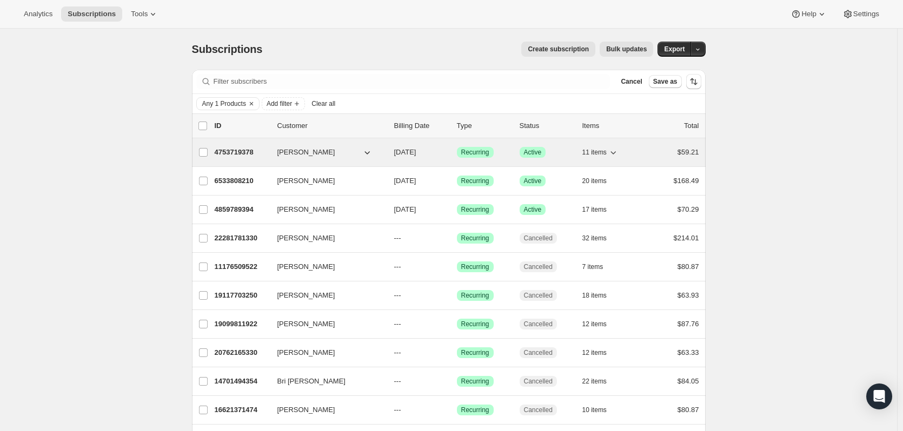
click at [227, 153] on p "4753719378" at bounding box center [242, 152] width 54 height 11
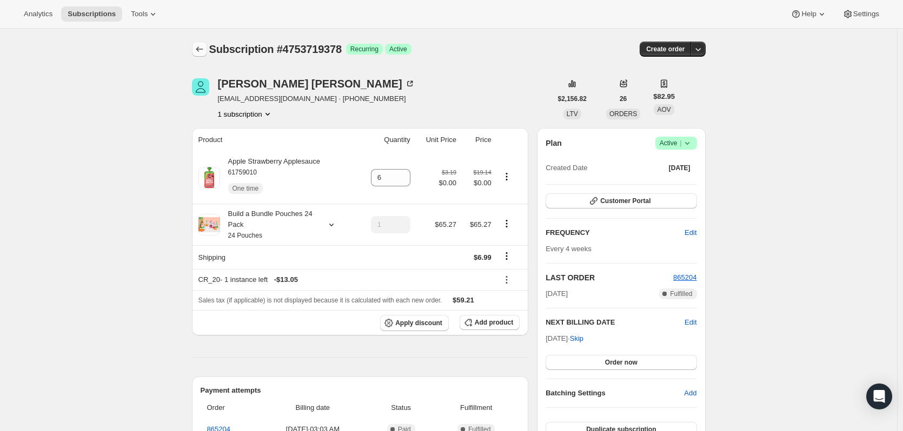
click at [197, 48] on icon "Subscriptions" at bounding box center [199, 49] width 11 height 11
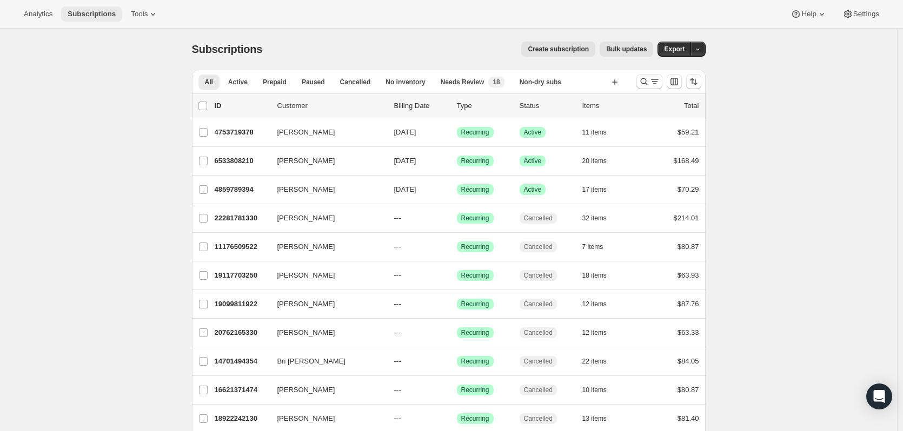
click at [89, 15] on span "Subscriptions" at bounding box center [92, 14] width 48 height 9
click at [632, 51] on span "Bulk updates" at bounding box center [626, 49] width 41 height 9
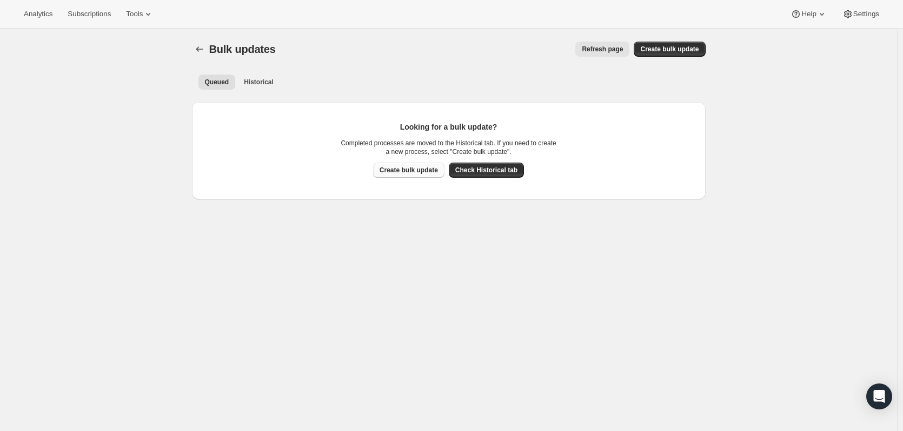
click at [422, 172] on span "Create bulk update" at bounding box center [408, 170] width 58 height 9
select select "14"
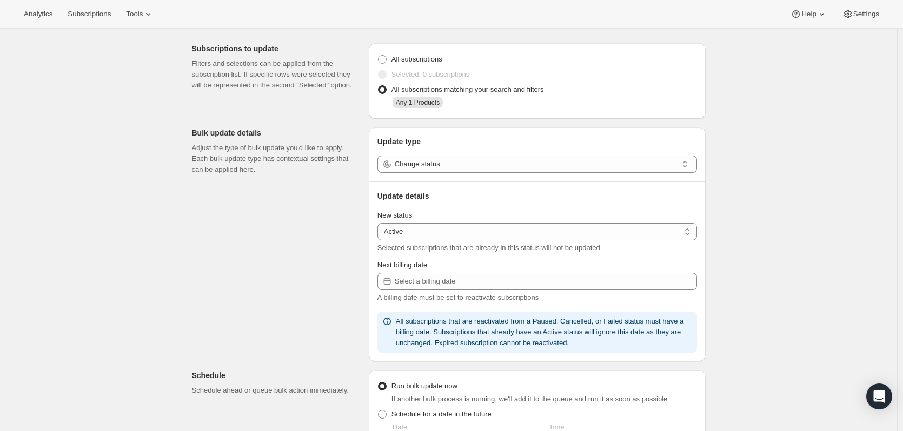
scroll to position [54, 0]
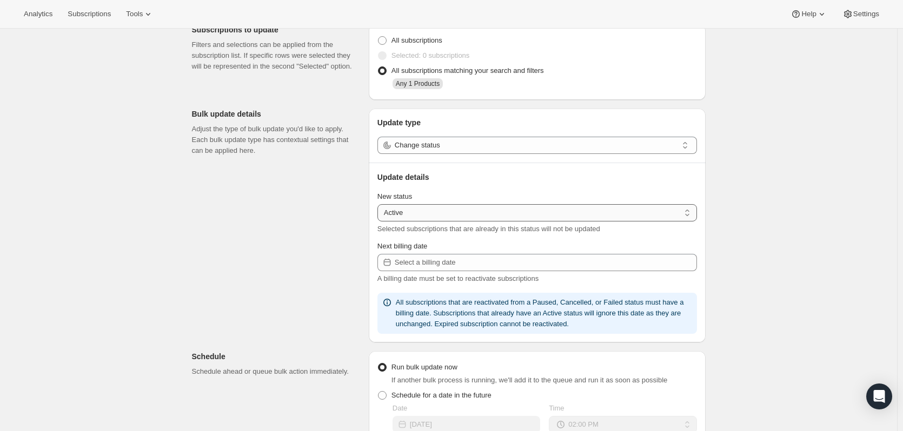
click at [457, 217] on select "Active Paused Cancelled" at bounding box center [536, 212] width 319 height 17
click at [386, 39] on span at bounding box center [382, 40] width 9 height 9
click at [378, 37] on input "All subscriptions" at bounding box center [378, 36] width 1 height 1
radio input "true"
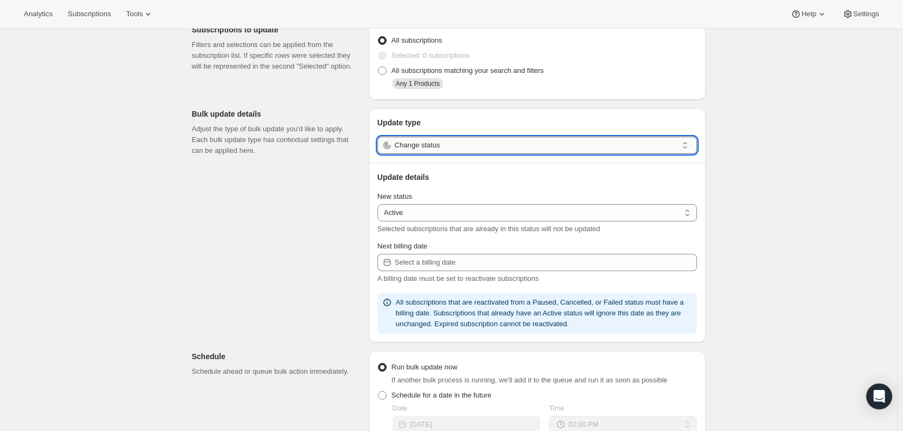
click at [433, 145] on input "Change status" at bounding box center [536, 145] width 283 height 17
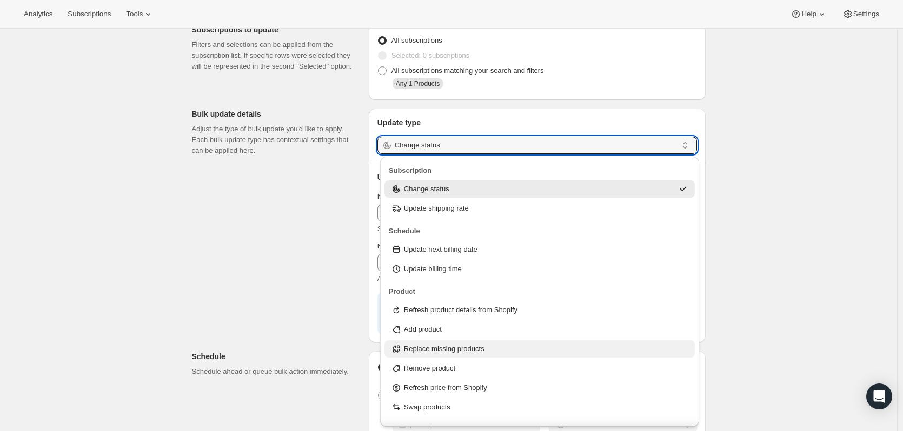
click at [462, 350] on p "Replace missing products" at bounding box center [444, 349] width 81 height 11
type input "Replace missing products"
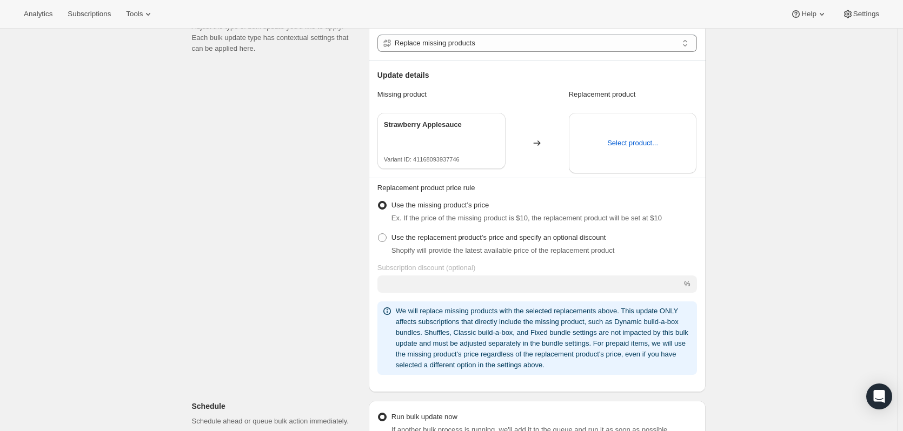
scroll to position [0, 0]
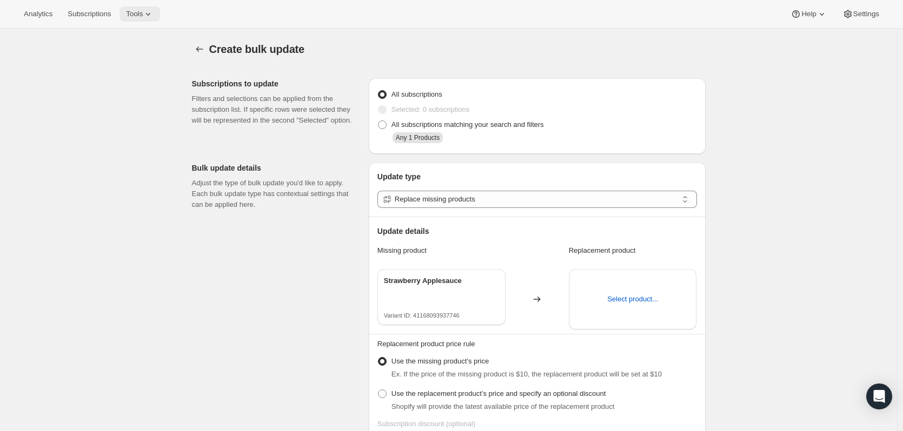
click at [139, 11] on span "Tools" at bounding box center [134, 14] width 17 height 9
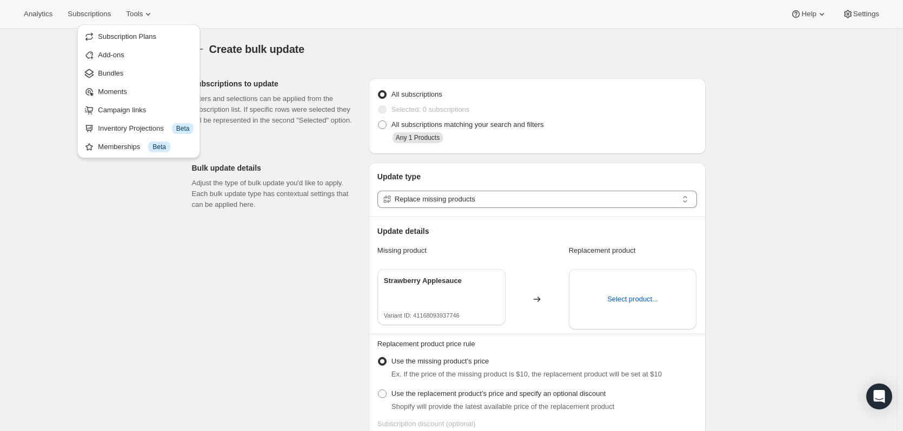
click at [236, 57] on div "Create bulk update. This page is ready Create bulk update" at bounding box center [448, 49] width 513 height 41
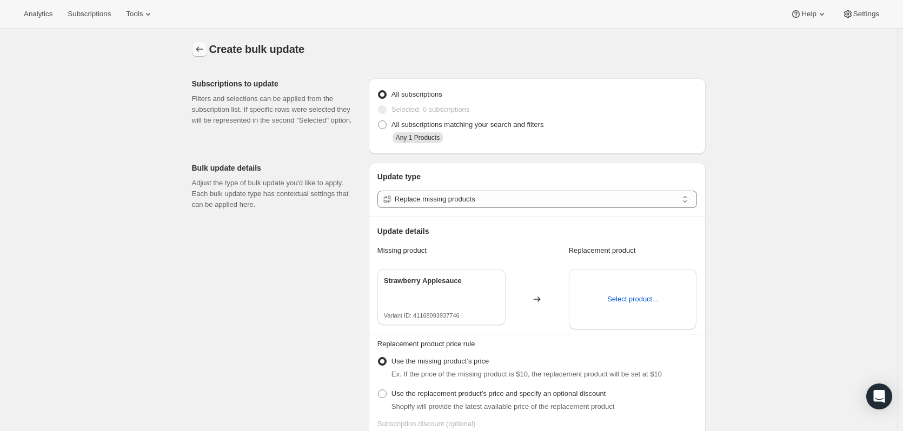
click at [197, 46] on icon "button" at bounding box center [199, 49] width 11 height 11
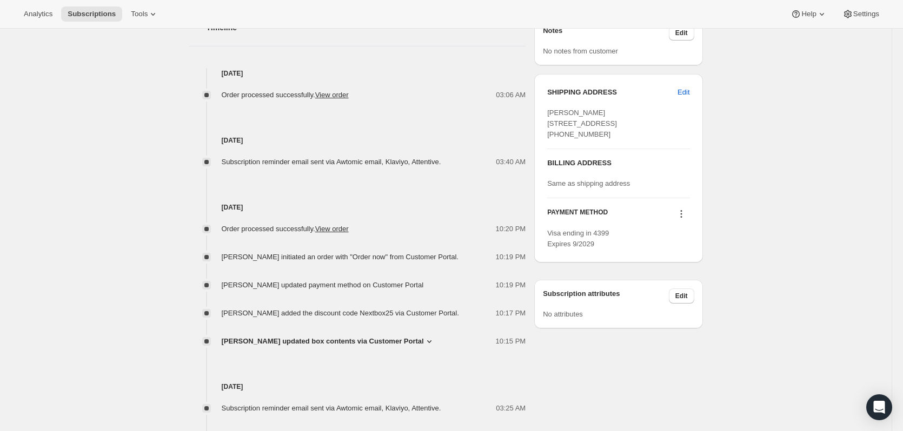
scroll to position [378, 0]
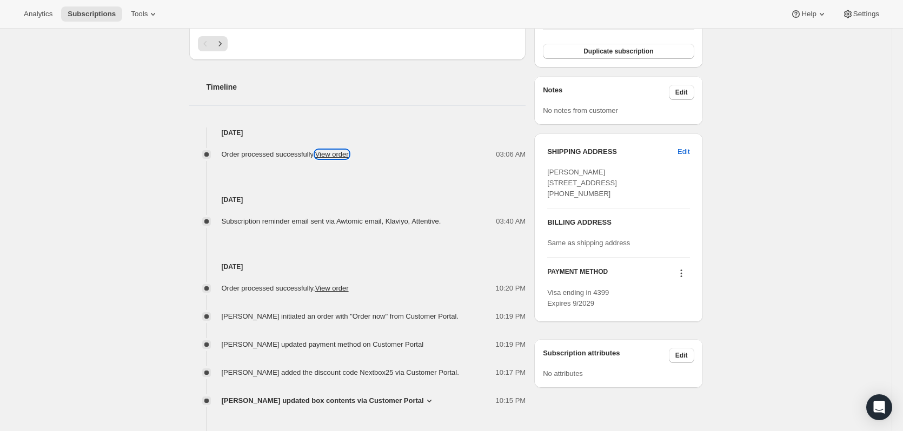
click at [336, 151] on link "View order" at bounding box center [332, 154] width 34 height 8
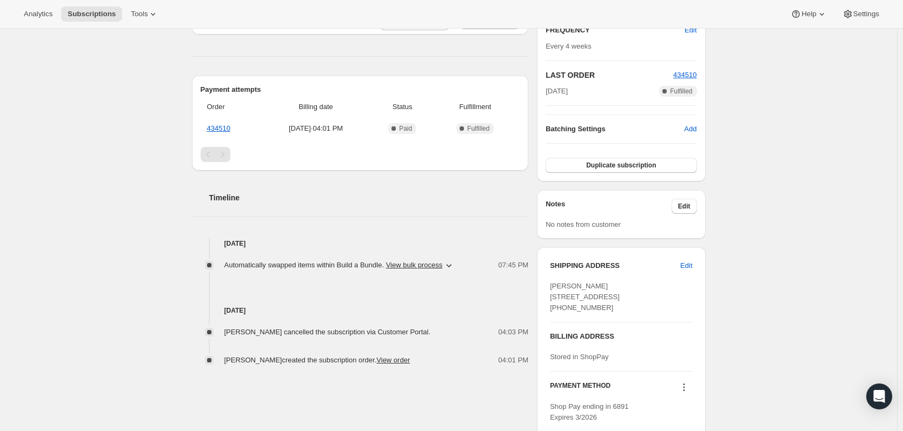
scroll to position [270, 0]
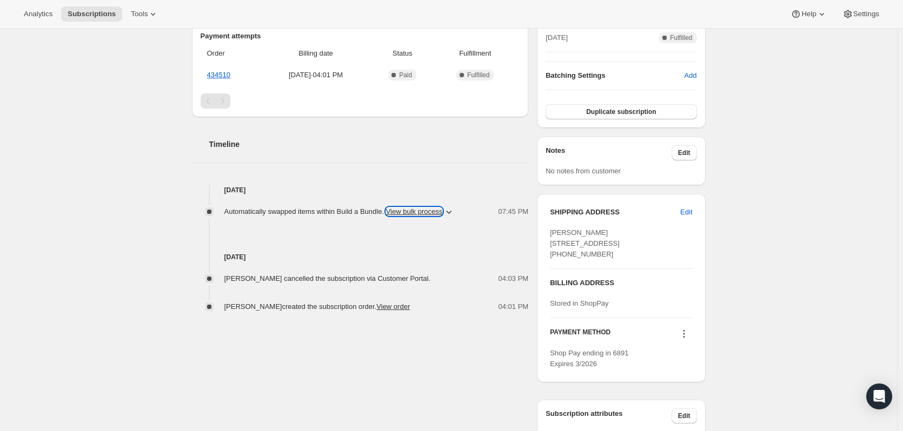
click at [435, 209] on button "View bulk process" at bounding box center [414, 212] width 57 height 8
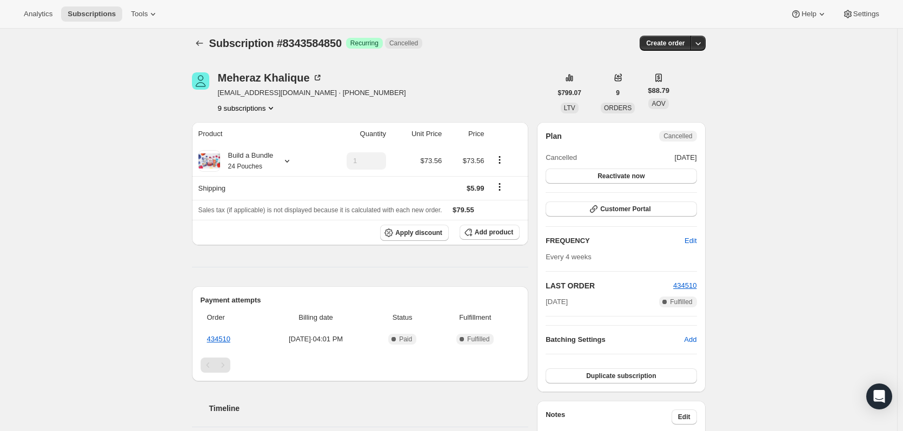
scroll to position [0, 0]
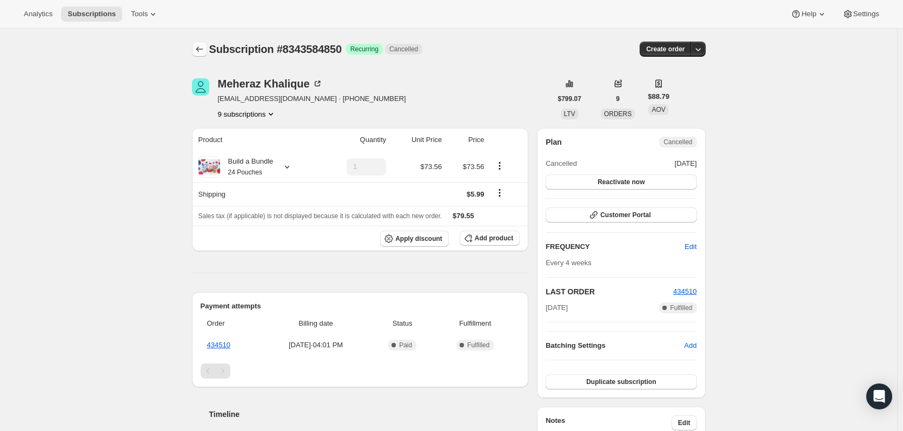
click at [205, 50] on icon "Subscriptions" at bounding box center [199, 49] width 11 height 11
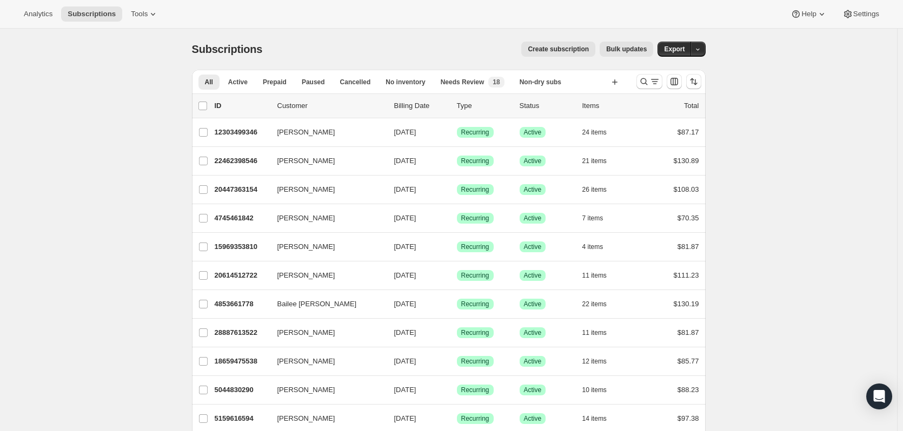
click at [624, 51] on span "Bulk updates" at bounding box center [626, 49] width 41 height 9
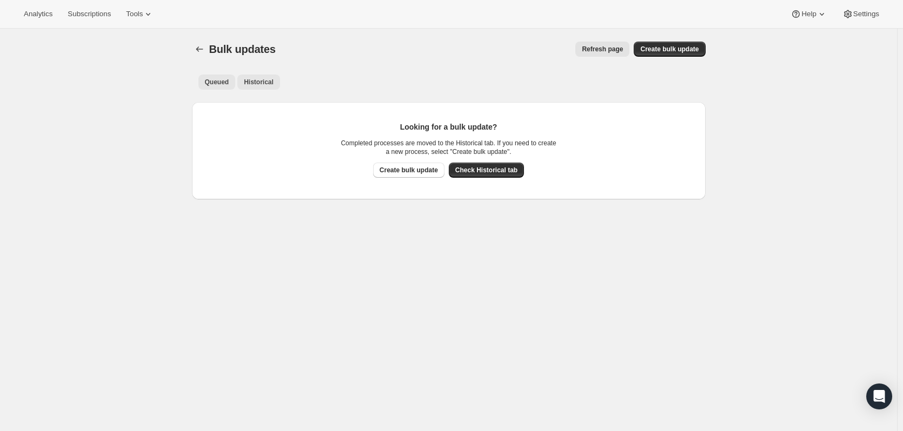
click at [253, 86] on span "Historical" at bounding box center [259, 82] width 30 height 9
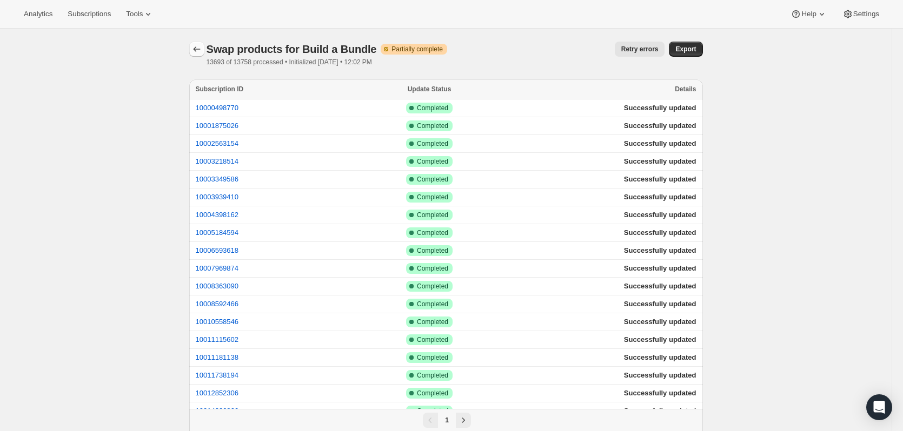
click at [200, 51] on icon "button" at bounding box center [196, 49] width 11 height 11
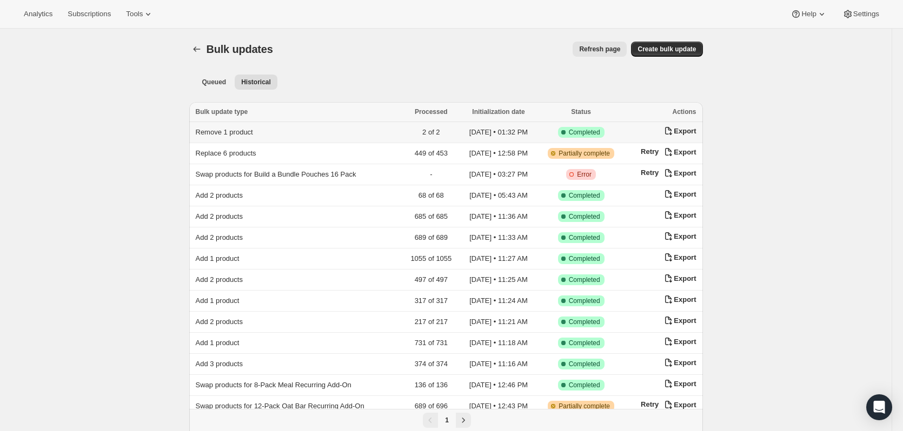
click at [230, 132] on span "Remove 1 product" at bounding box center [224, 132] width 57 height 8
